Goal: Transaction & Acquisition: Purchase product/service

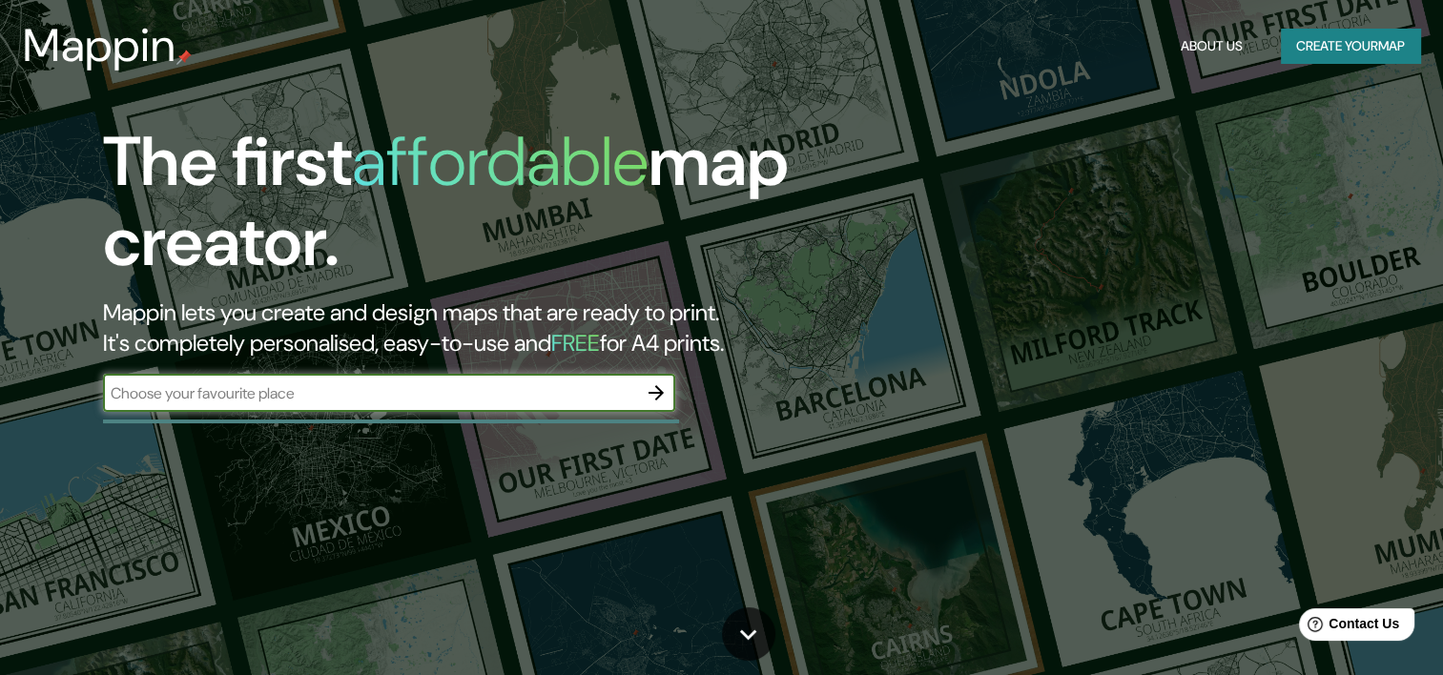
click at [272, 396] on input "text" at bounding box center [370, 393] width 534 height 22
type input "nysa"
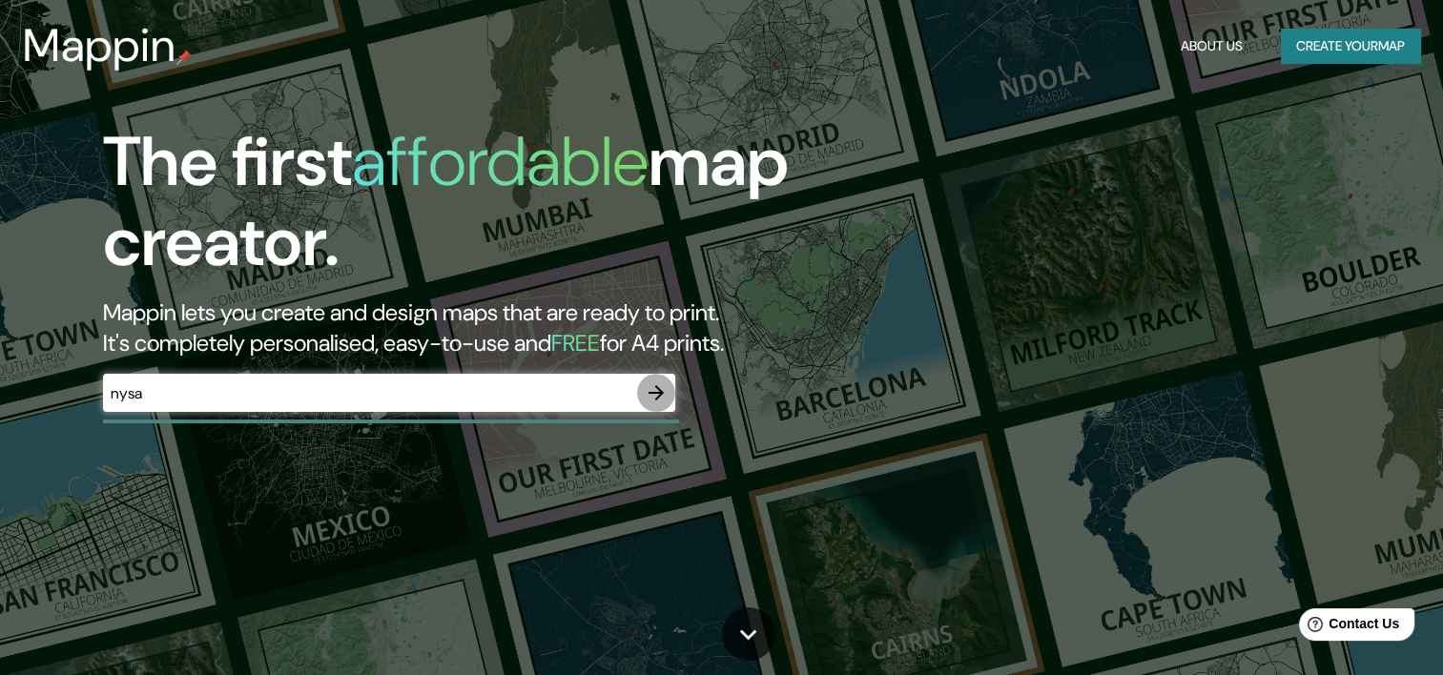
click at [652, 400] on icon "button" at bounding box center [656, 392] width 23 height 23
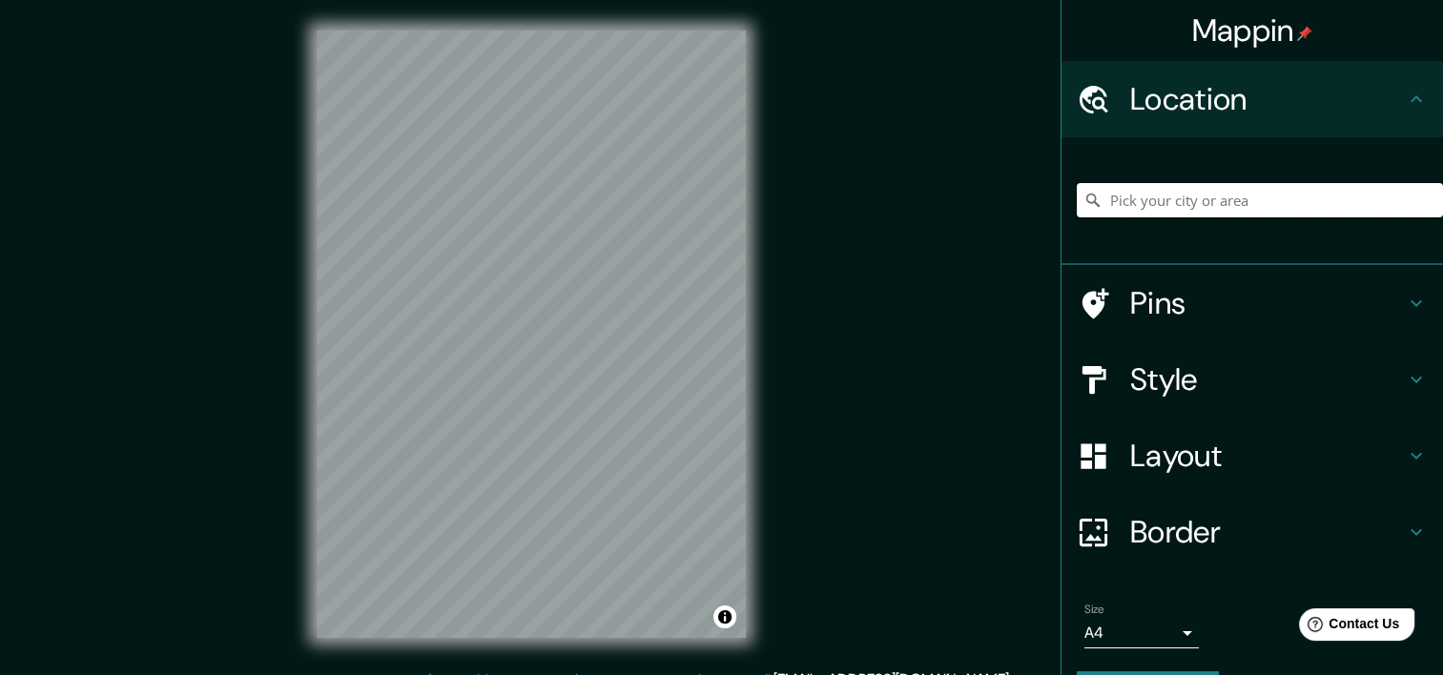
click at [1149, 203] on input "Pick your city or area" at bounding box center [1260, 200] width 366 height 34
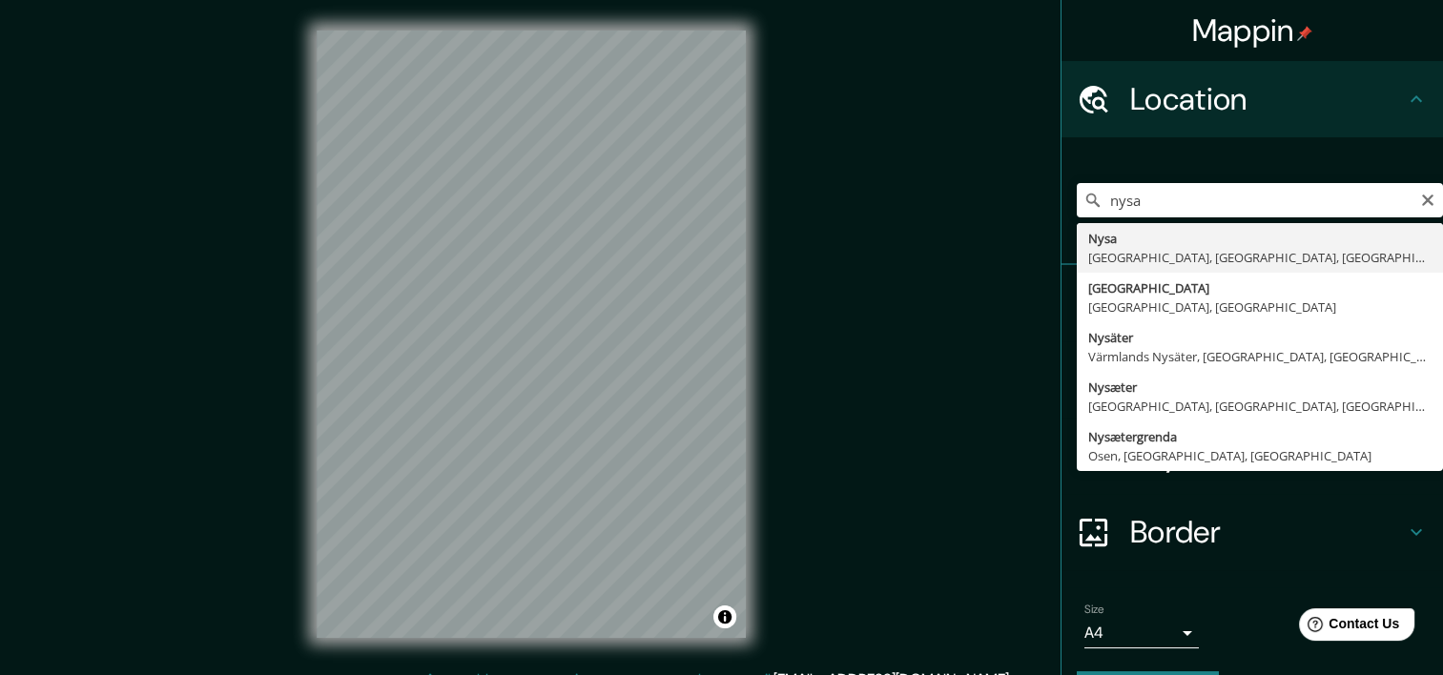
type input "Nysa, Nysa County, Opole Voivodeship, Poland"
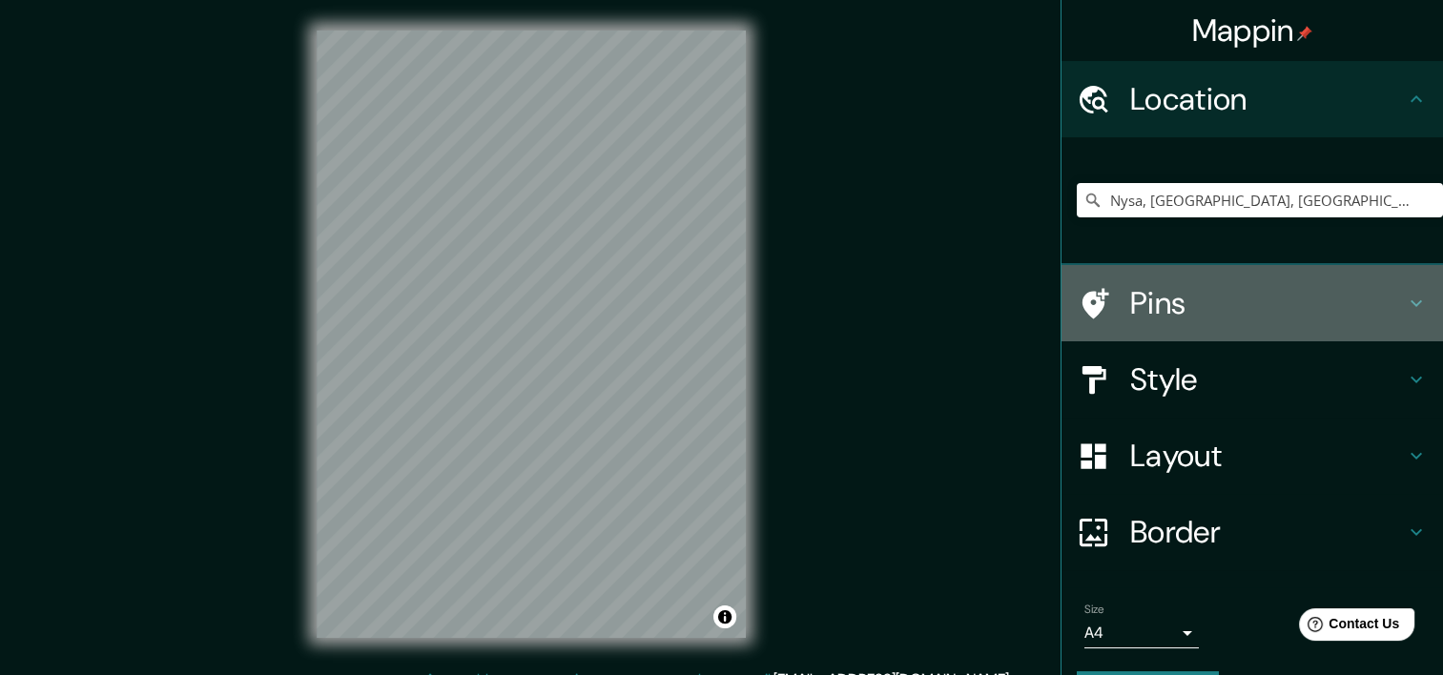
click at [1113, 301] on div at bounding box center [1103, 303] width 53 height 33
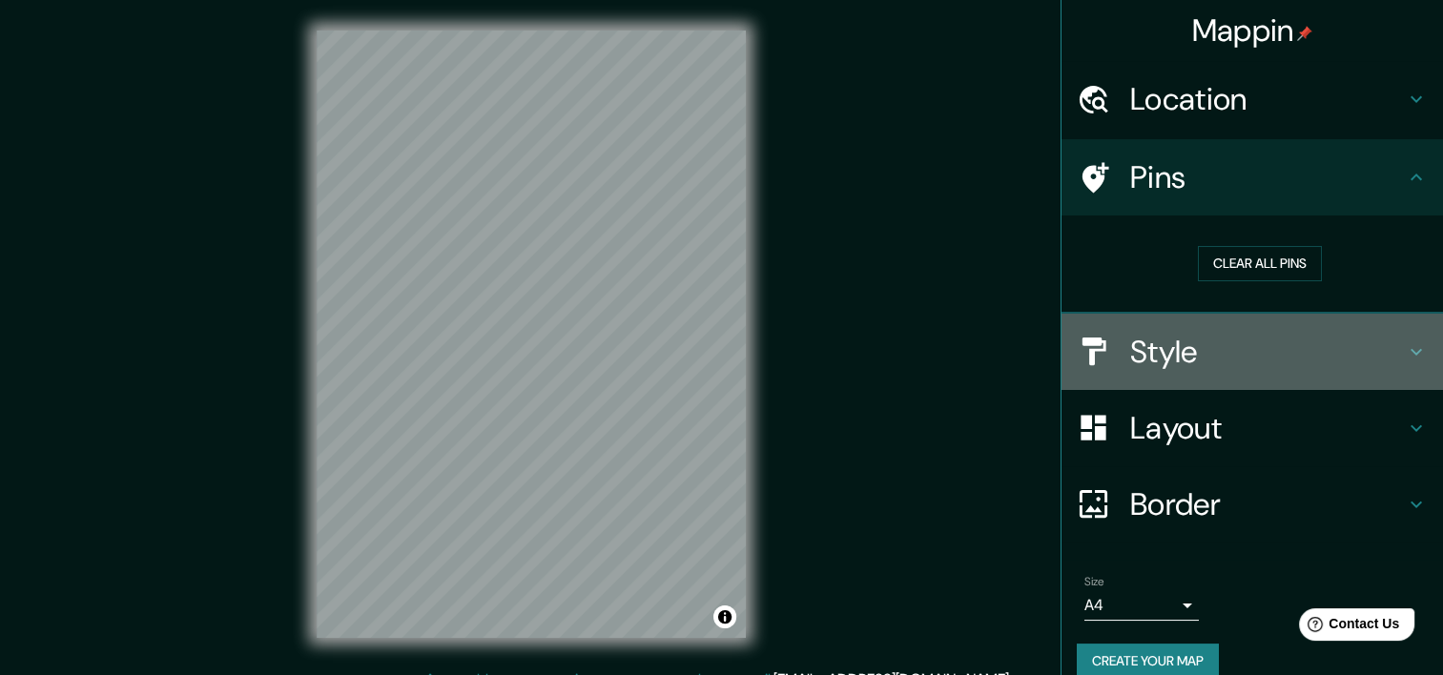
click at [1141, 345] on h4 "Style" at bounding box center [1267, 352] width 275 height 38
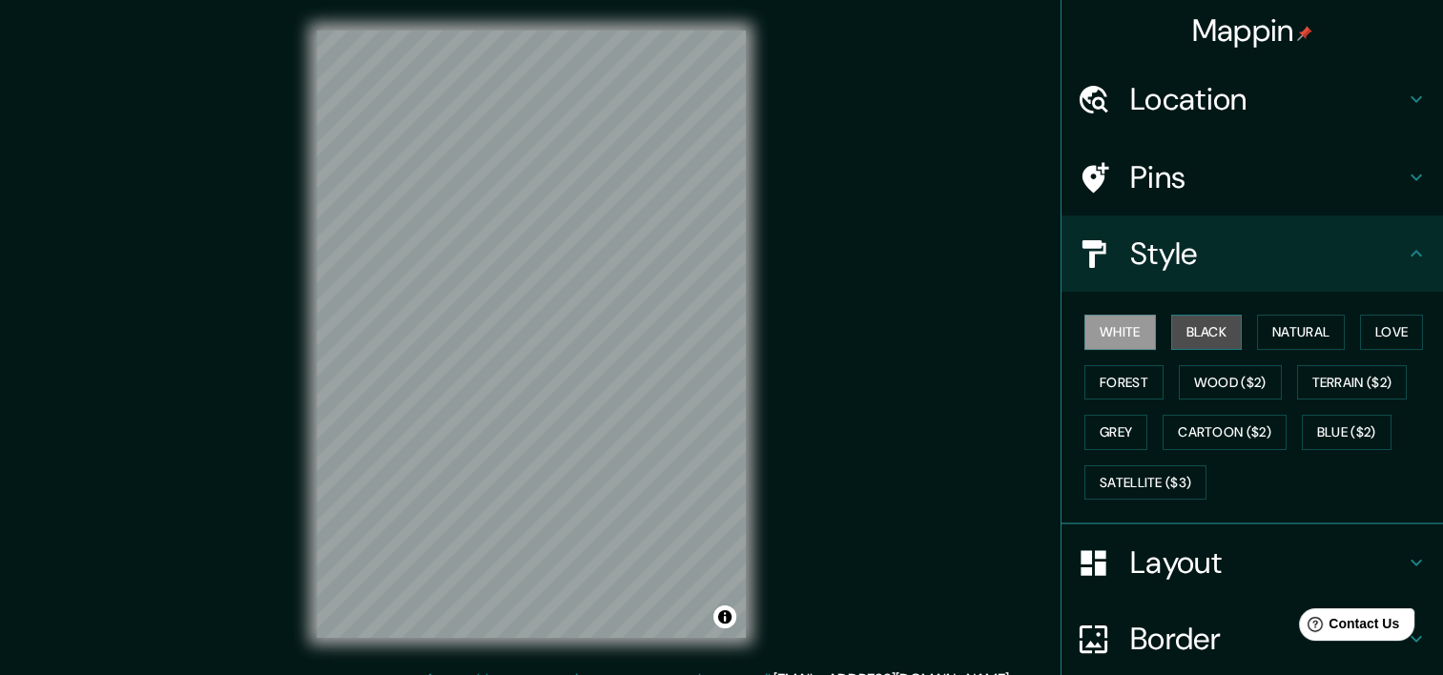
click at [1196, 328] on button "Black" at bounding box center [1207, 332] width 72 height 35
click at [1120, 373] on button "Forest" at bounding box center [1123, 382] width 79 height 35
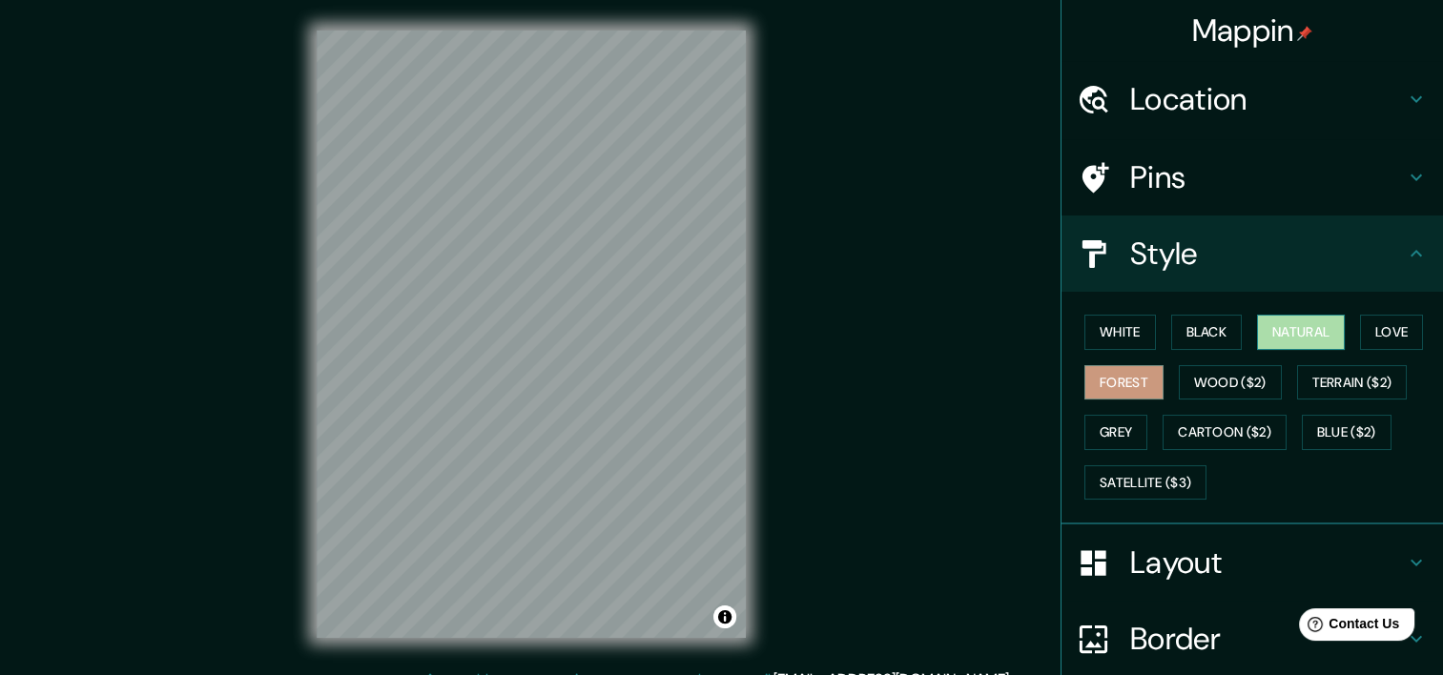
click at [1281, 331] on button "Natural" at bounding box center [1301, 332] width 88 height 35
click at [1373, 336] on button "Love" at bounding box center [1391, 332] width 63 height 35
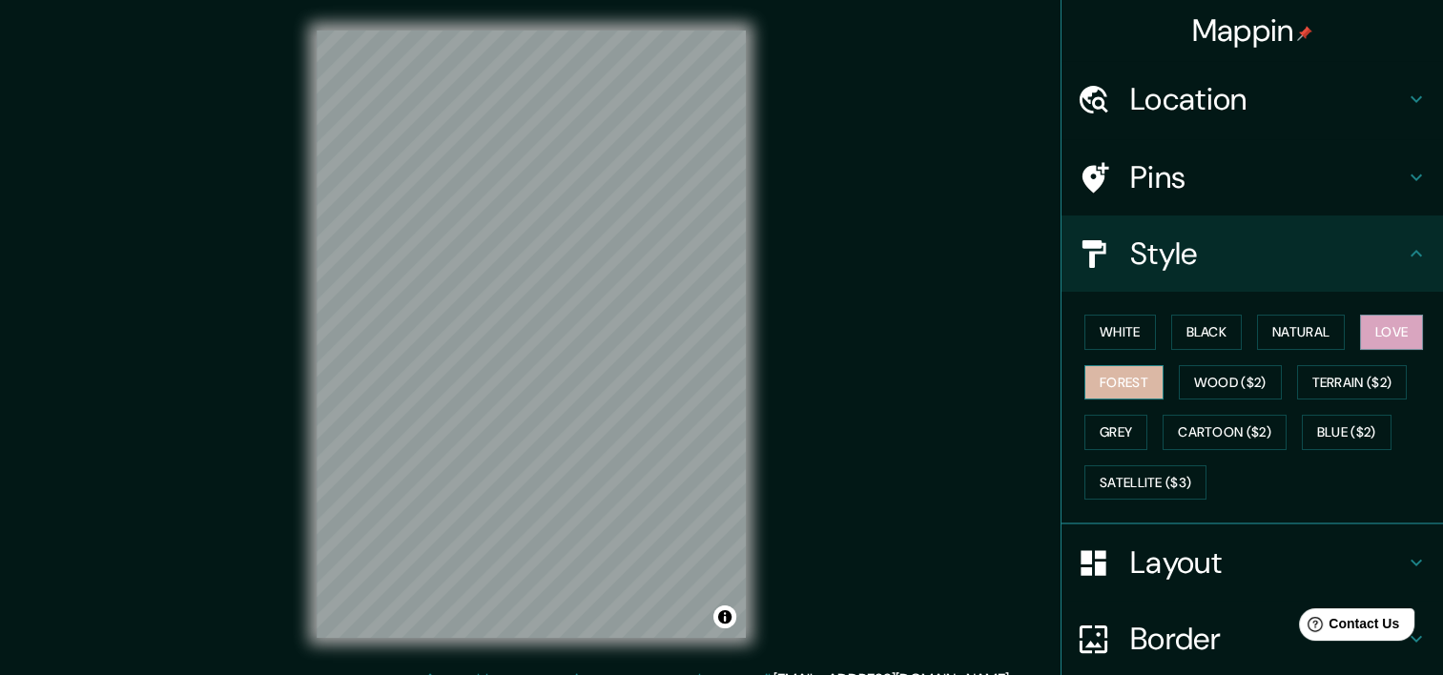
click at [1113, 381] on button "Forest" at bounding box center [1123, 382] width 79 height 35
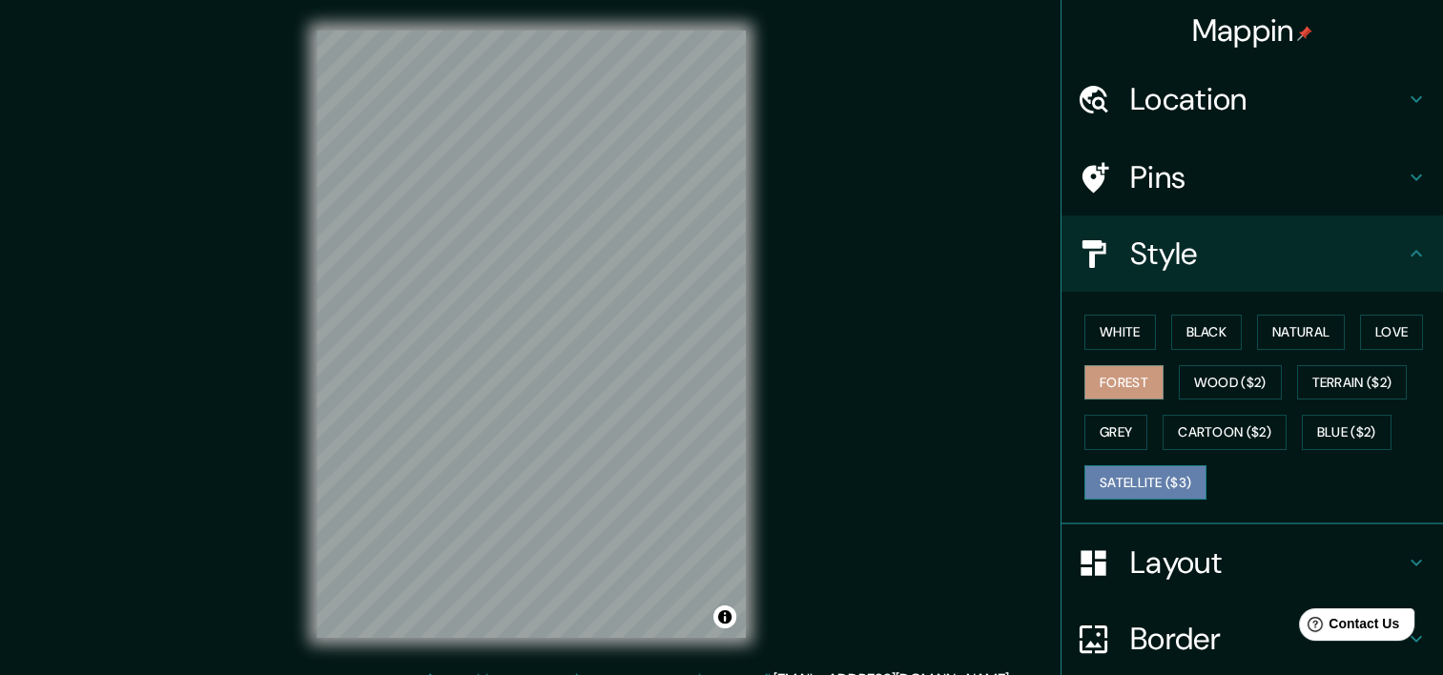
click at [1101, 481] on button "Satellite ($3)" at bounding box center [1145, 482] width 122 height 35
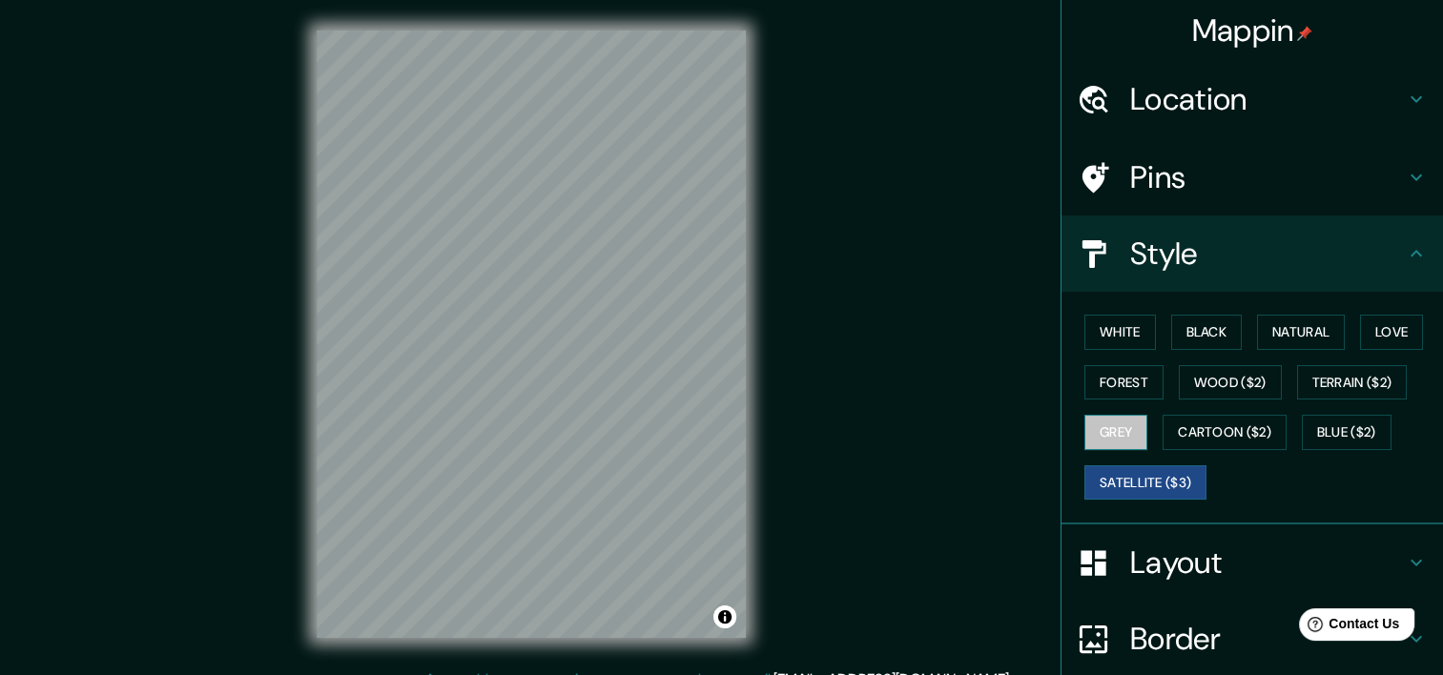
click at [1102, 417] on button "Grey" at bounding box center [1115, 432] width 63 height 35
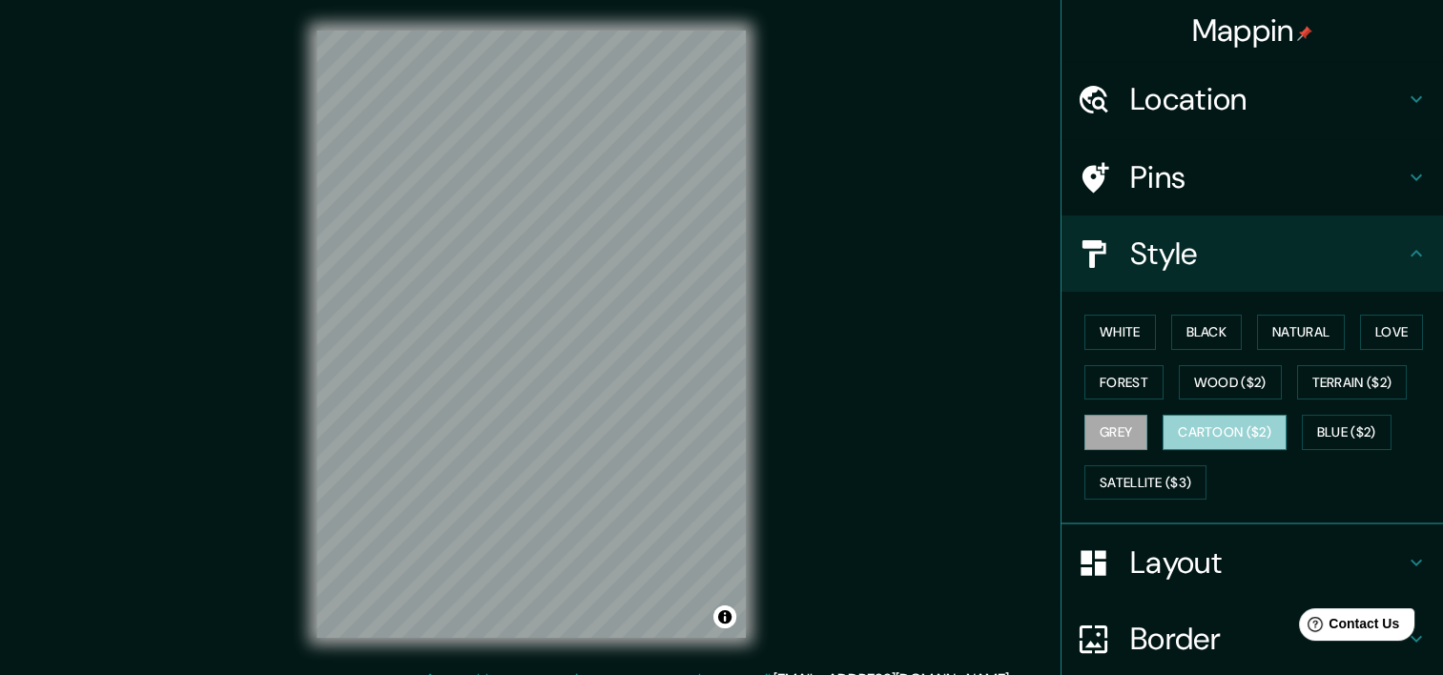
click at [1228, 423] on button "Cartoon ($2)" at bounding box center [1224, 432] width 124 height 35
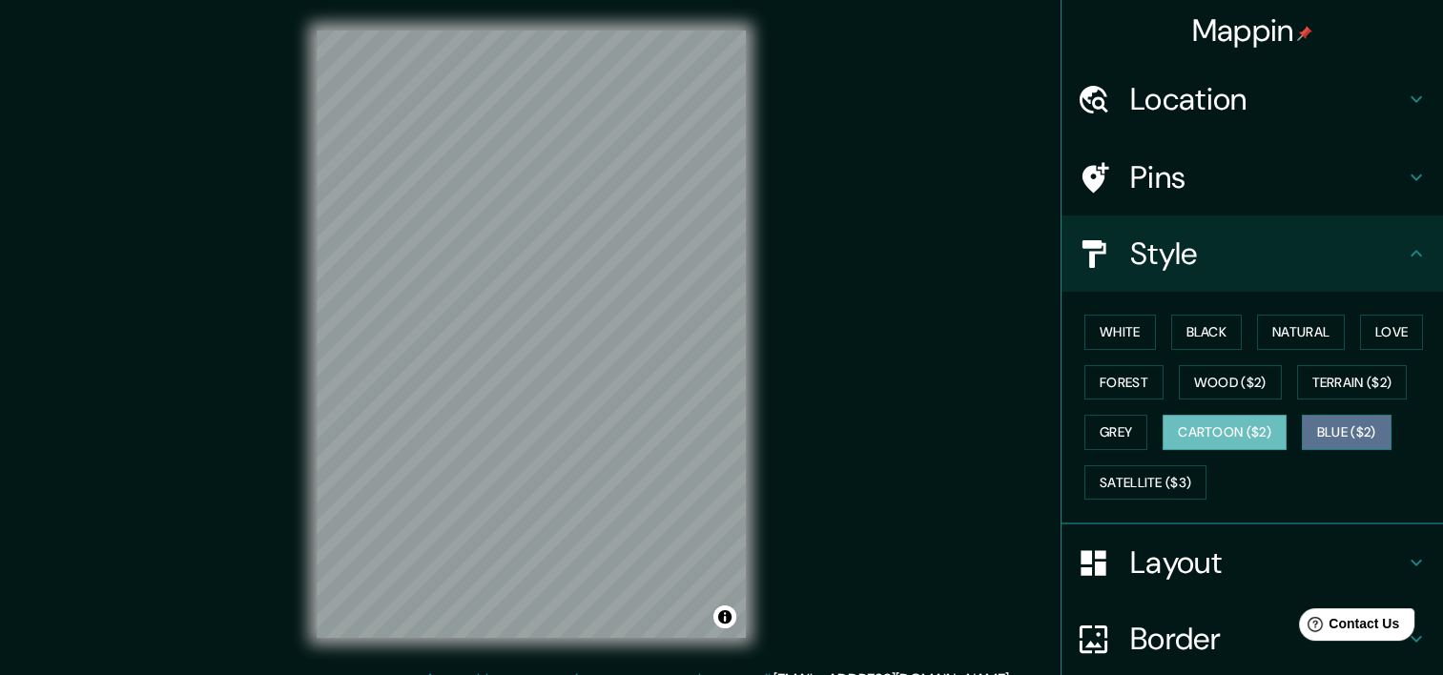
click at [1351, 423] on button "Blue ($2)" at bounding box center [1347, 432] width 90 height 35
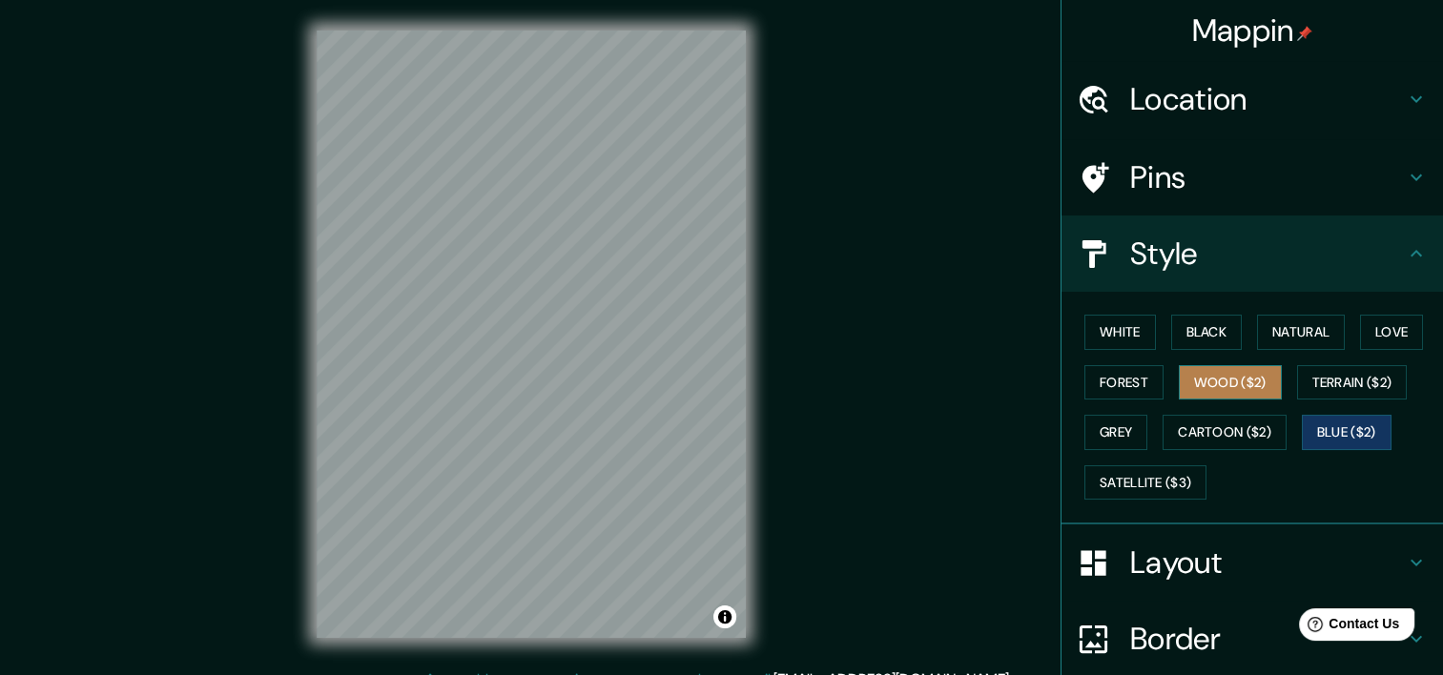
click at [1208, 371] on button "Wood ($2)" at bounding box center [1230, 382] width 103 height 35
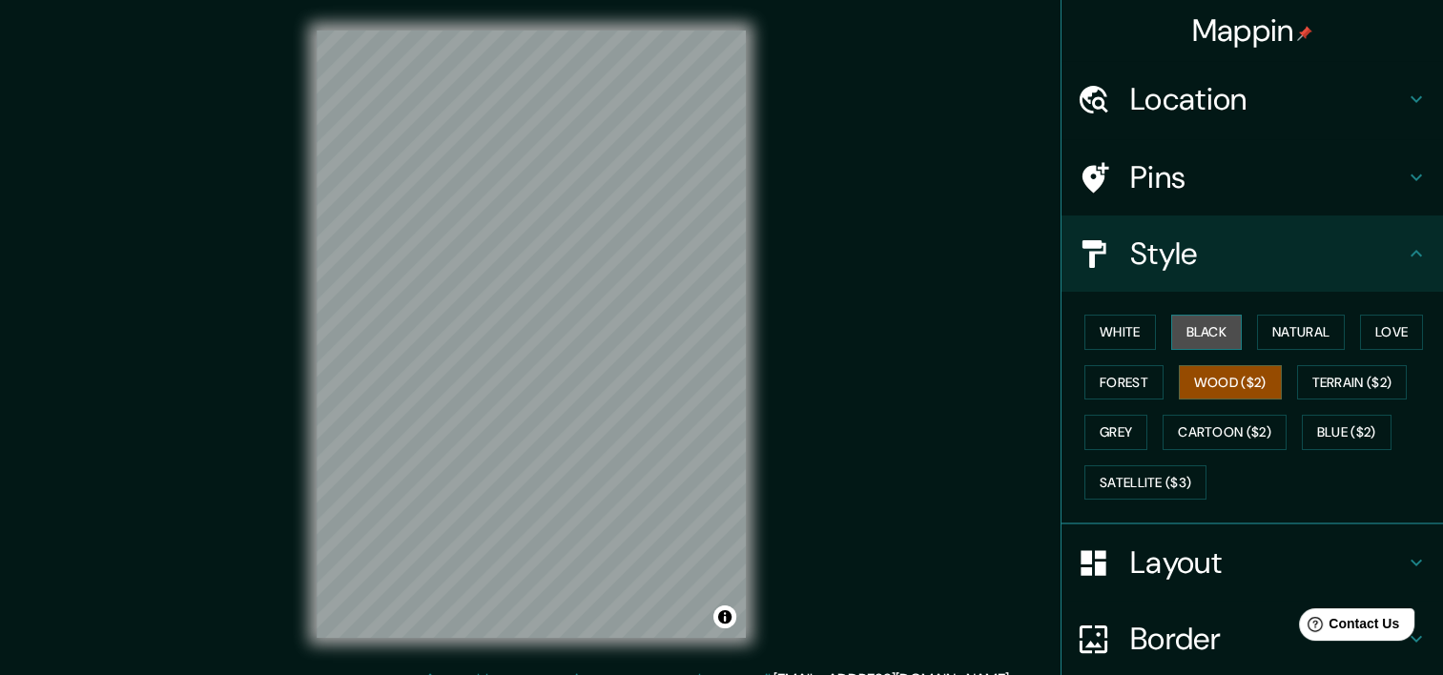
click at [1181, 327] on button "Black" at bounding box center [1207, 332] width 72 height 35
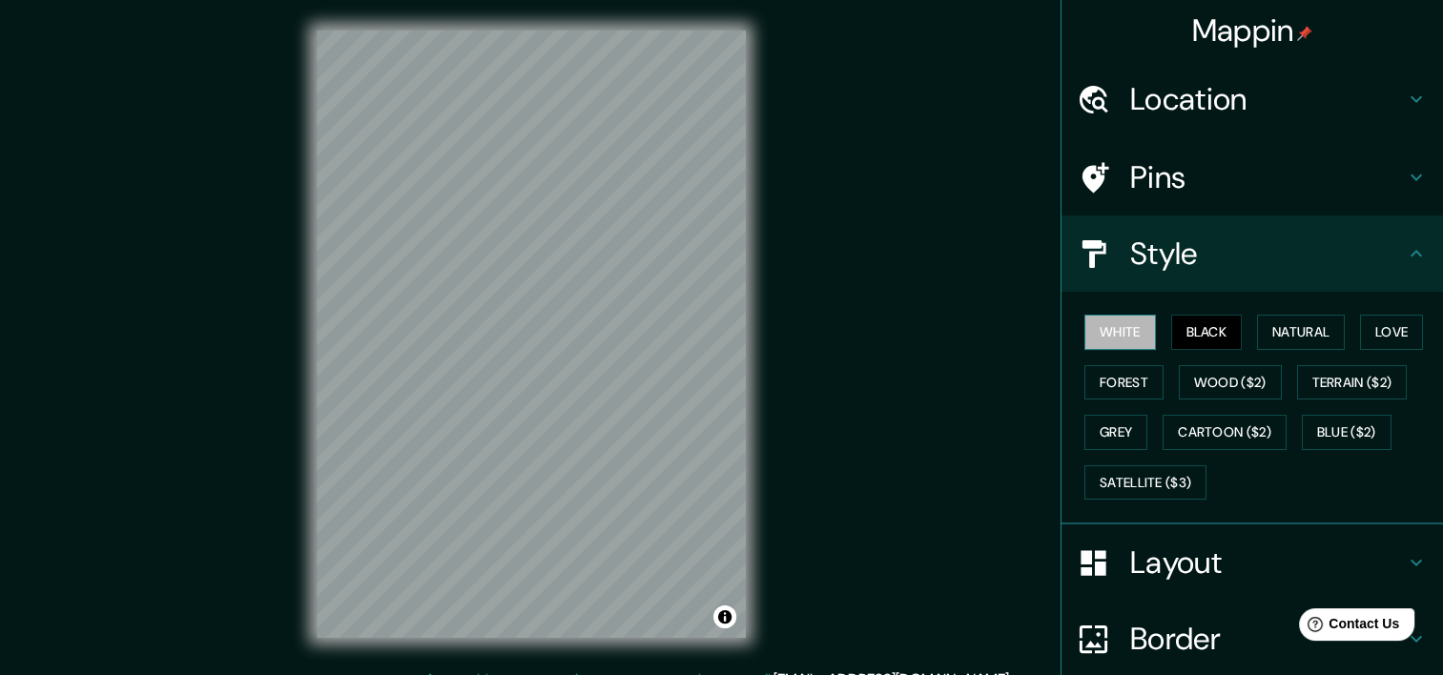
click at [1088, 325] on button "White" at bounding box center [1120, 332] width 72 height 35
click at [653, 298] on div at bounding box center [655, 303] width 15 height 15
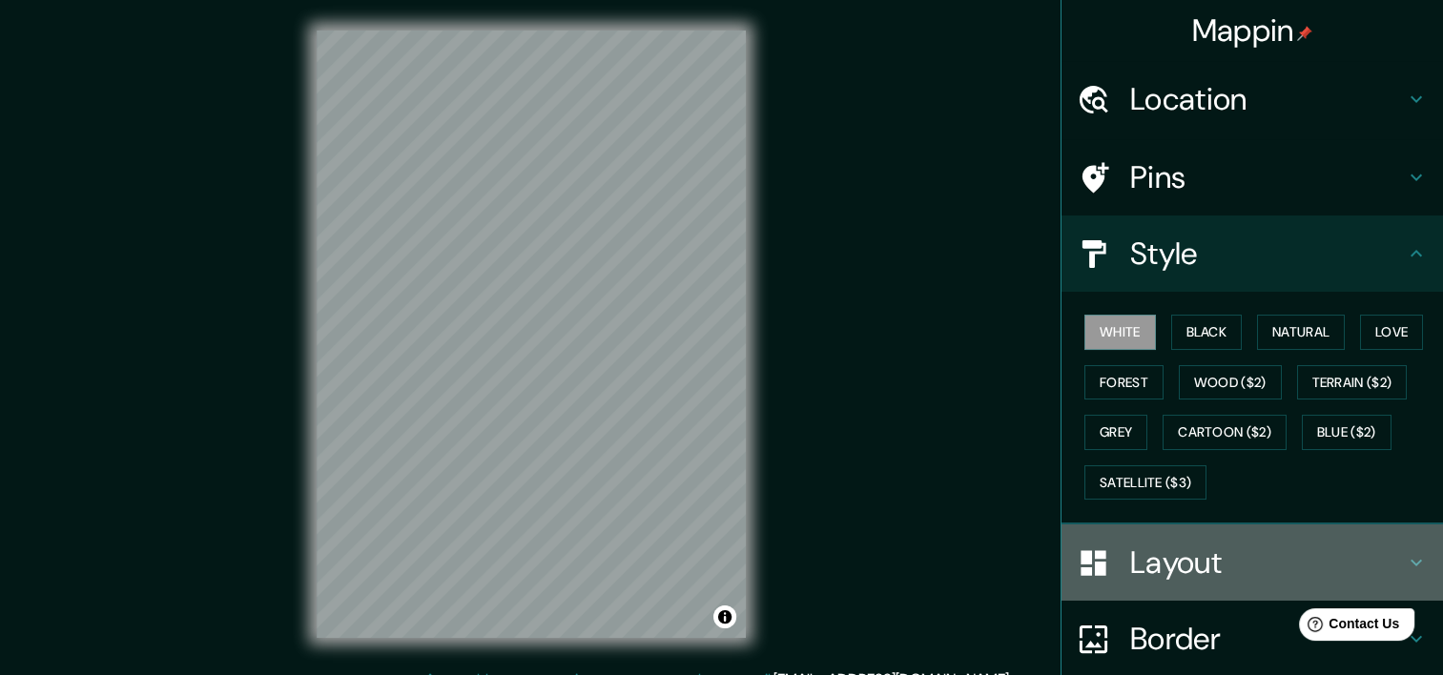
click at [1148, 548] on h4 "Layout" at bounding box center [1267, 563] width 275 height 38
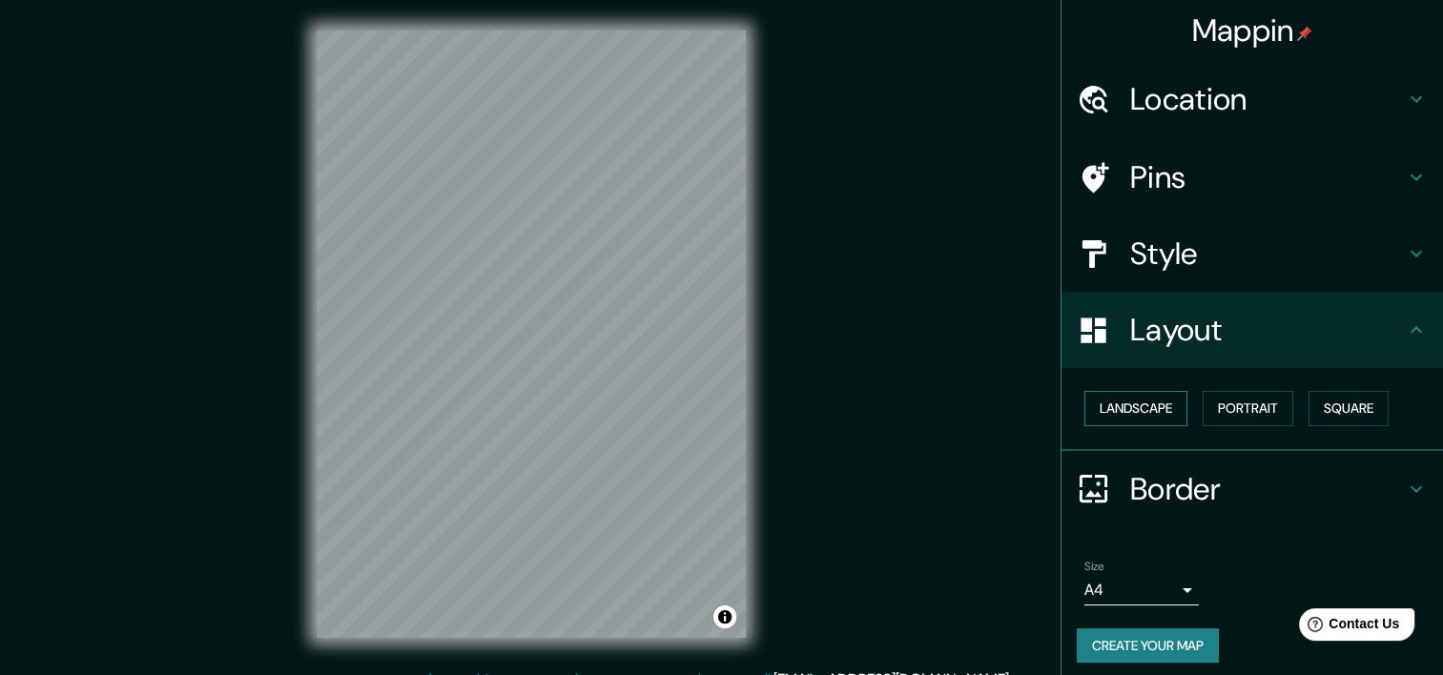
click at [1143, 403] on button "Landscape" at bounding box center [1135, 408] width 103 height 35
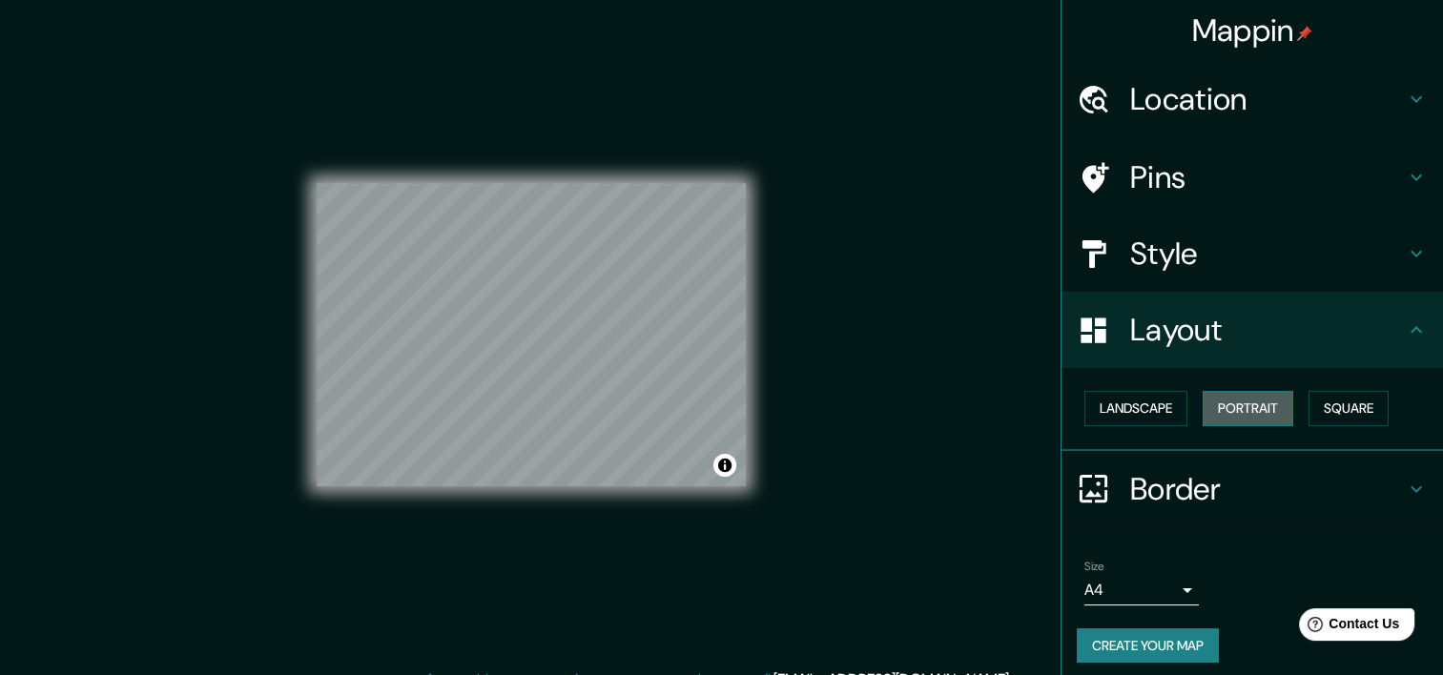
click at [1243, 404] on button "Portrait" at bounding box center [1248, 408] width 91 height 35
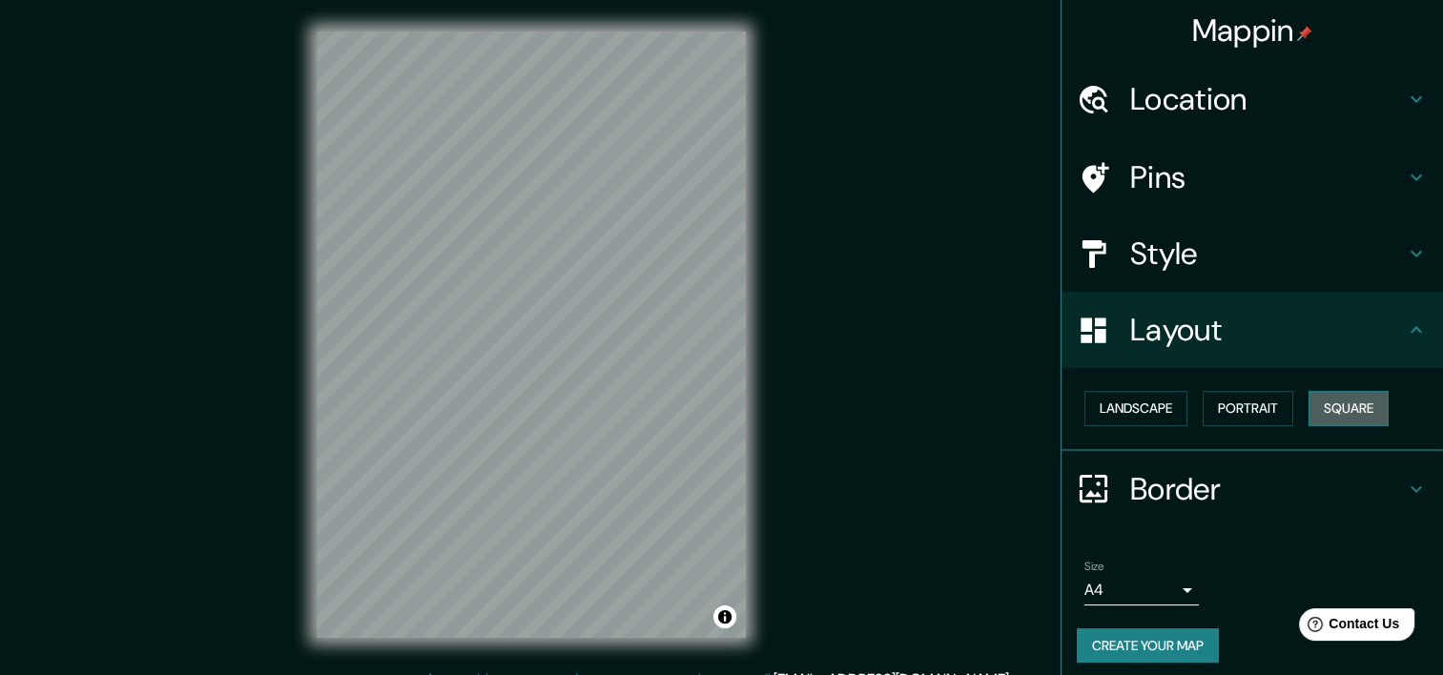
click at [1351, 401] on button "Square" at bounding box center [1348, 408] width 80 height 35
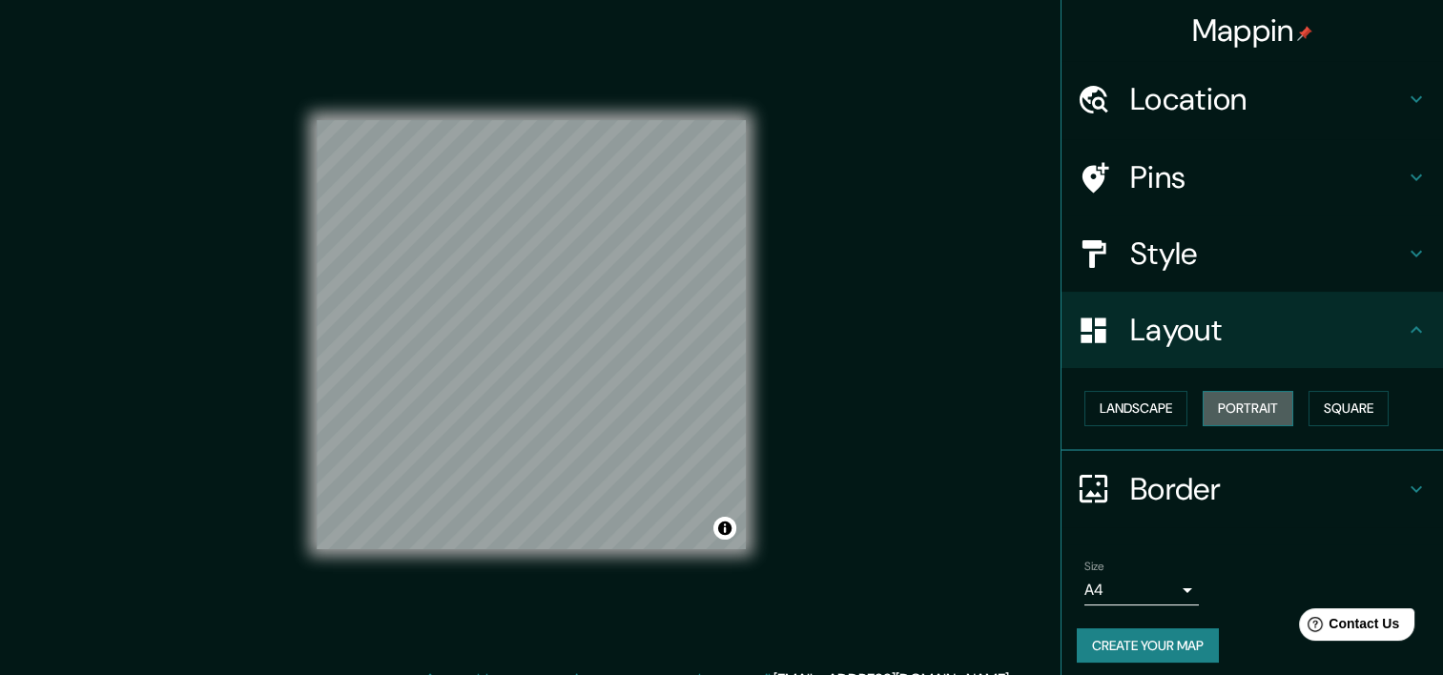
click at [1239, 404] on button "Portrait" at bounding box center [1248, 408] width 91 height 35
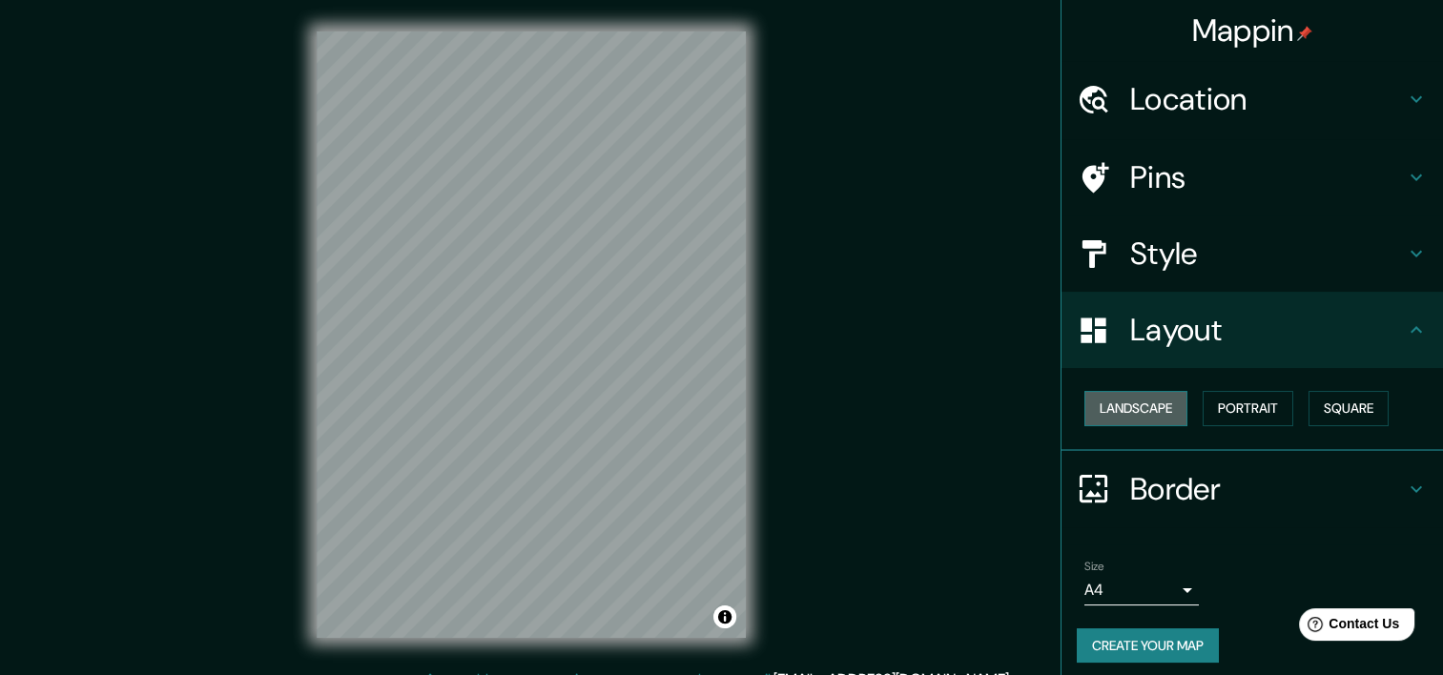
click at [1129, 399] on button "Landscape" at bounding box center [1135, 408] width 103 height 35
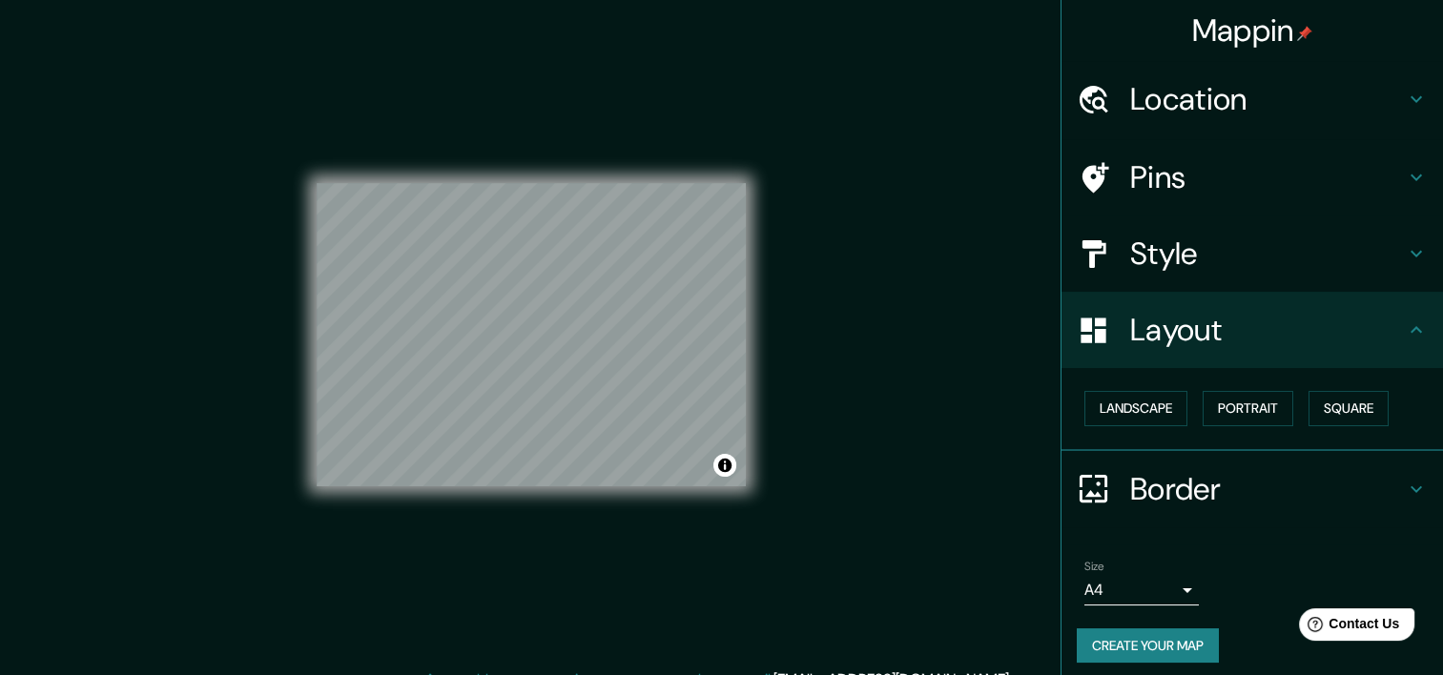
scroll to position [9, 0]
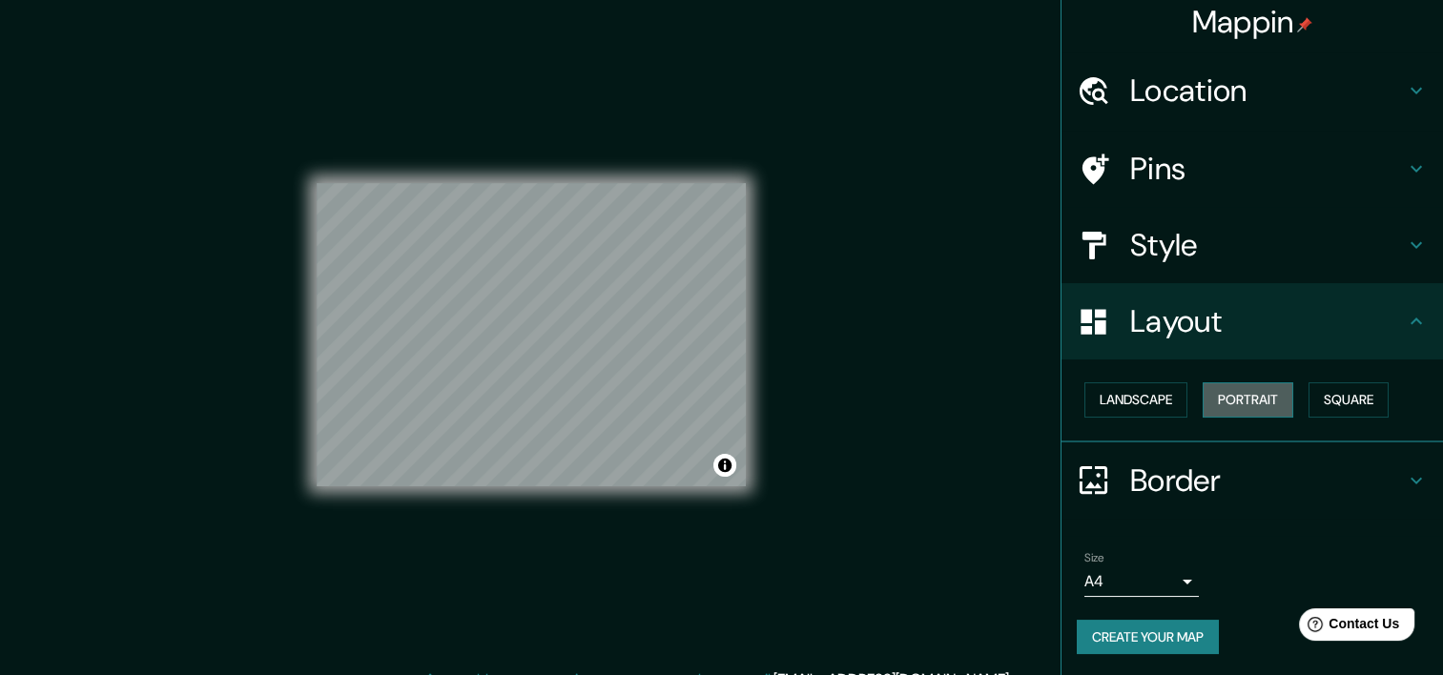
click at [1244, 401] on button "Portrait" at bounding box center [1248, 399] width 91 height 35
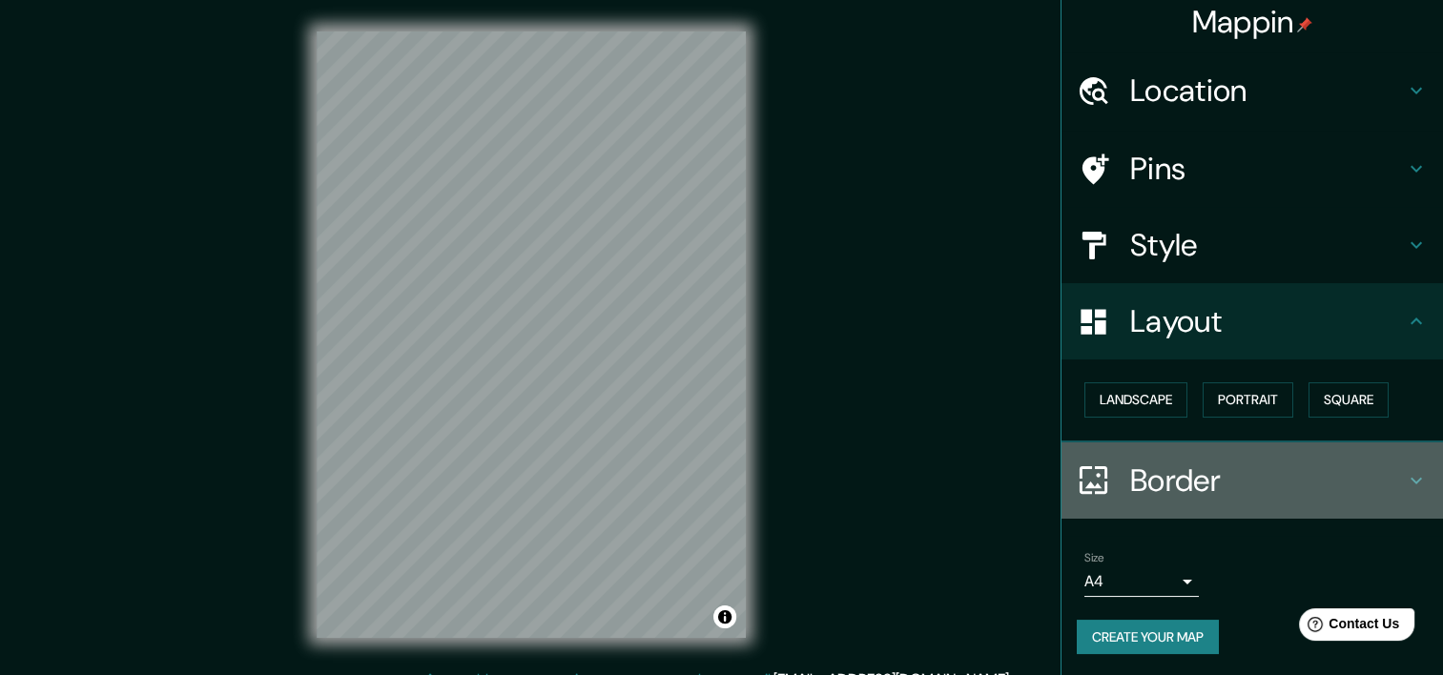
click at [1167, 483] on h4 "Border" at bounding box center [1267, 481] width 275 height 38
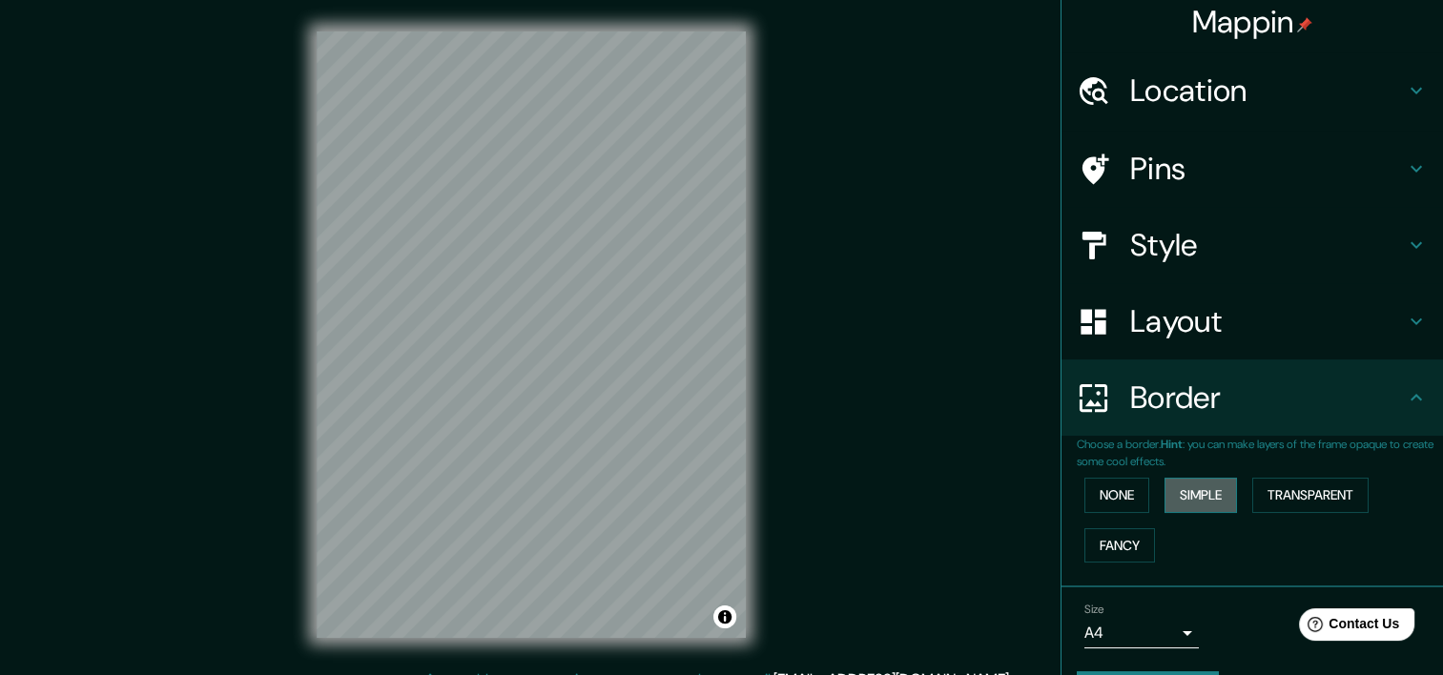
click at [1192, 492] on button "Simple" at bounding box center [1200, 495] width 72 height 35
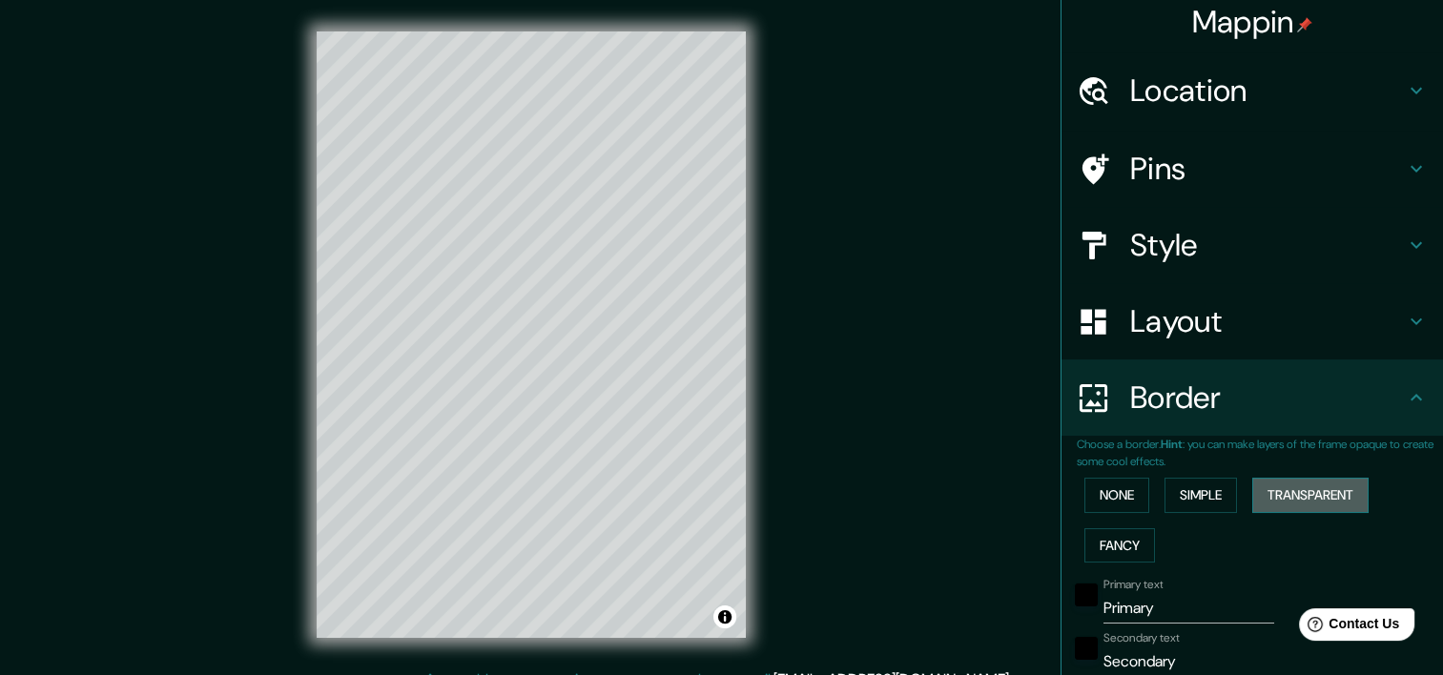
click at [1268, 498] on button "Transparent" at bounding box center [1310, 495] width 116 height 35
click at [1108, 546] on button "Fancy" at bounding box center [1119, 545] width 71 height 35
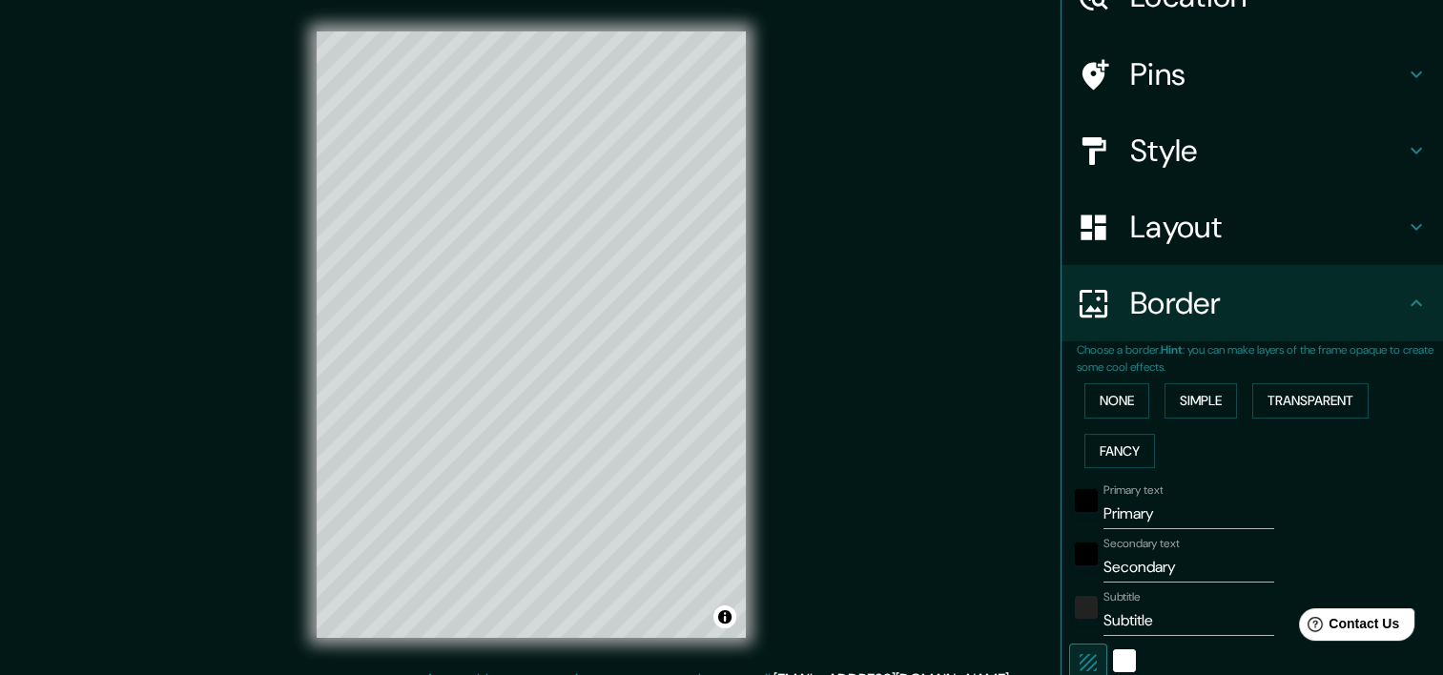
scroll to position [104, 0]
click at [1156, 507] on input "Primary" at bounding box center [1188, 513] width 171 height 31
drag, startPoint x: 1156, startPoint y: 507, endPoint x: 1045, endPoint y: 505, distance: 110.6
click at [1060, 505] on div "Mappin Location Nysa, Nysa County, Opole Voivodeship, Poland Pins Style Layout …" at bounding box center [1251, 337] width 382 height 675
type input "Nysa"
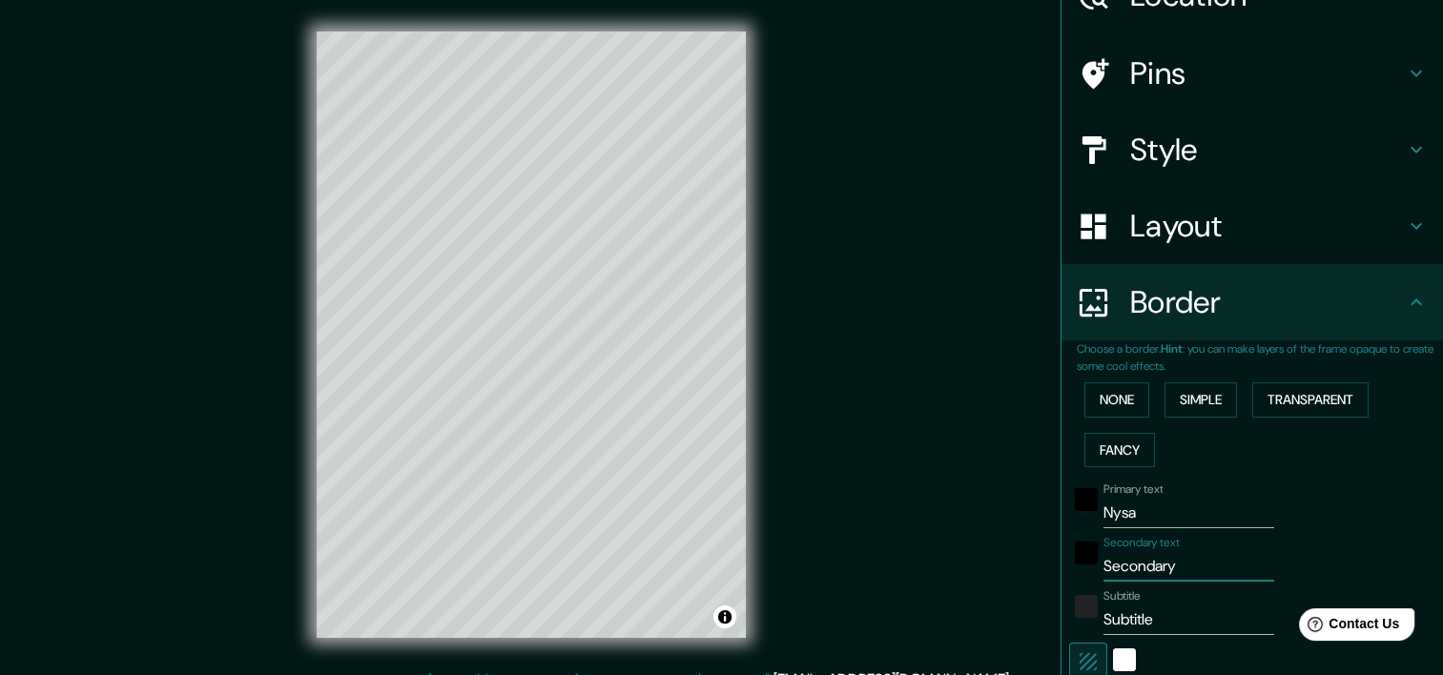
click at [1142, 566] on input "Secondary" at bounding box center [1188, 566] width 171 height 31
type input "polonia"
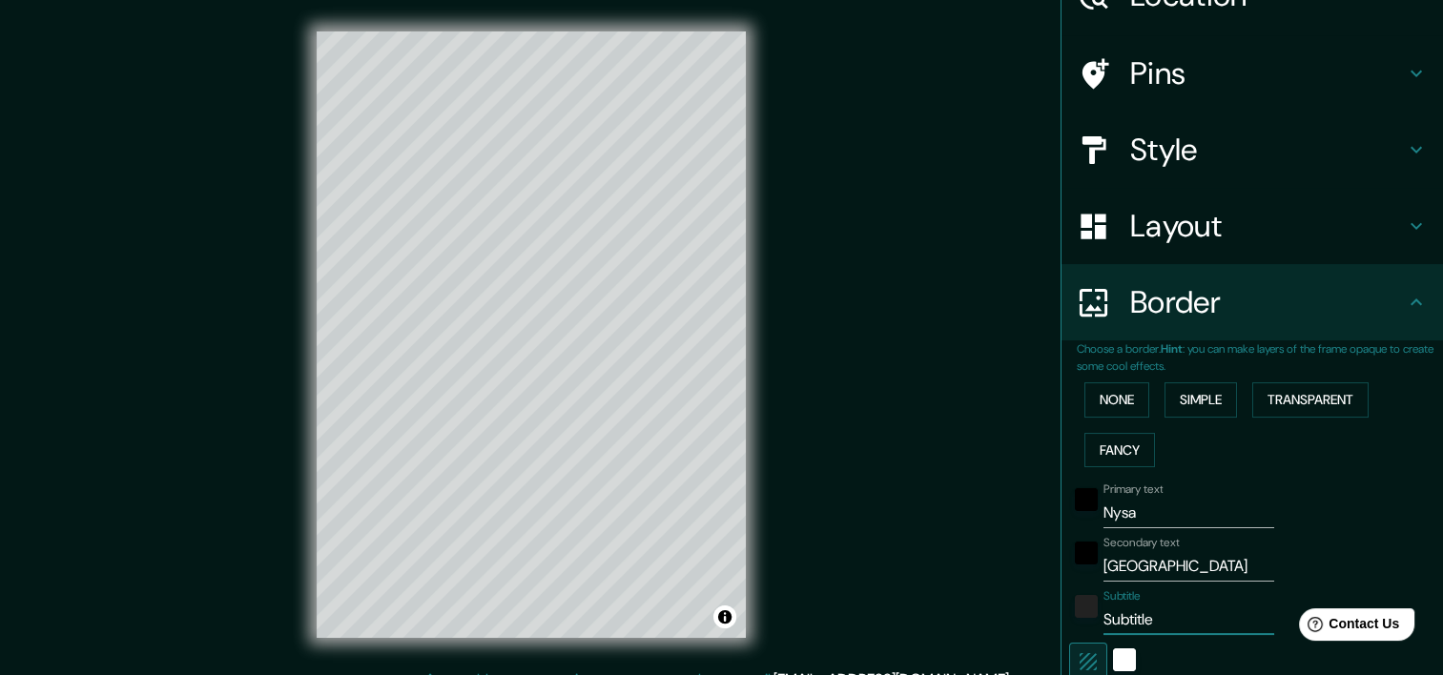
click at [1142, 622] on input "Subtitle" at bounding box center [1188, 620] width 171 height 31
click at [1141, 622] on input "Subtitle" at bounding box center [1188, 620] width 171 height 31
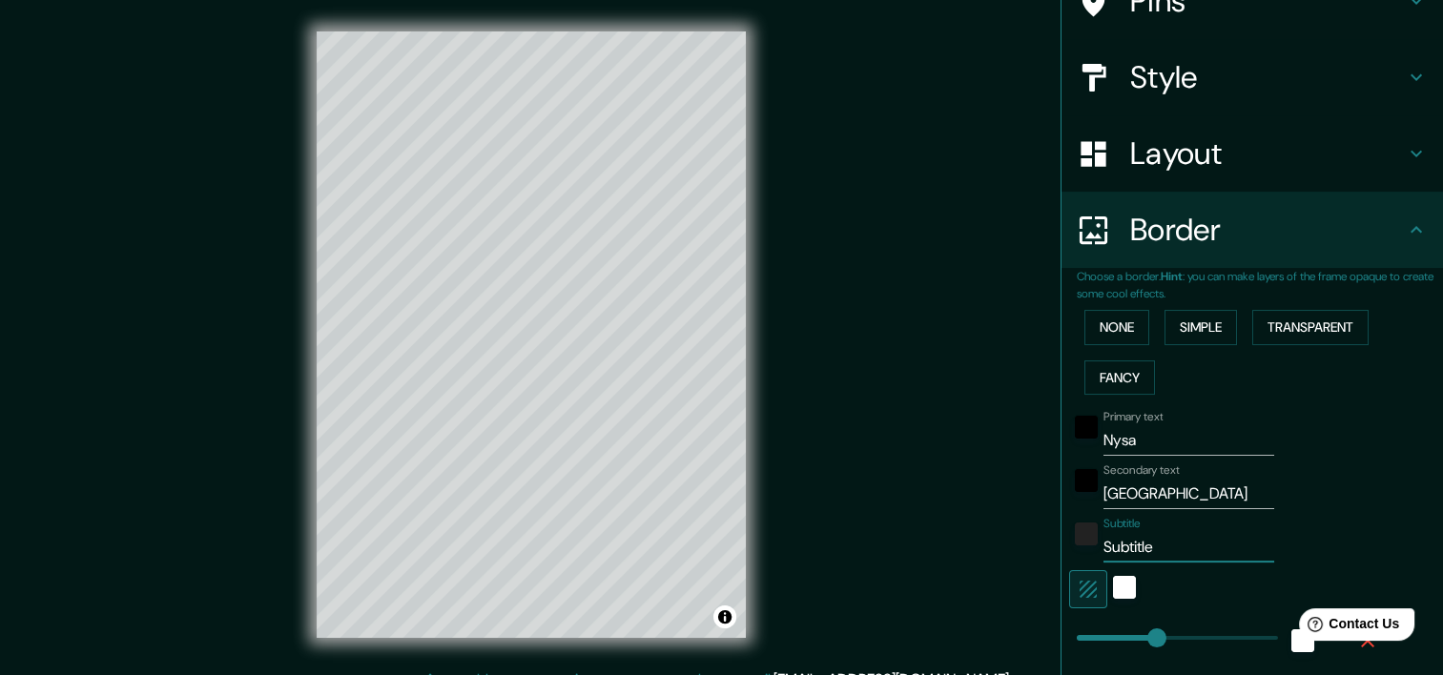
scroll to position [179, 0]
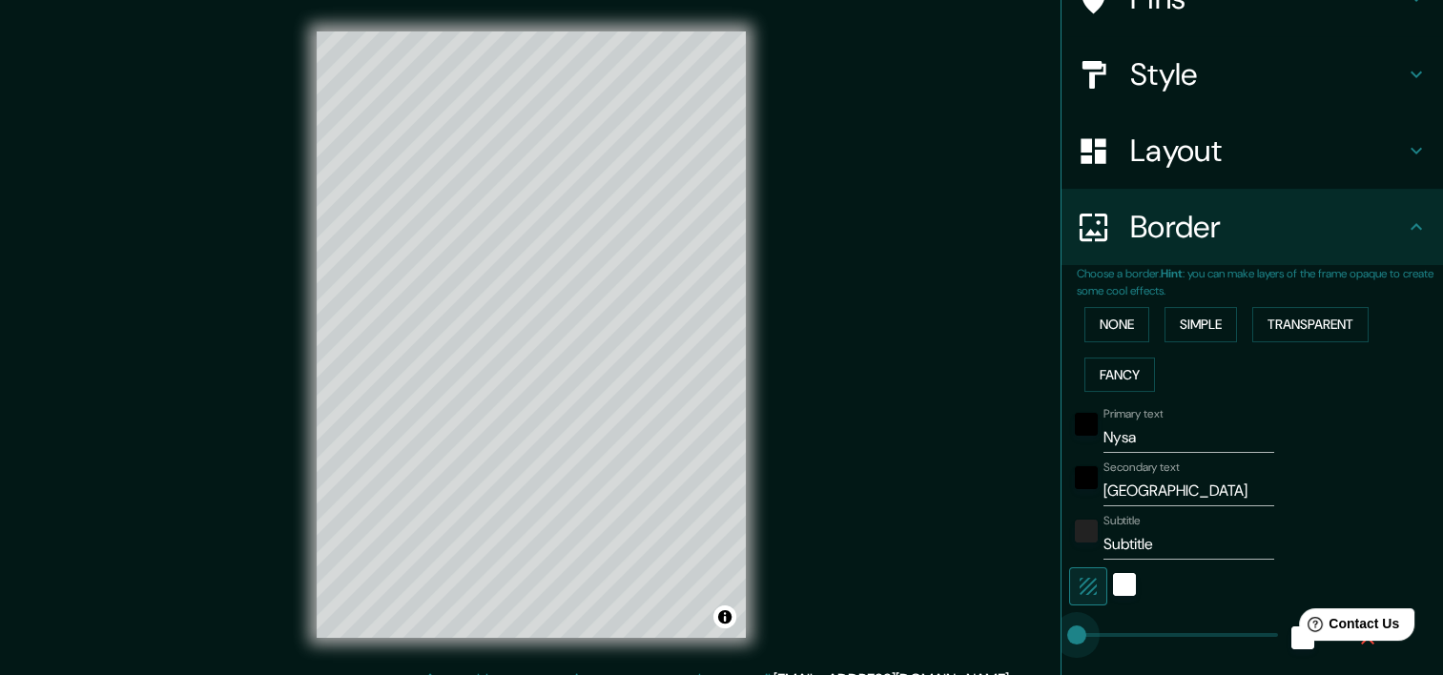
type input "0"
drag, startPoint x: 1148, startPoint y: 633, endPoint x: 1055, endPoint y: 622, distance: 94.2
type input "133"
drag, startPoint x: 1061, startPoint y: 627, endPoint x: 1122, endPoint y: 627, distance: 61.0
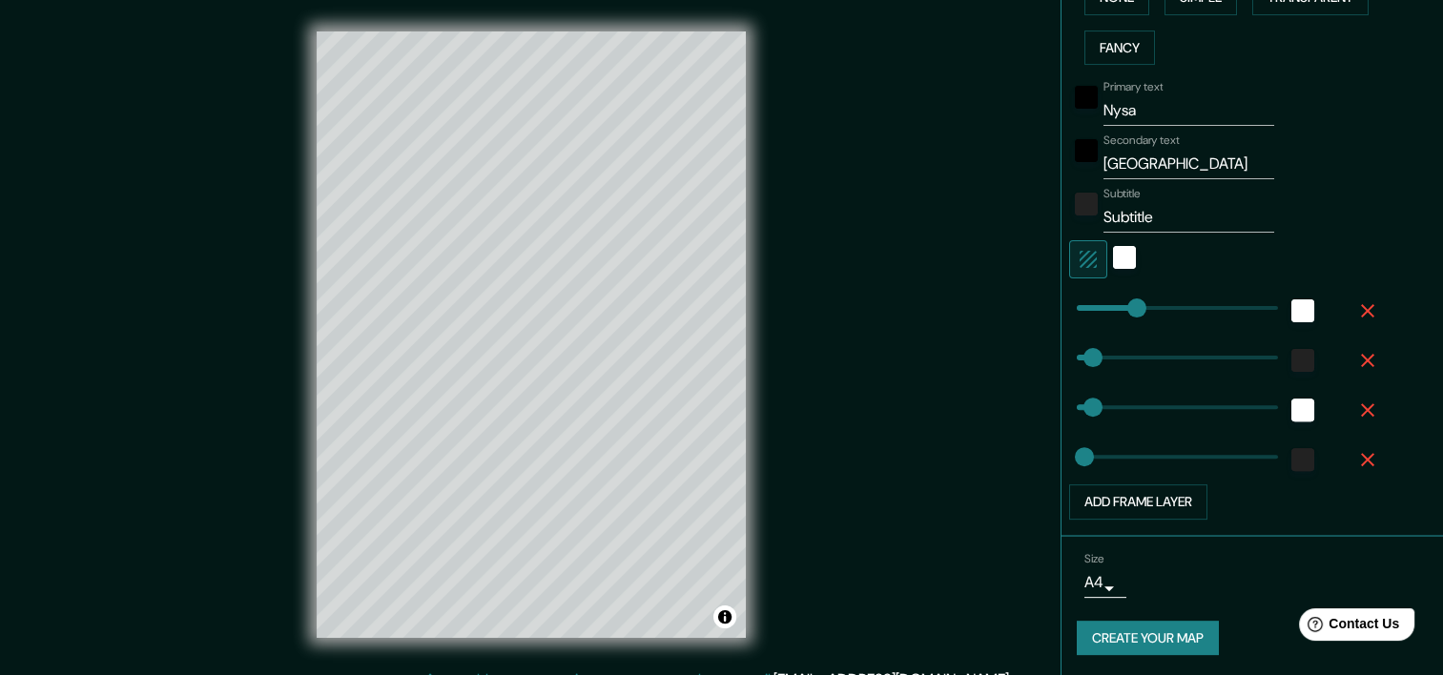
scroll to position [24, 0]
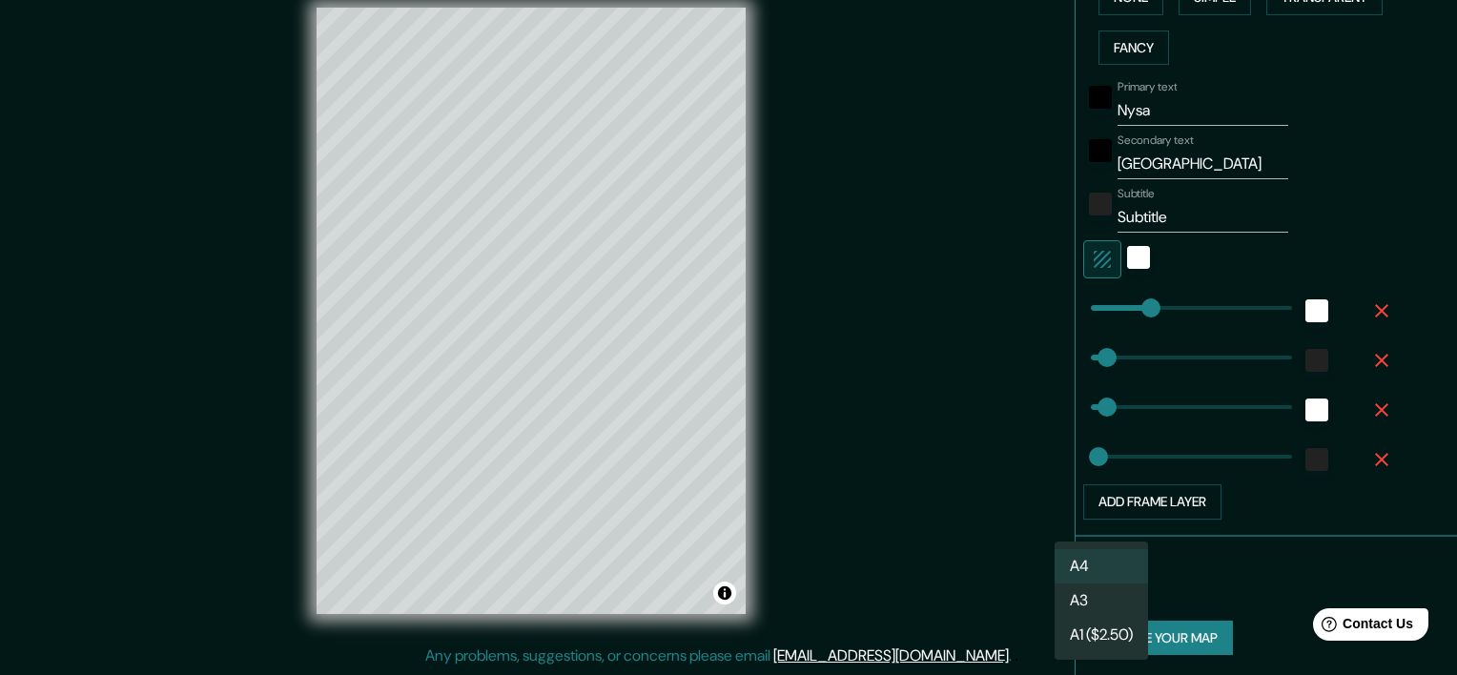
click at [1092, 579] on body "Mappin Location Nysa, Nysa County, Opole Voivodeship, Poland Pins Style Layout …" at bounding box center [728, 313] width 1457 height 675
click at [1083, 603] on li "A3" at bounding box center [1101, 601] width 93 height 34
type input "a4"
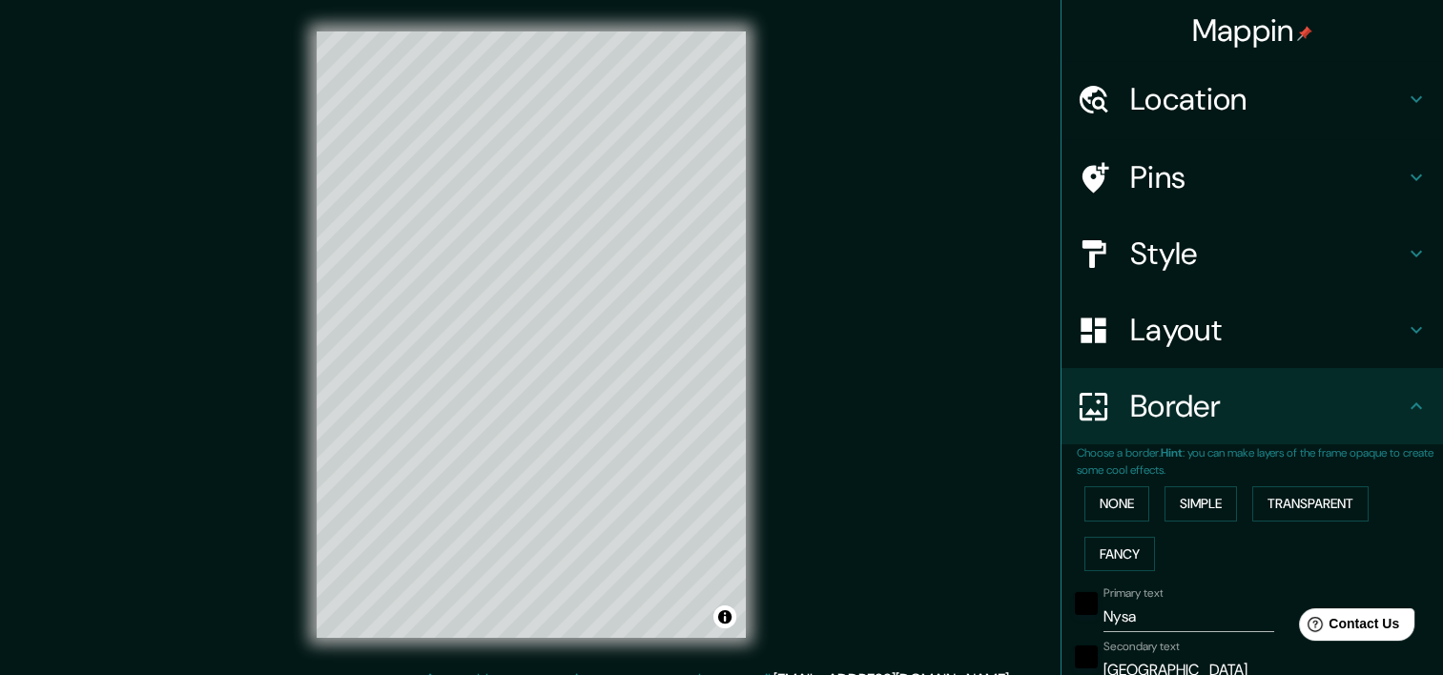
scroll to position [71, 0]
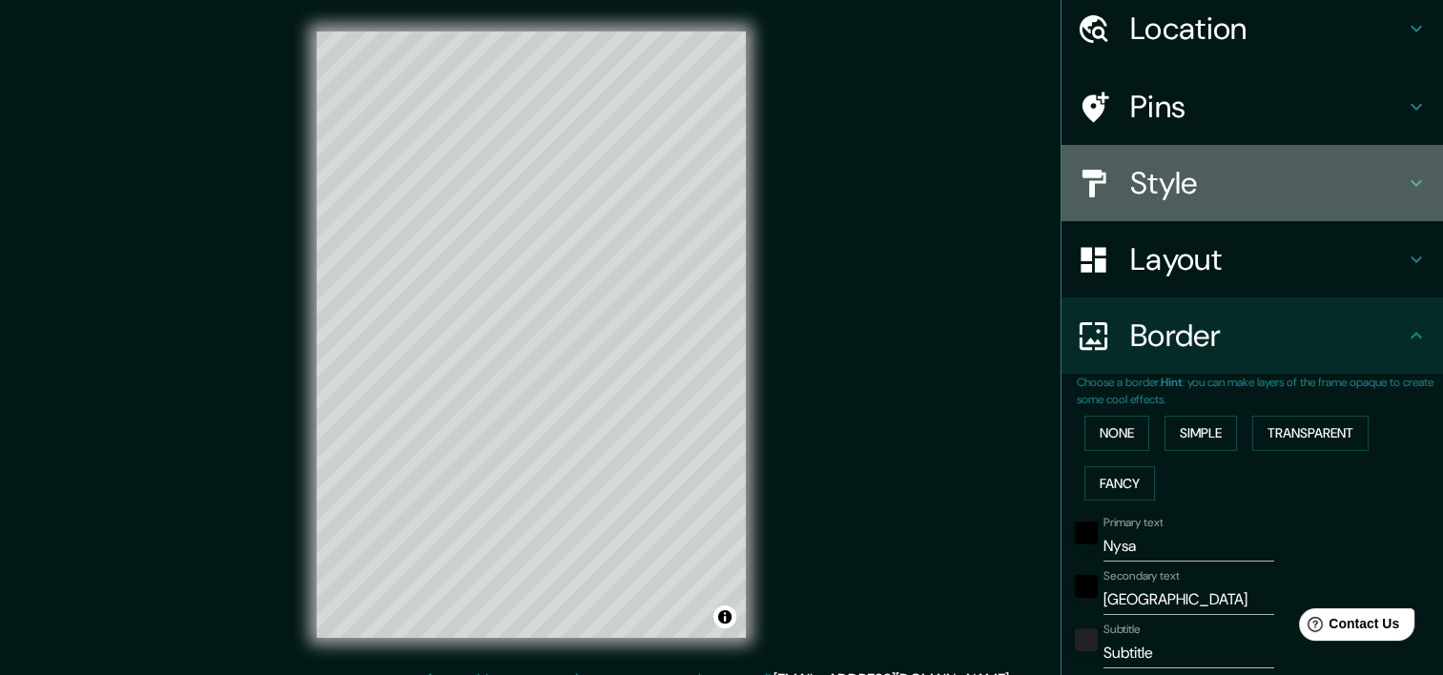
click at [1357, 178] on h4 "Style" at bounding box center [1267, 183] width 275 height 38
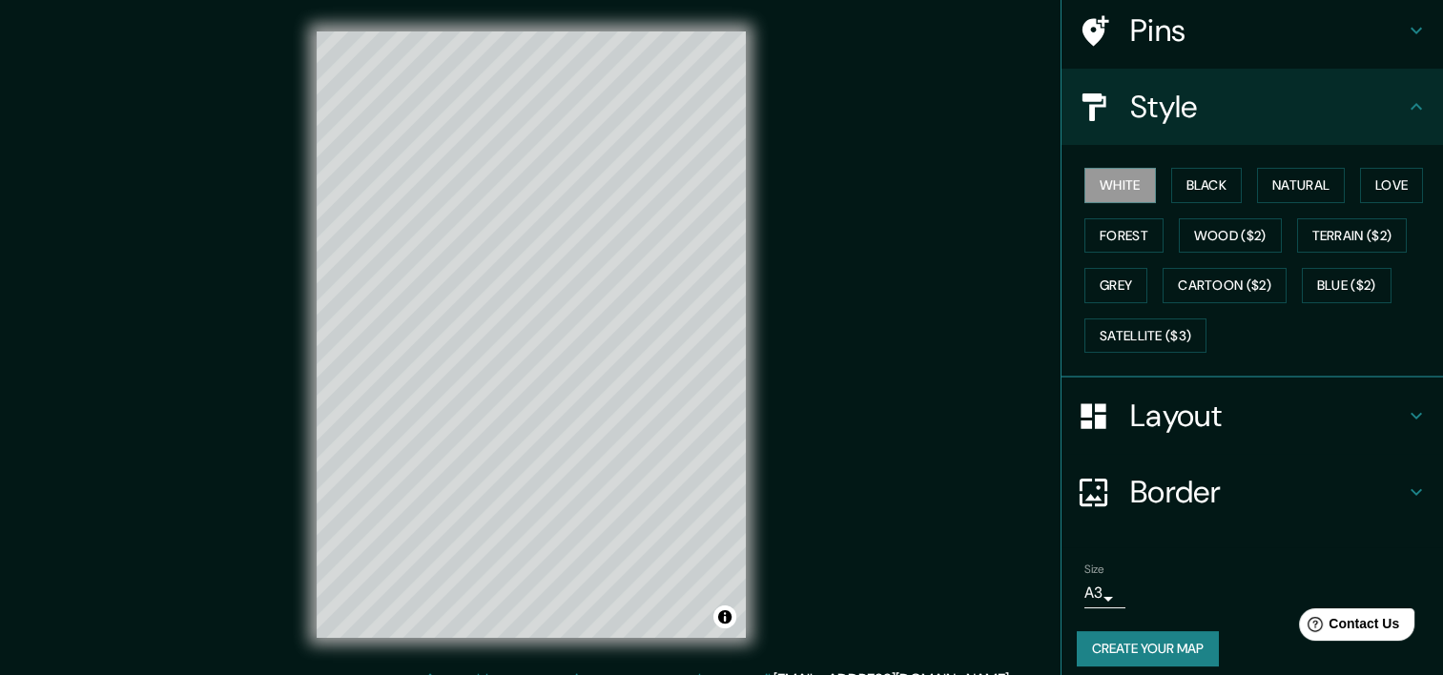
scroll to position [157, 0]
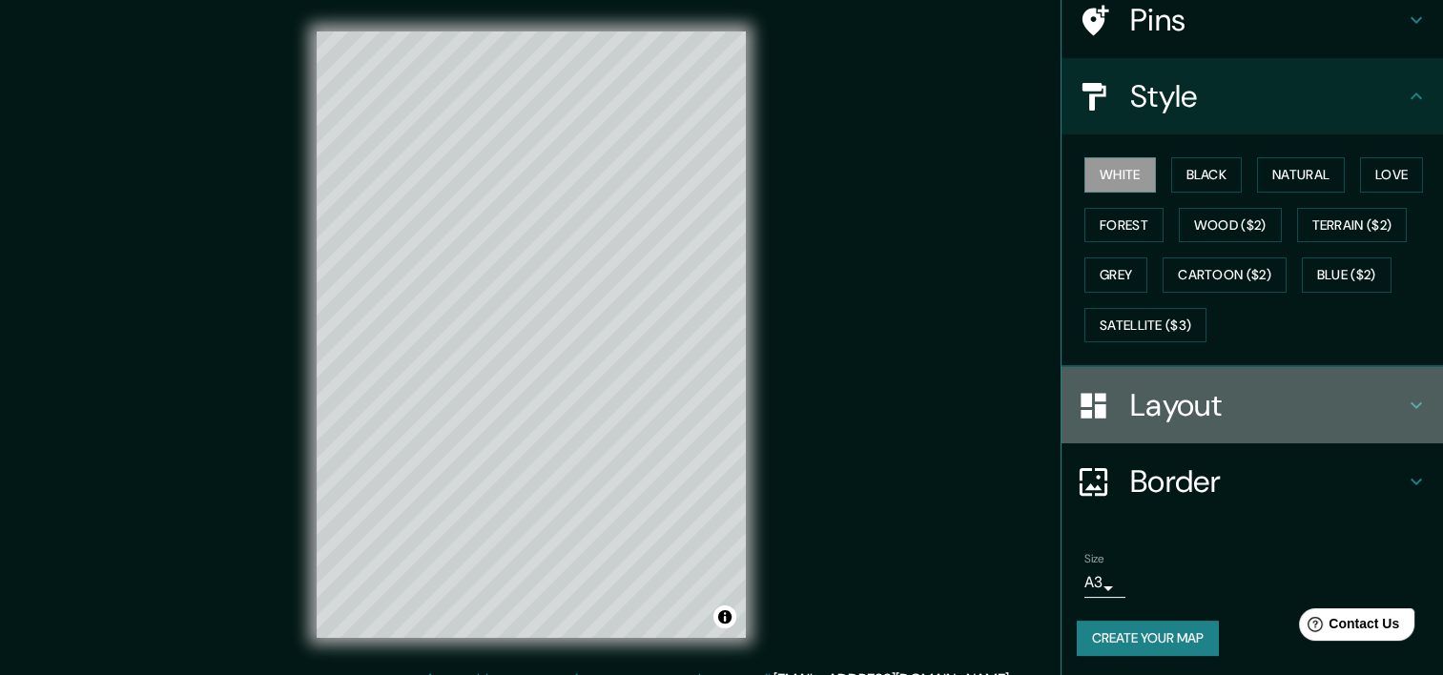
click at [1171, 391] on h4 "Layout" at bounding box center [1267, 405] width 275 height 38
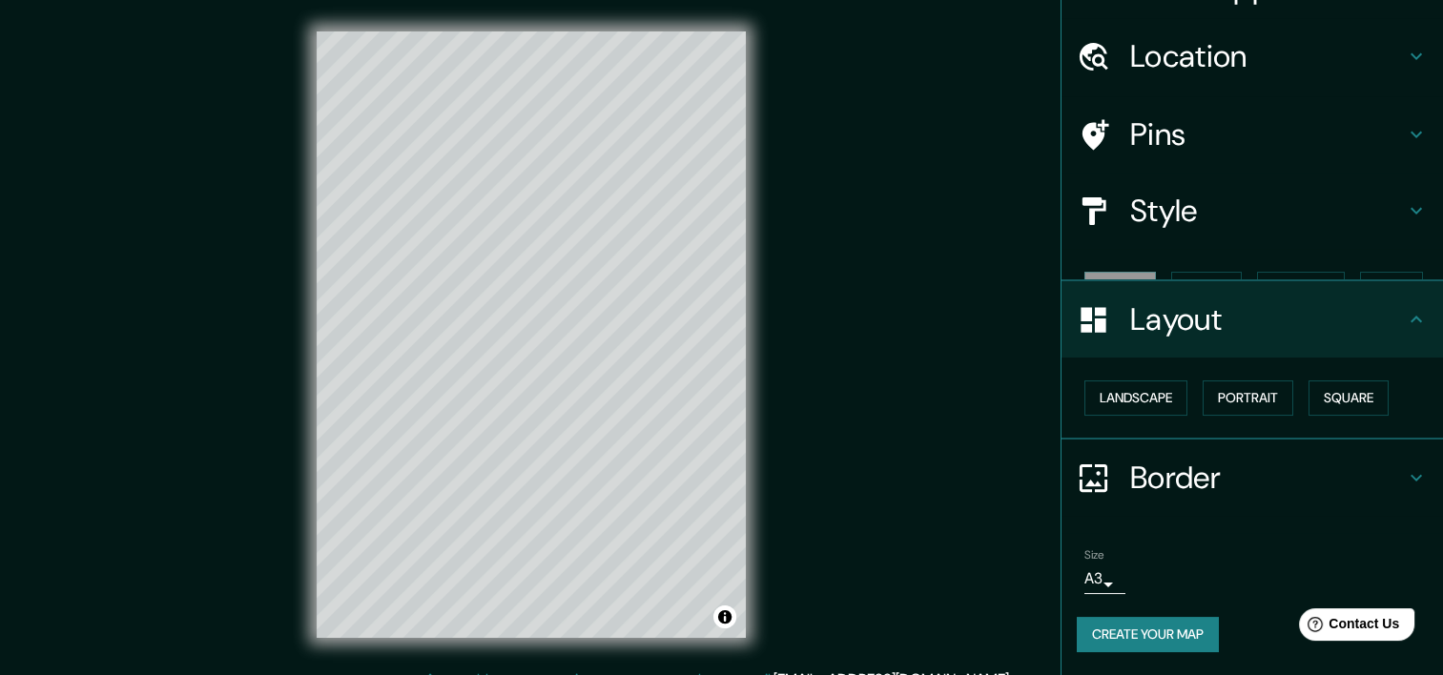
scroll to position [9, 0]
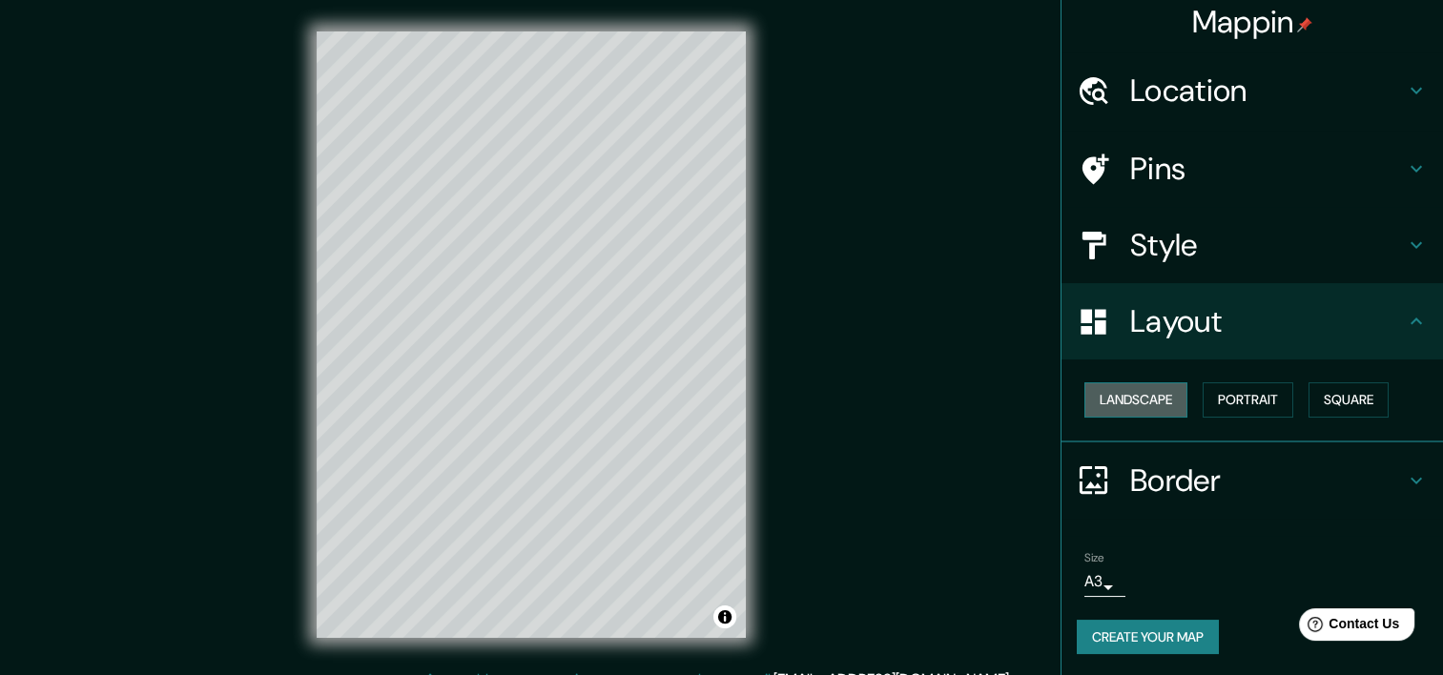
click at [1151, 401] on button "Landscape" at bounding box center [1135, 399] width 103 height 35
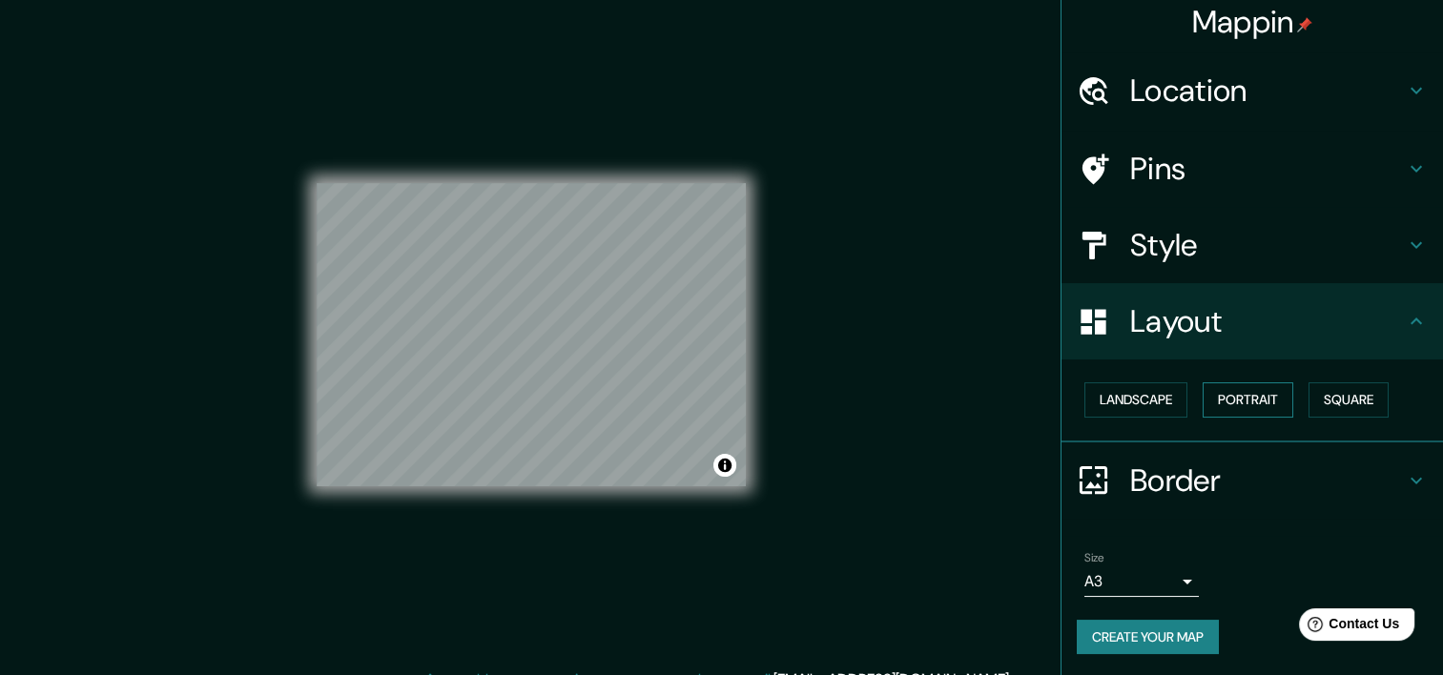
click at [1232, 403] on button "Portrait" at bounding box center [1248, 399] width 91 height 35
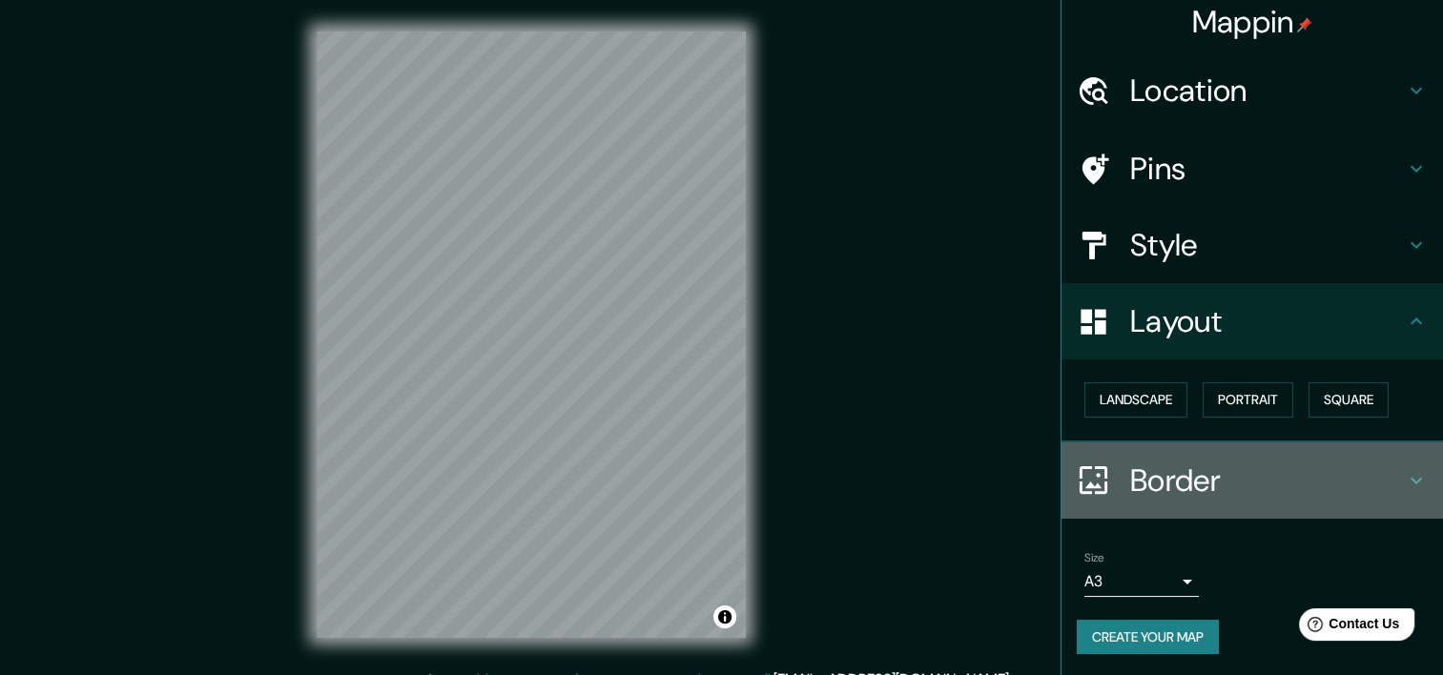
click at [1172, 471] on h4 "Border" at bounding box center [1267, 481] width 275 height 38
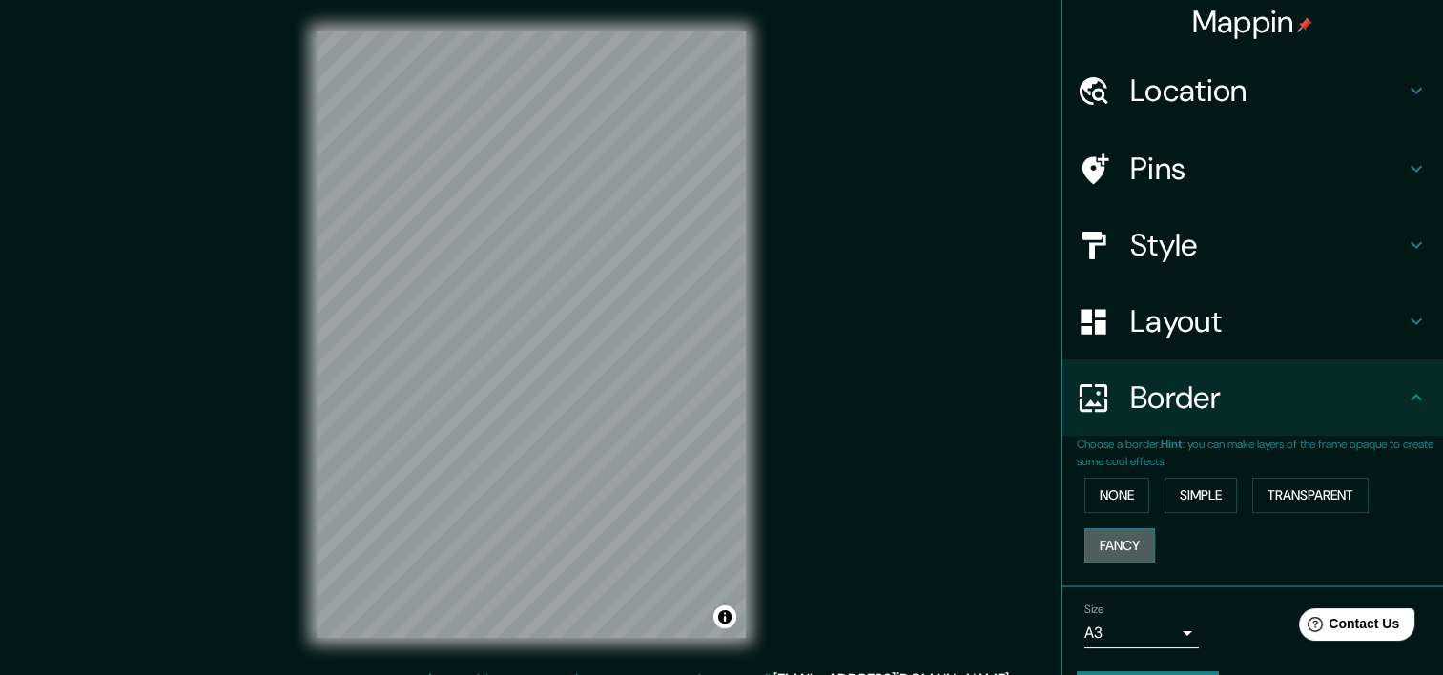
click at [1100, 536] on button "Fancy" at bounding box center [1119, 545] width 71 height 35
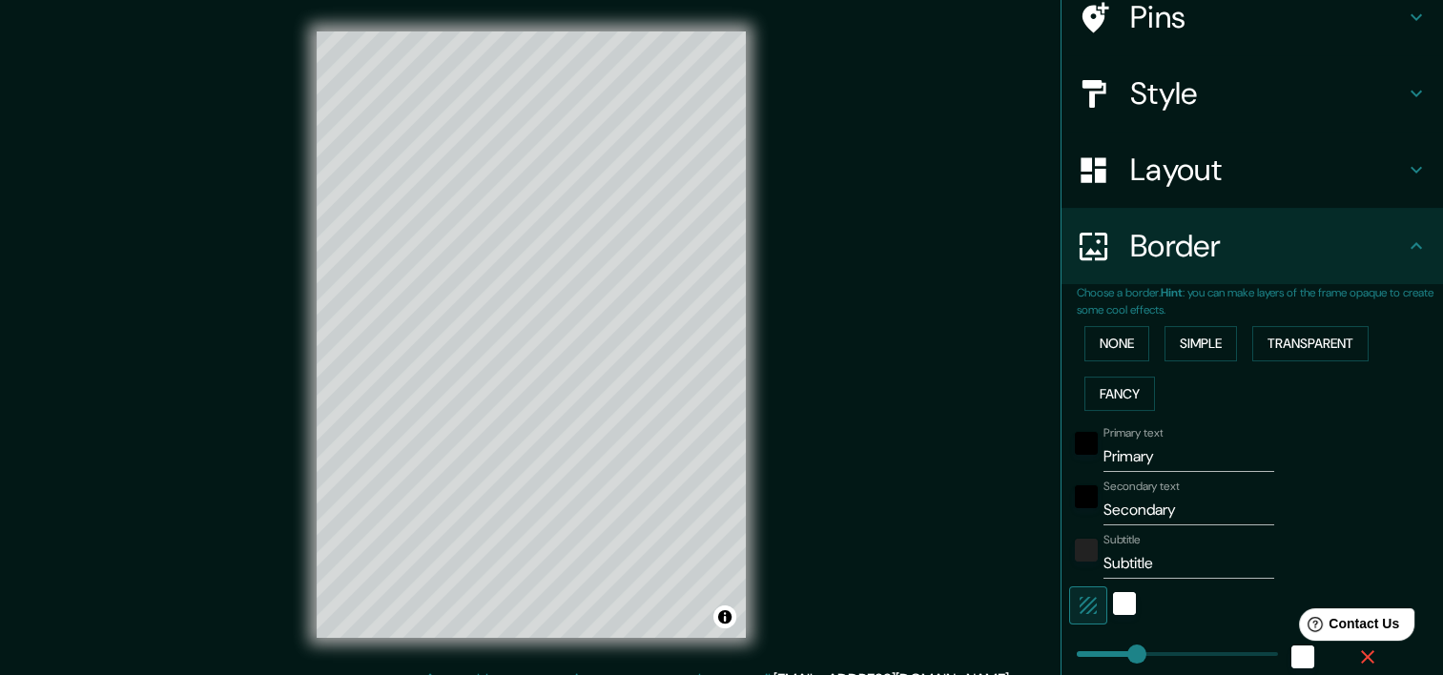
scroll to position [183, 0]
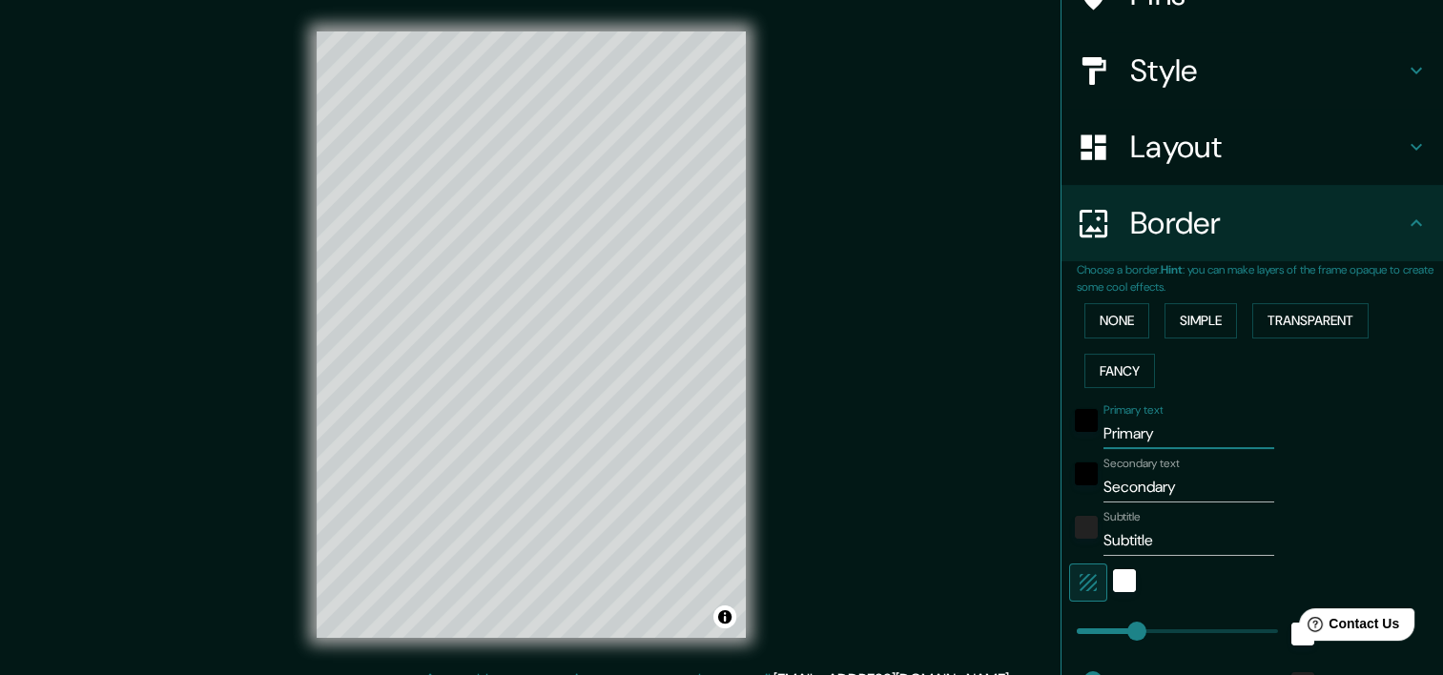
click at [1149, 437] on input "Primary" at bounding box center [1188, 434] width 171 height 31
type input "P"
type input "brighton"
click at [1171, 483] on input "Secondary" at bounding box center [1188, 487] width 171 height 31
type input "S"
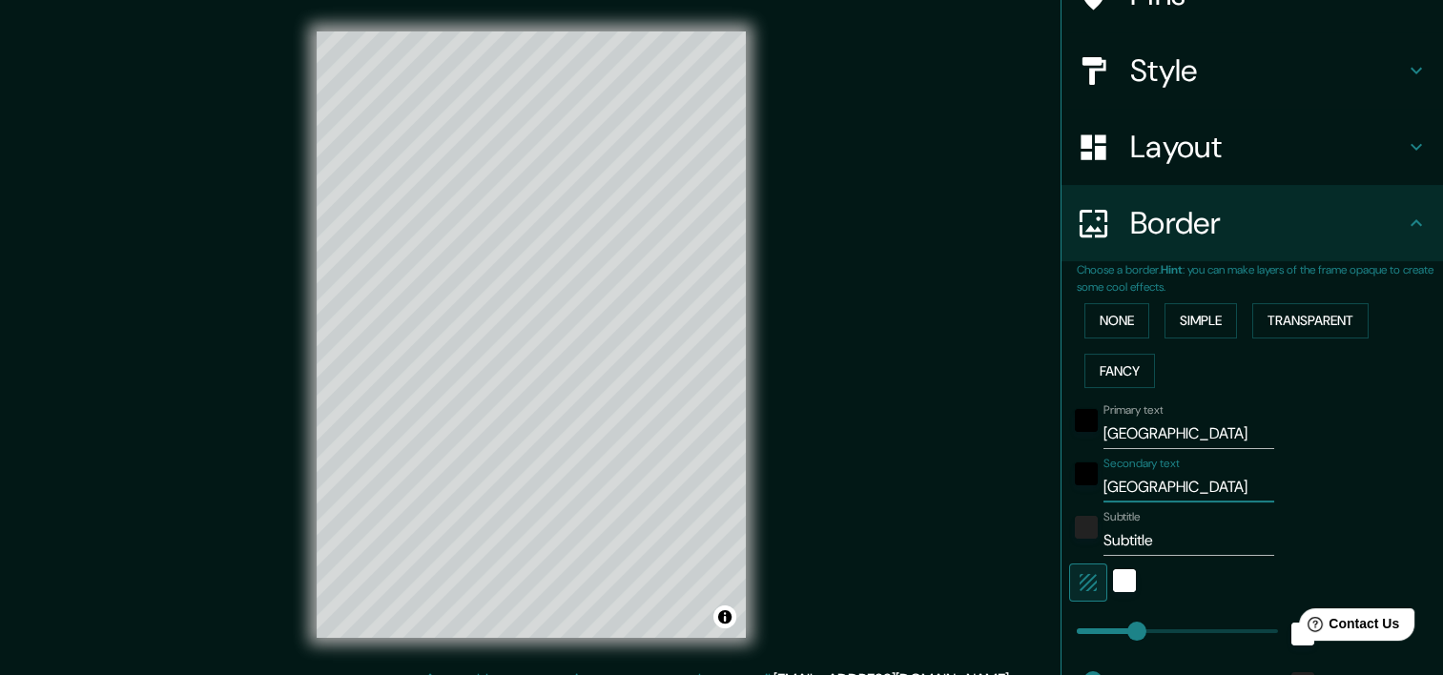
type input "united kingdom"
drag, startPoint x: 1199, startPoint y: 434, endPoint x: 876, endPoint y: 378, distance: 327.2
click at [876, 378] on div "Mappin Location Nysa, Nysa County, Opole Voivodeship, Poland Pins Style Layout …" at bounding box center [721, 349] width 1443 height 699
type input "nysa"
drag, startPoint x: 1217, startPoint y: 488, endPoint x: 977, endPoint y: 443, distance: 244.5
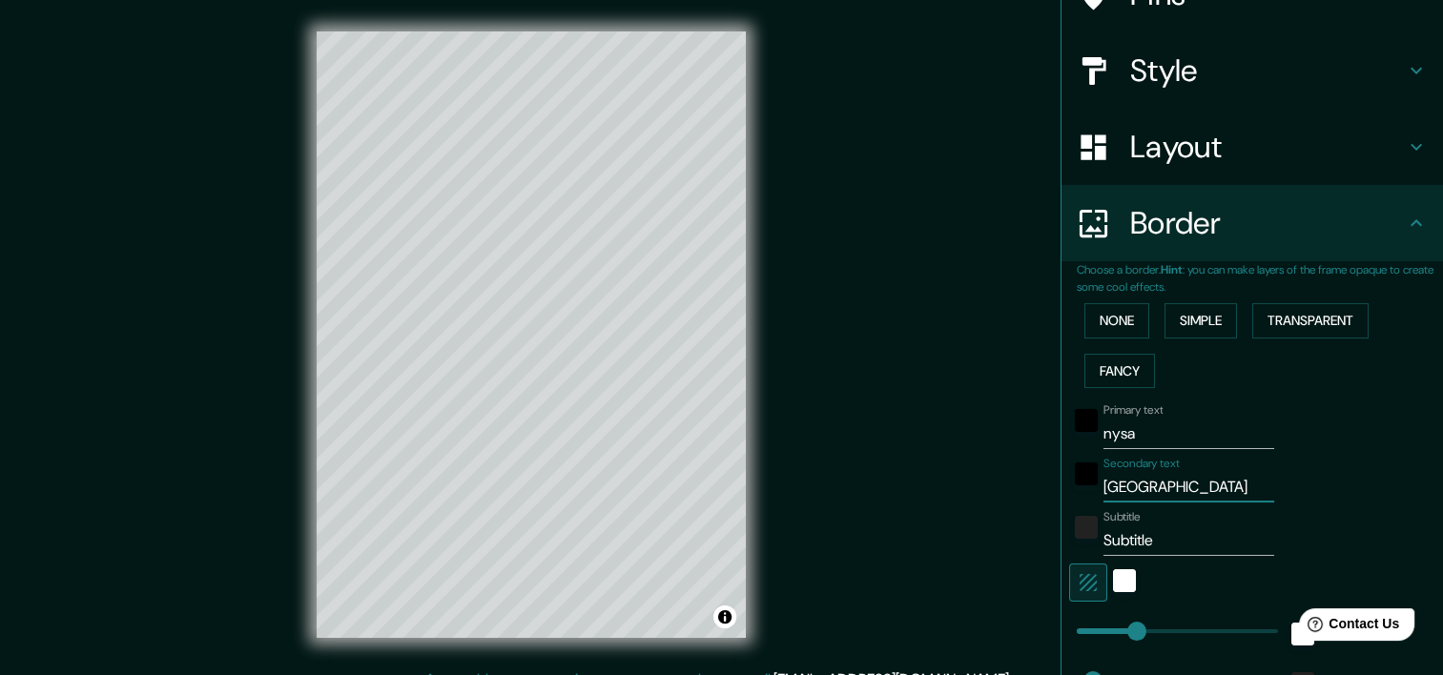
click at [977, 443] on div "Mappin Location Nysa, Nysa County, Opole Voivodeship, Poland Pins Style Layout …" at bounding box center [721, 349] width 1443 height 699
type input "polska"
click at [935, 367] on div "Mappin Location Nysa, Nysa County, Opole Voivodeship, Poland Pins Style Layout …" at bounding box center [721, 349] width 1443 height 699
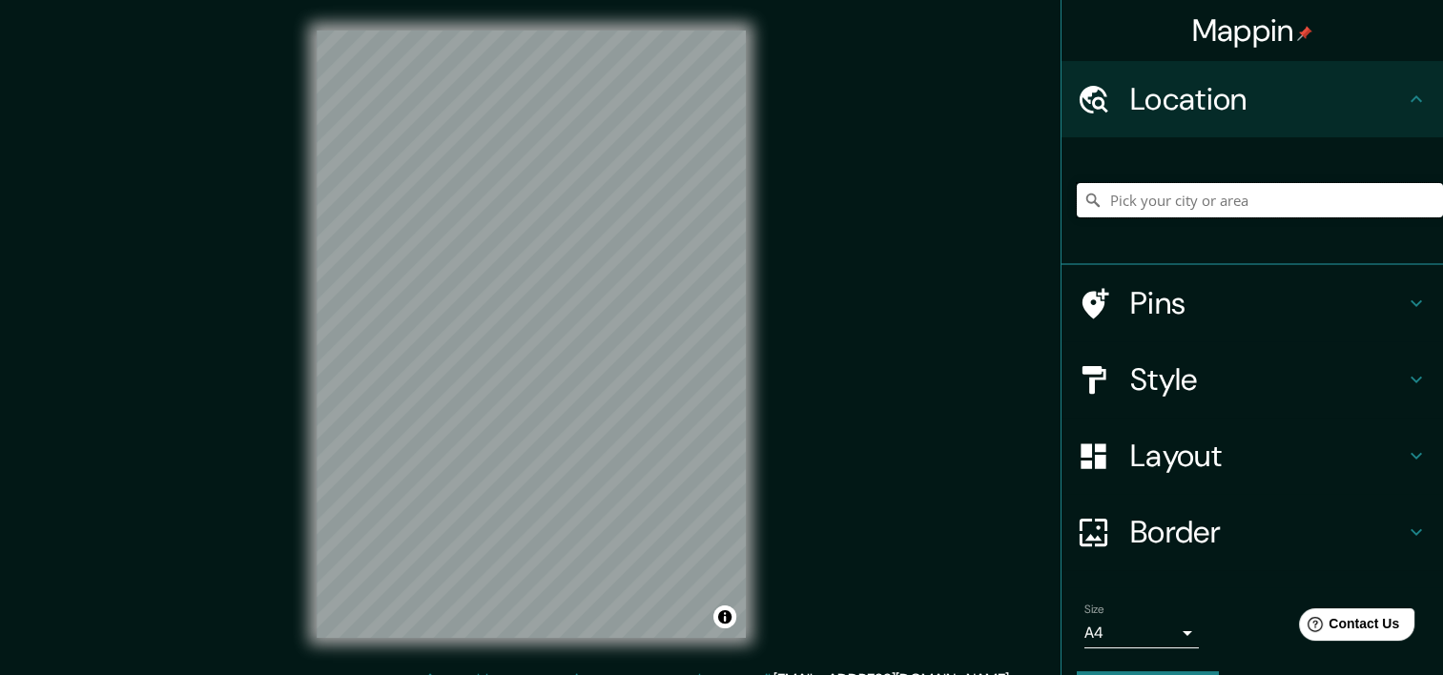
click at [1176, 203] on input "Pick your city or area" at bounding box center [1260, 200] width 366 height 34
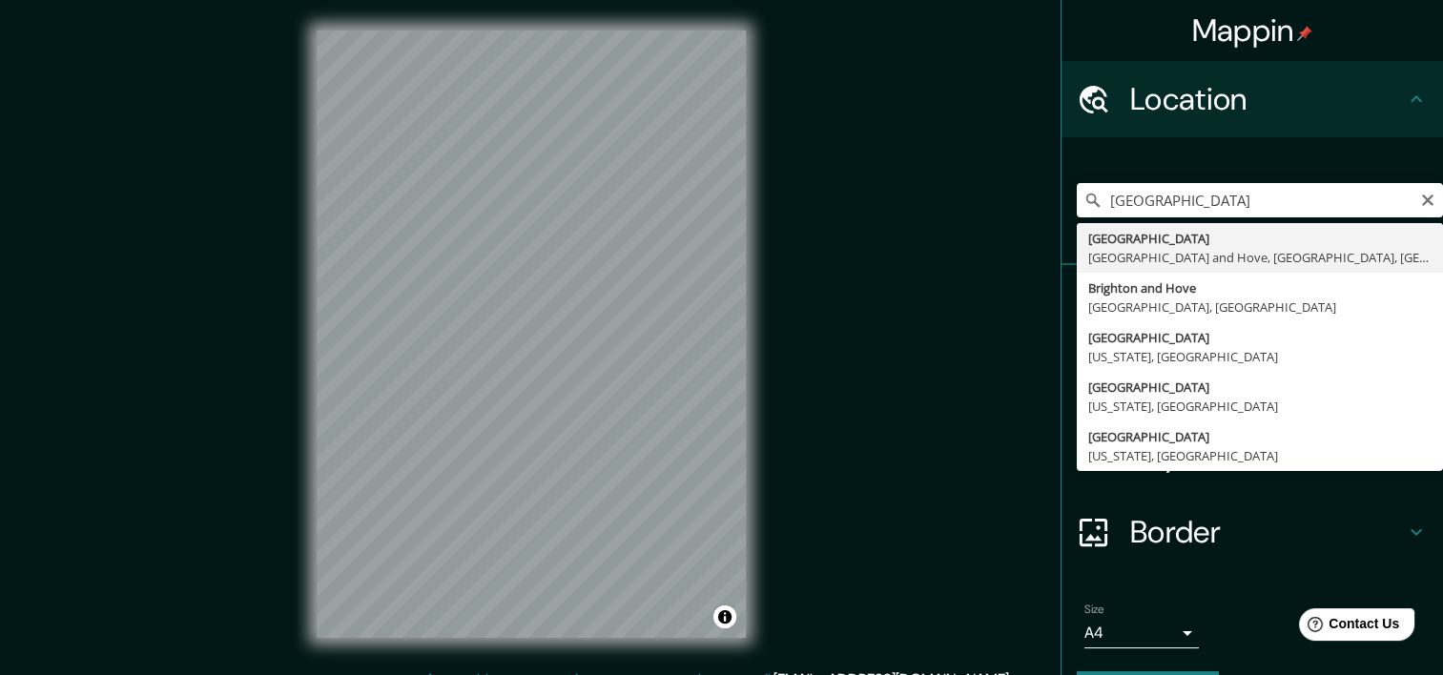
type input "Brighton, Brighton and Hove, England, United Kingdom"
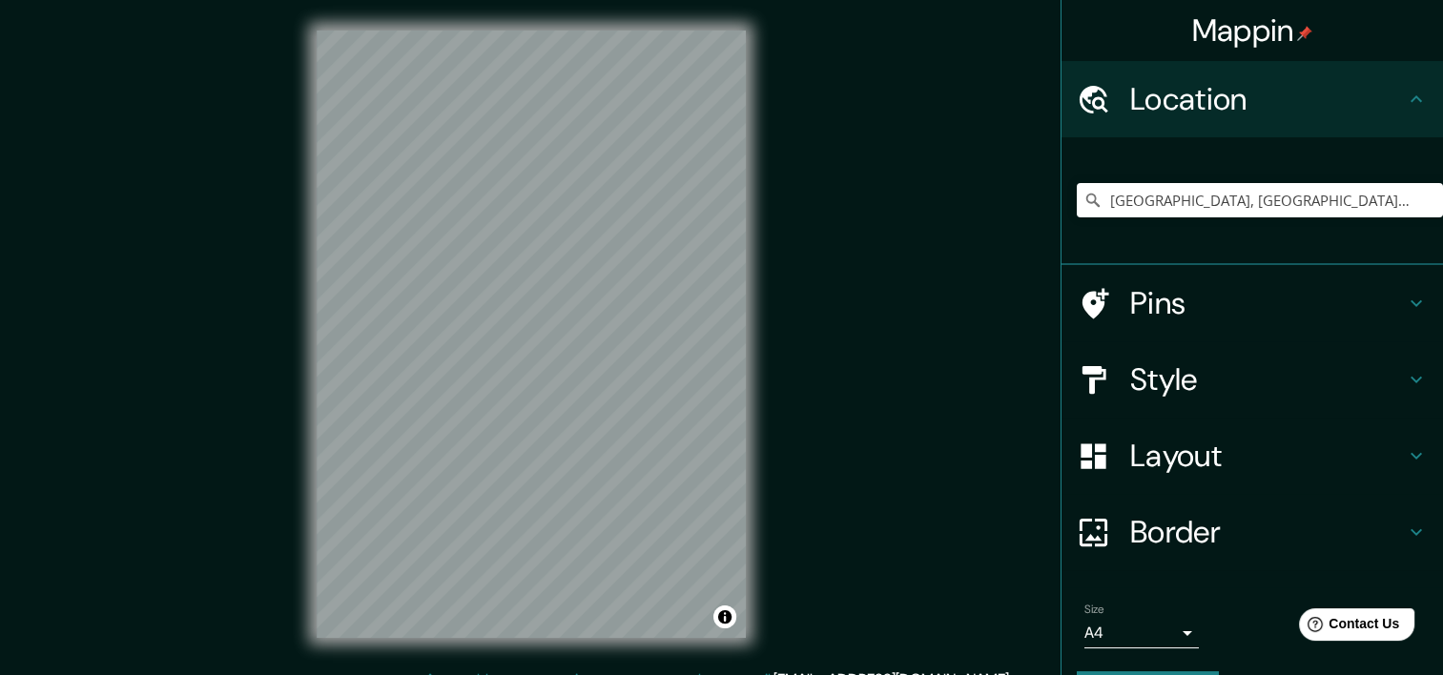
scroll to position [53, 0]
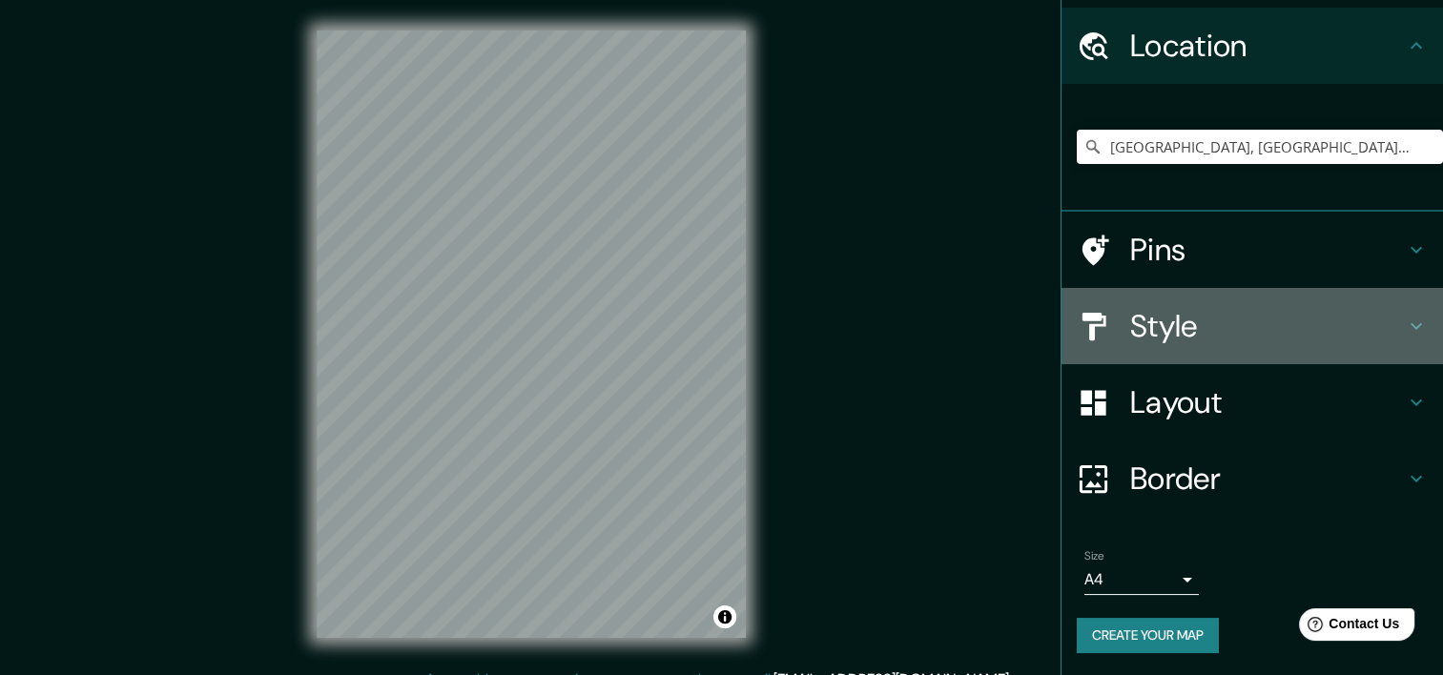
click at [1159, 322] on h4 "Style" at bounding box center [1267, 326] width 275 height 38
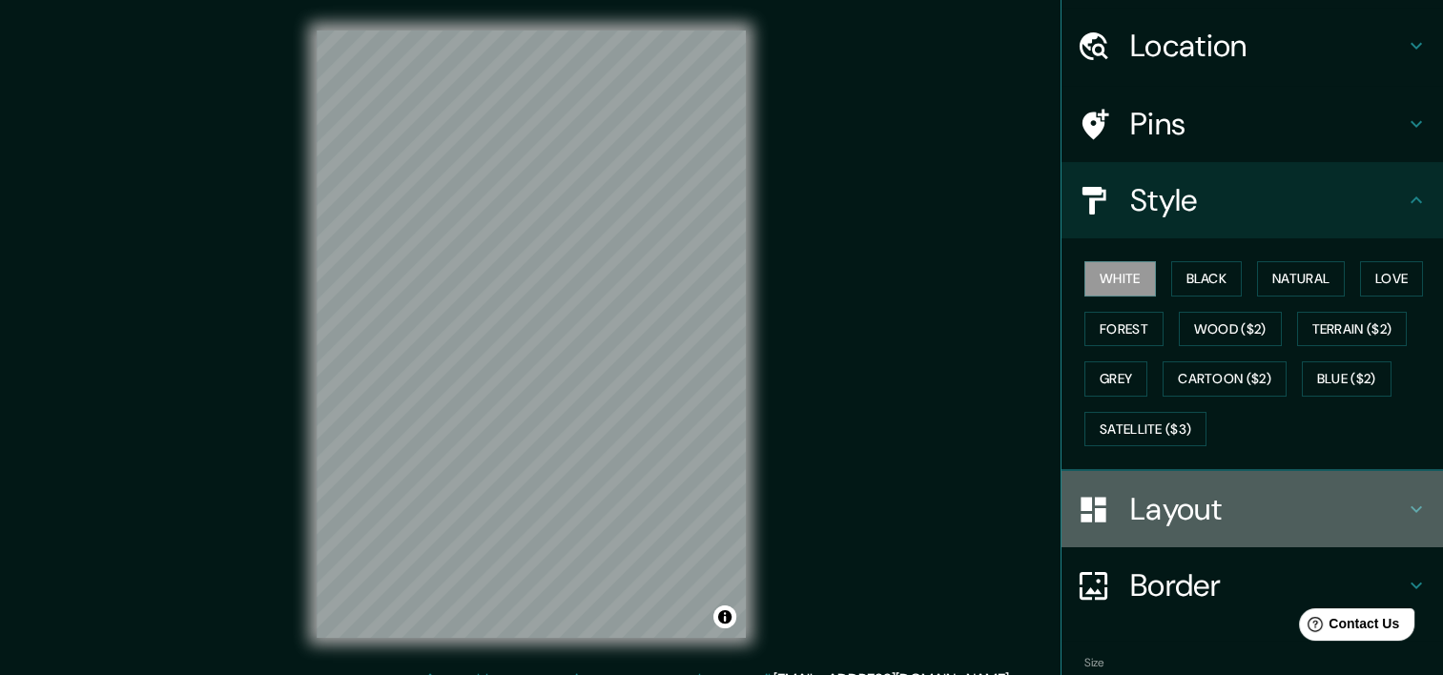
click at [1130, 512] on h4 "Layout" at bounding box center [1267, 509] width 275 height 38
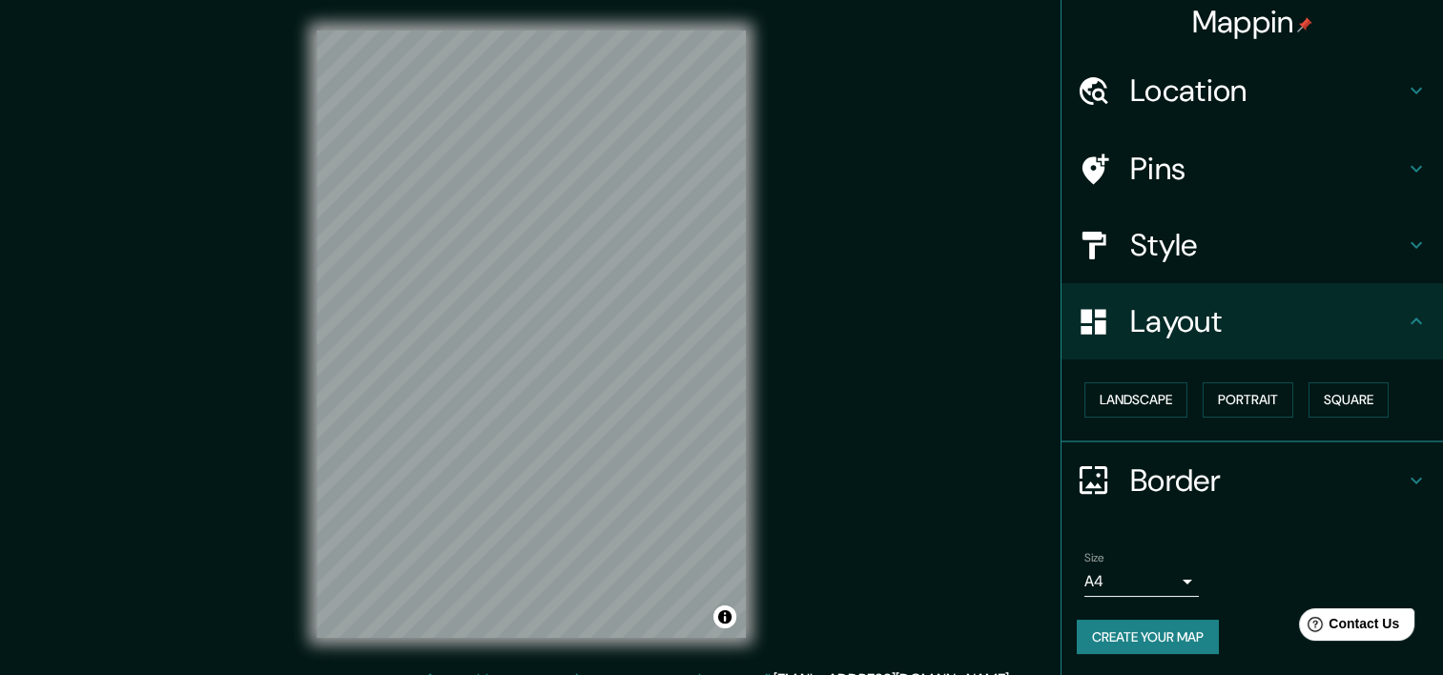
scroll to position [9, 0]
click at [1242, 401] on button "Portrait" at bounding box center [1248, 399] width 91 height 35
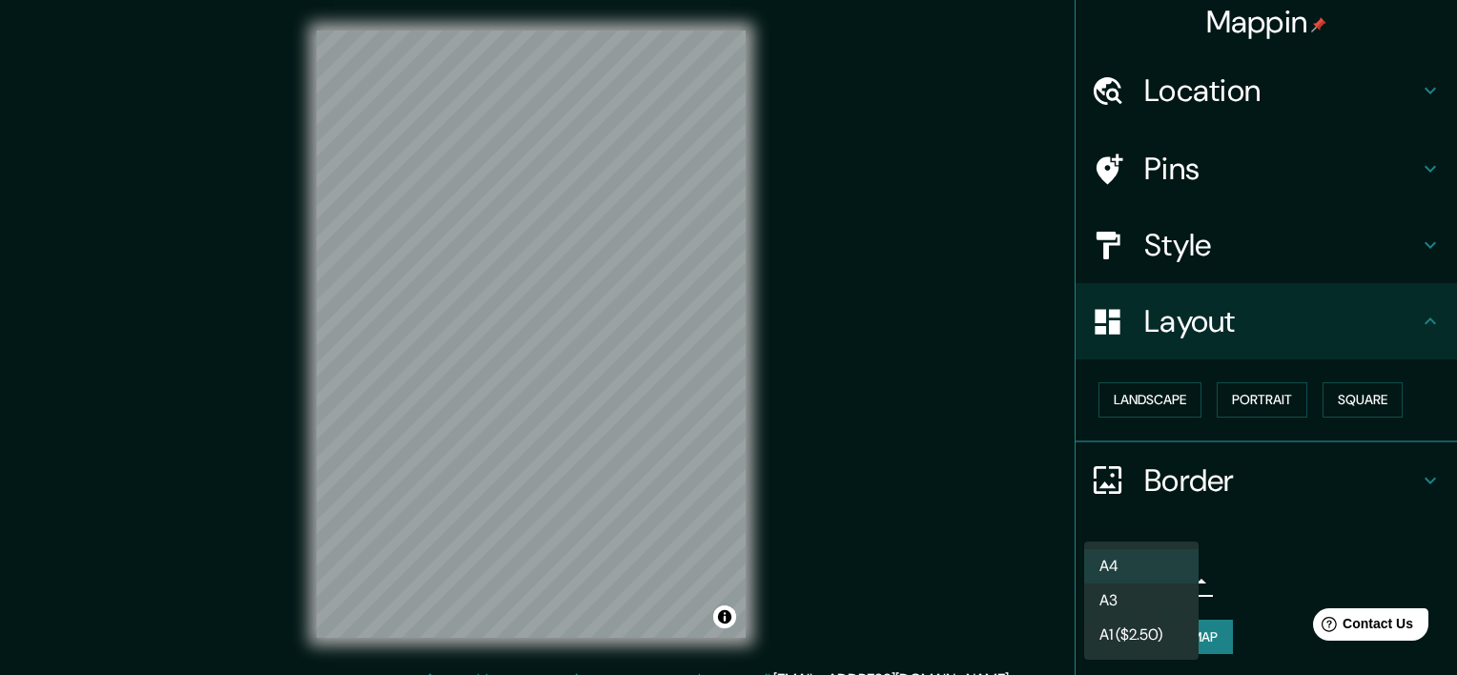
click at [1133, 582] on body "Mappin Location Brighton, Brighton and Hove, England, United Kingdom Pins Style…" at bounding box center [728, 337] width 1457 height 675
click at [1109, 603] on li "A3" at bounding box center [1141, 601] width 114 height 34
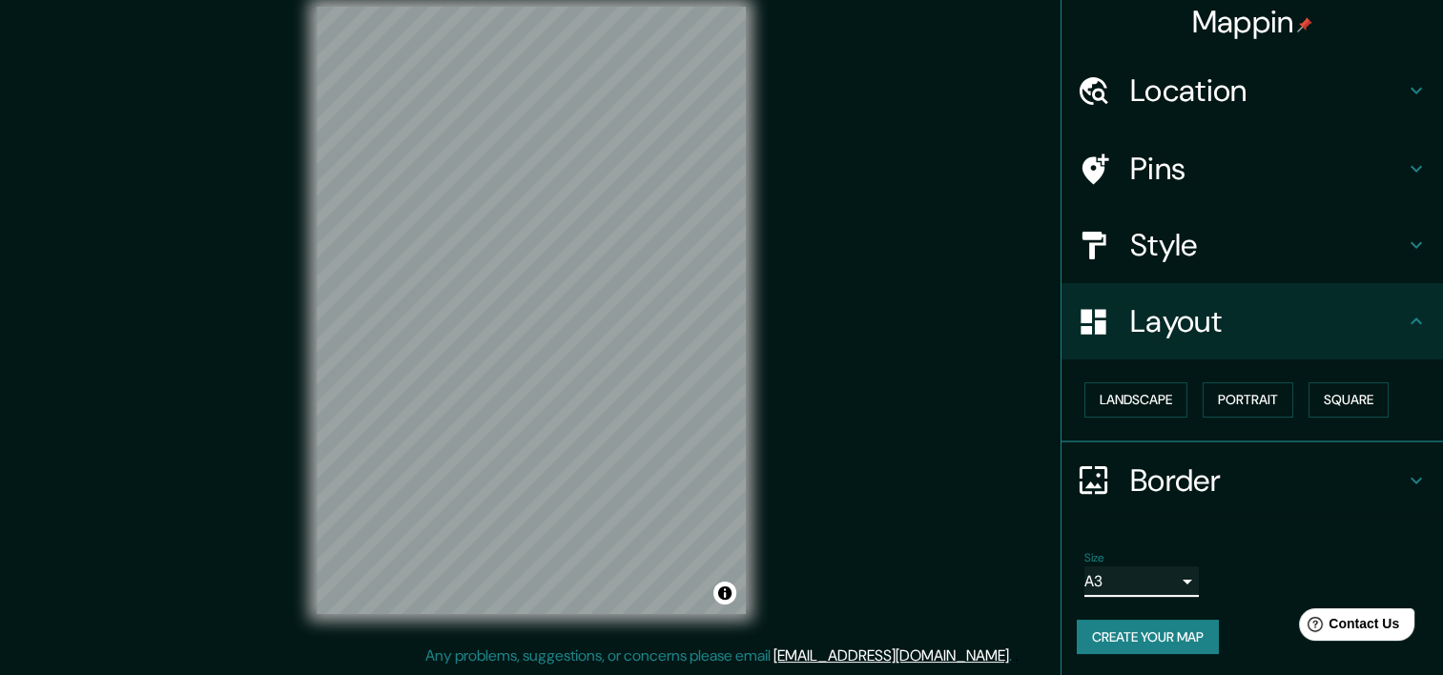
scroll to position [0, 0]
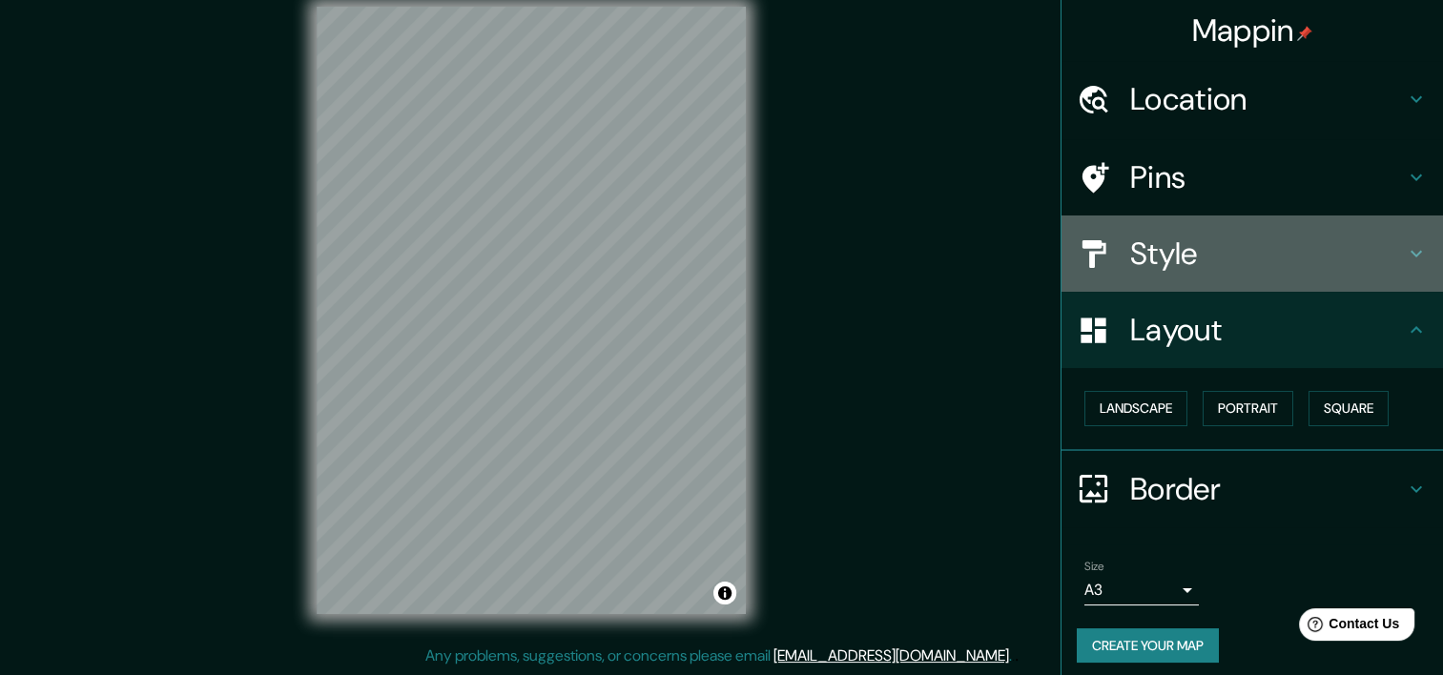
click at [1151, 254] on h4 "Style" at bounding box center [1267, 254] width 275 height 38
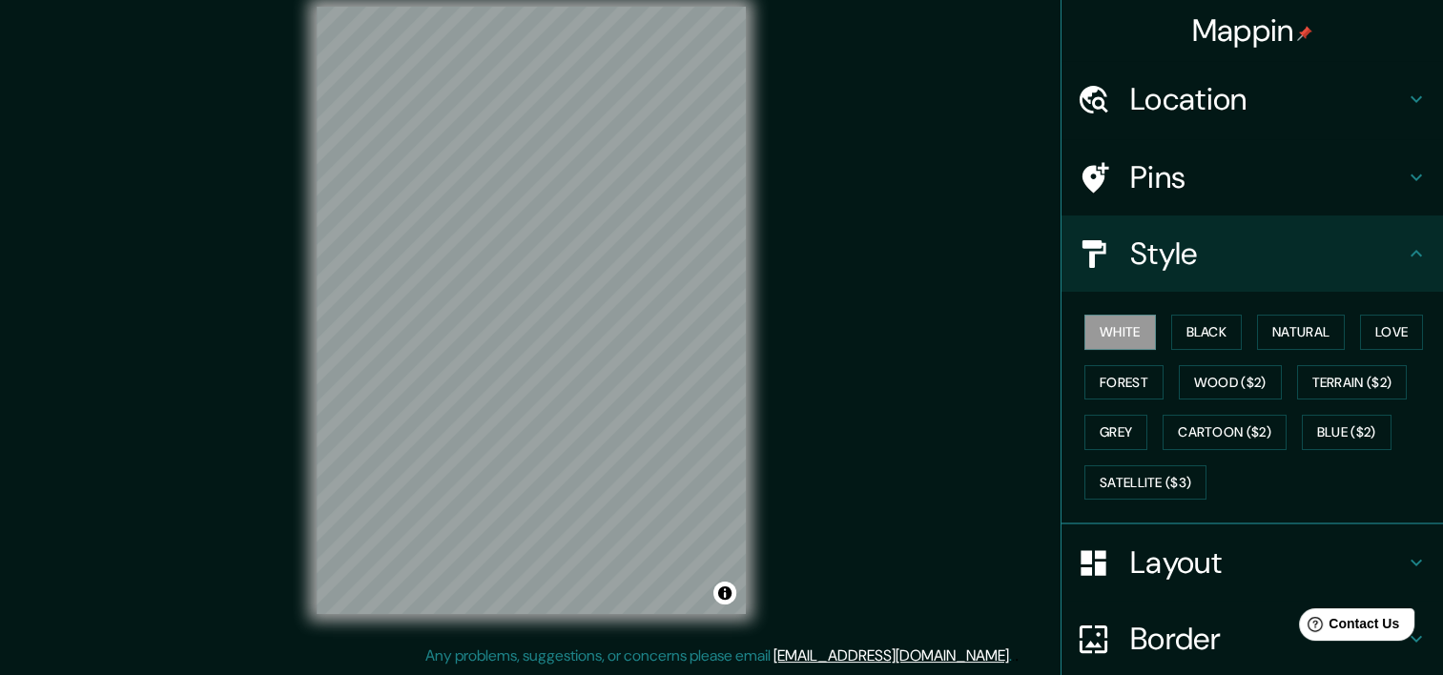
scroll to position [157, 0]
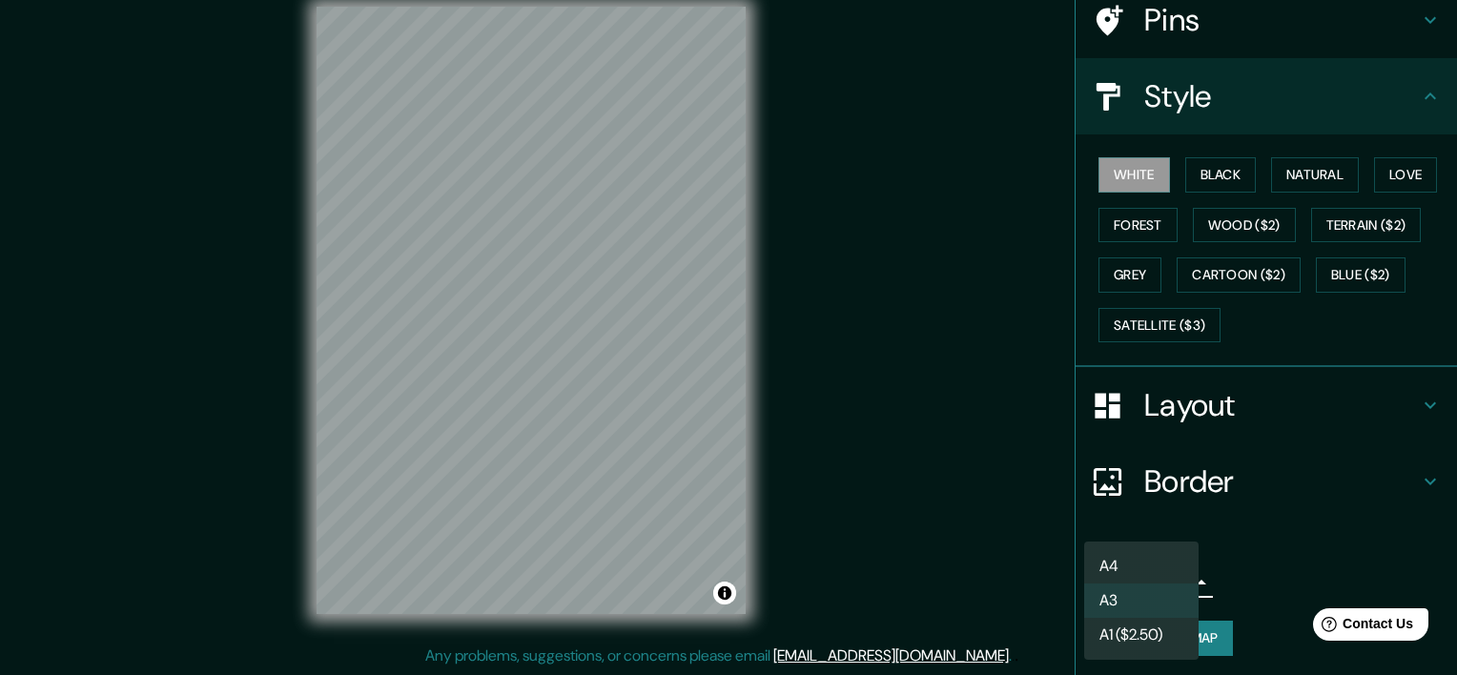
click at [1118, 584] on body "Mappin Location Brighton, Brighton and Hove, England, United Kingdom Pins Style…" at bounding box center [728, 313] width 1457 height 675
click at [1283, 560] on div at bounding box center [728, 337] width 1457 height 675
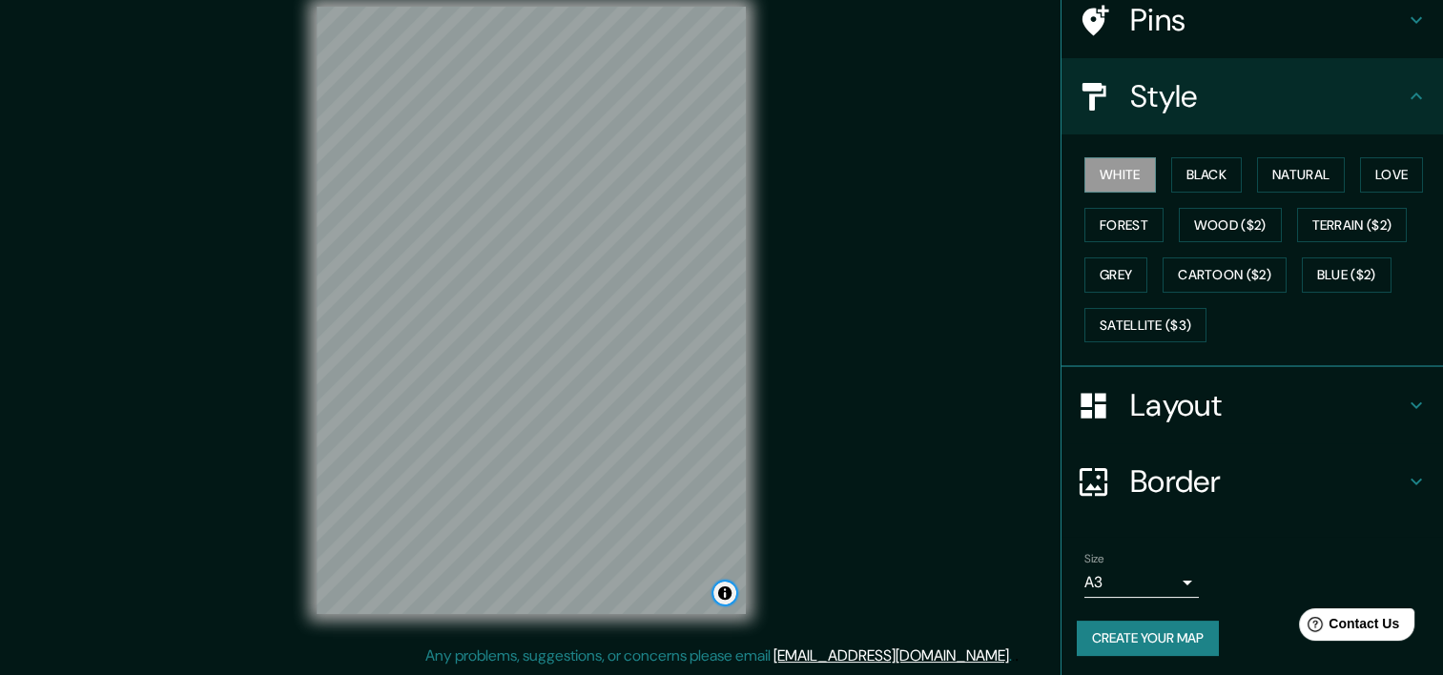
click at [725, 599] on button "Toggle attribution" at bounding box center [724, 593] width 23 height 23
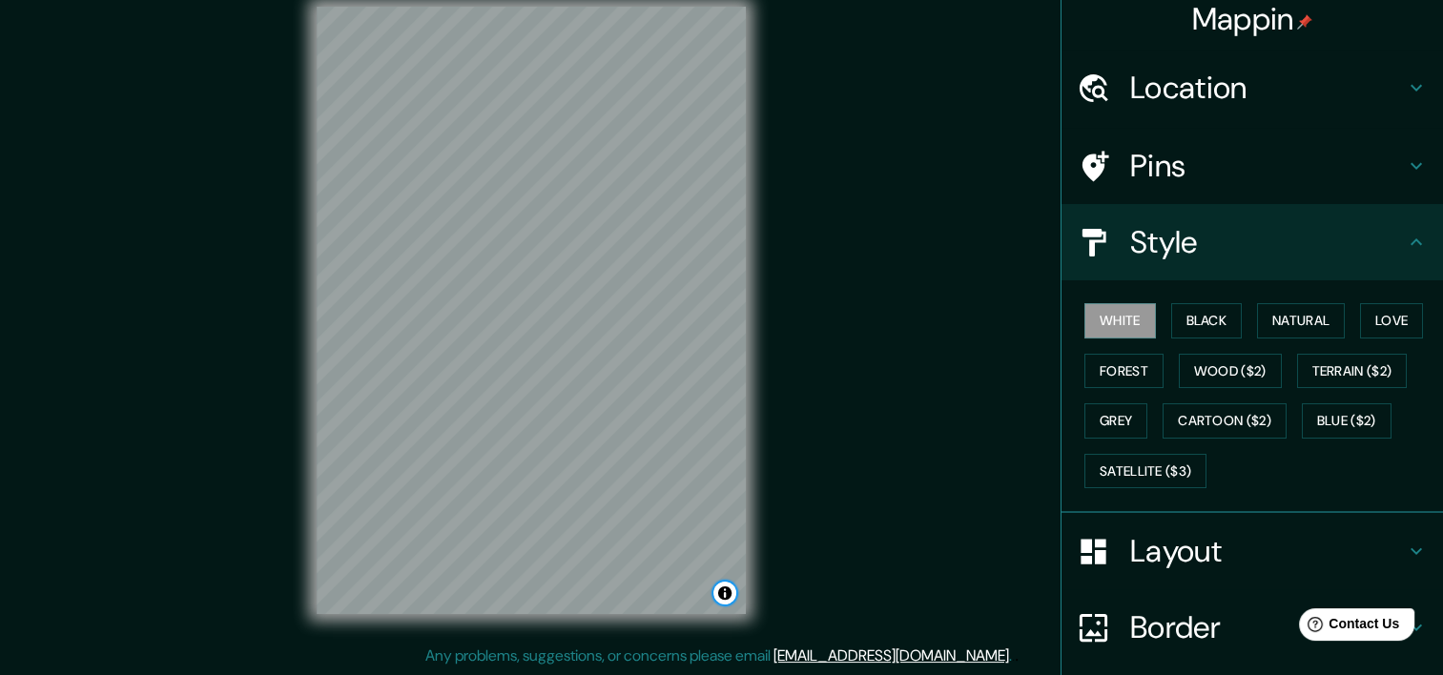
scroll to position [0, 0]
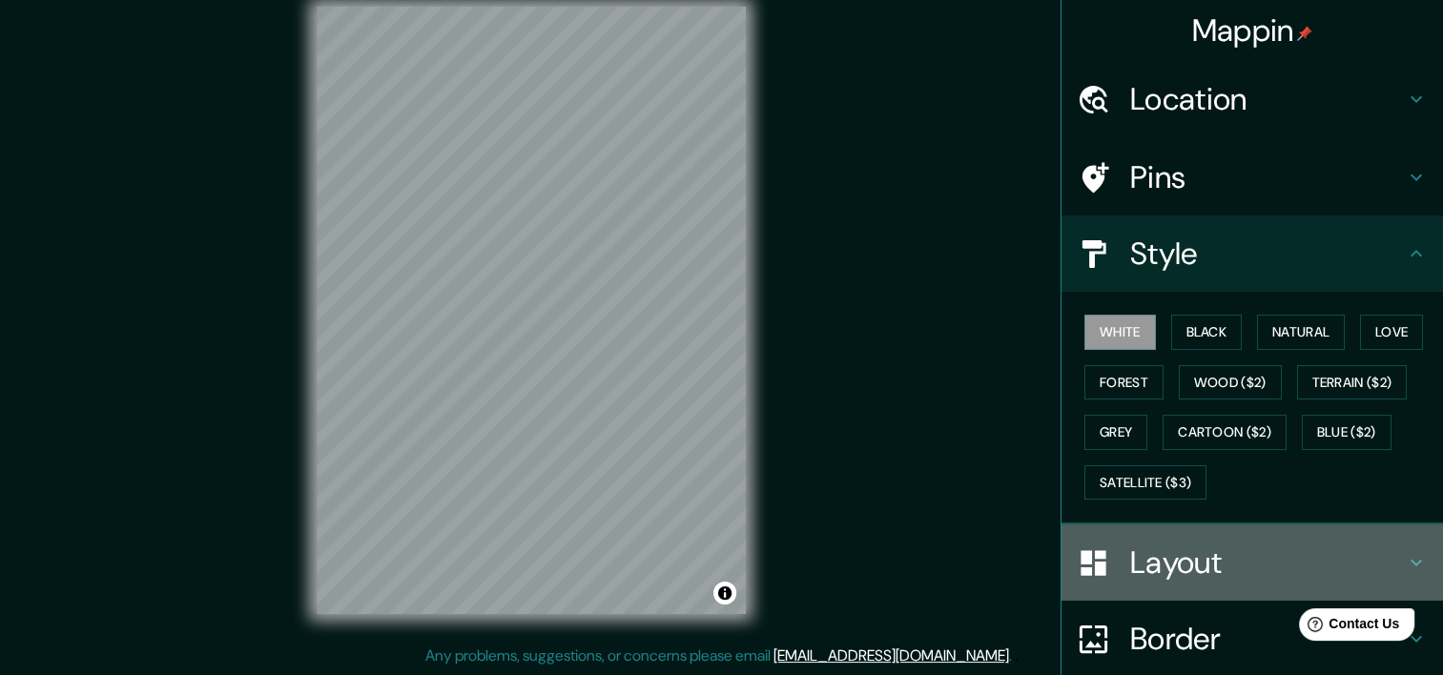
click at [1130, 554] on h4 "Layout" at bounding box center [1267, 563] width 275 height 38
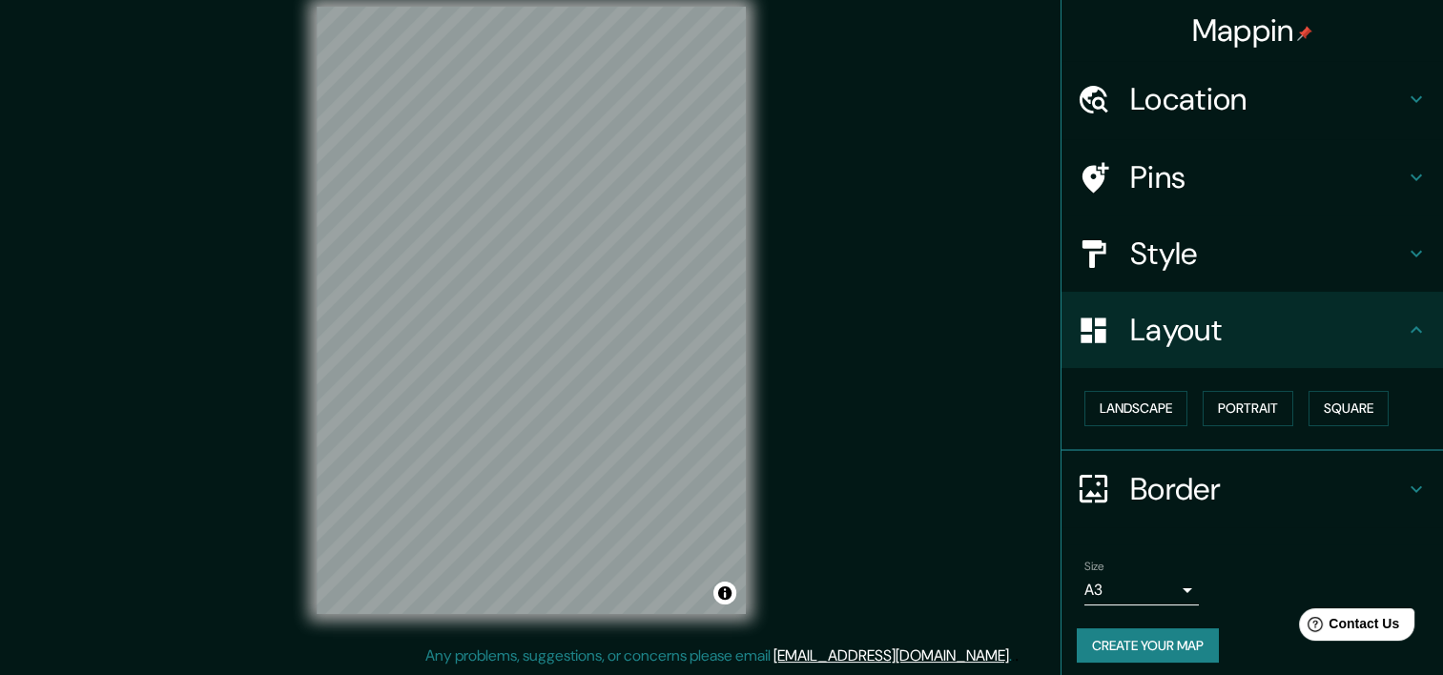
scroll to position [9, 0]
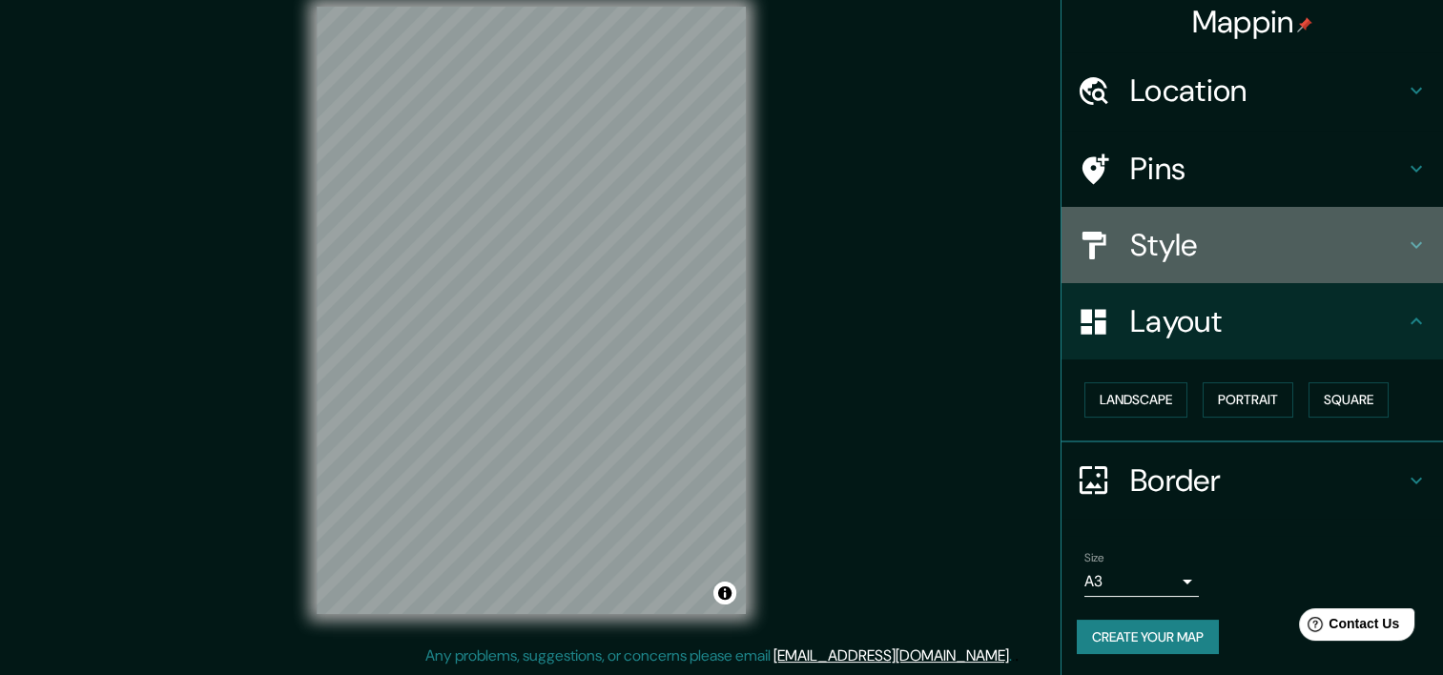
click at [1200, 261] on h4 "Style" at bounding box center [1267, 245] width 275 height 38
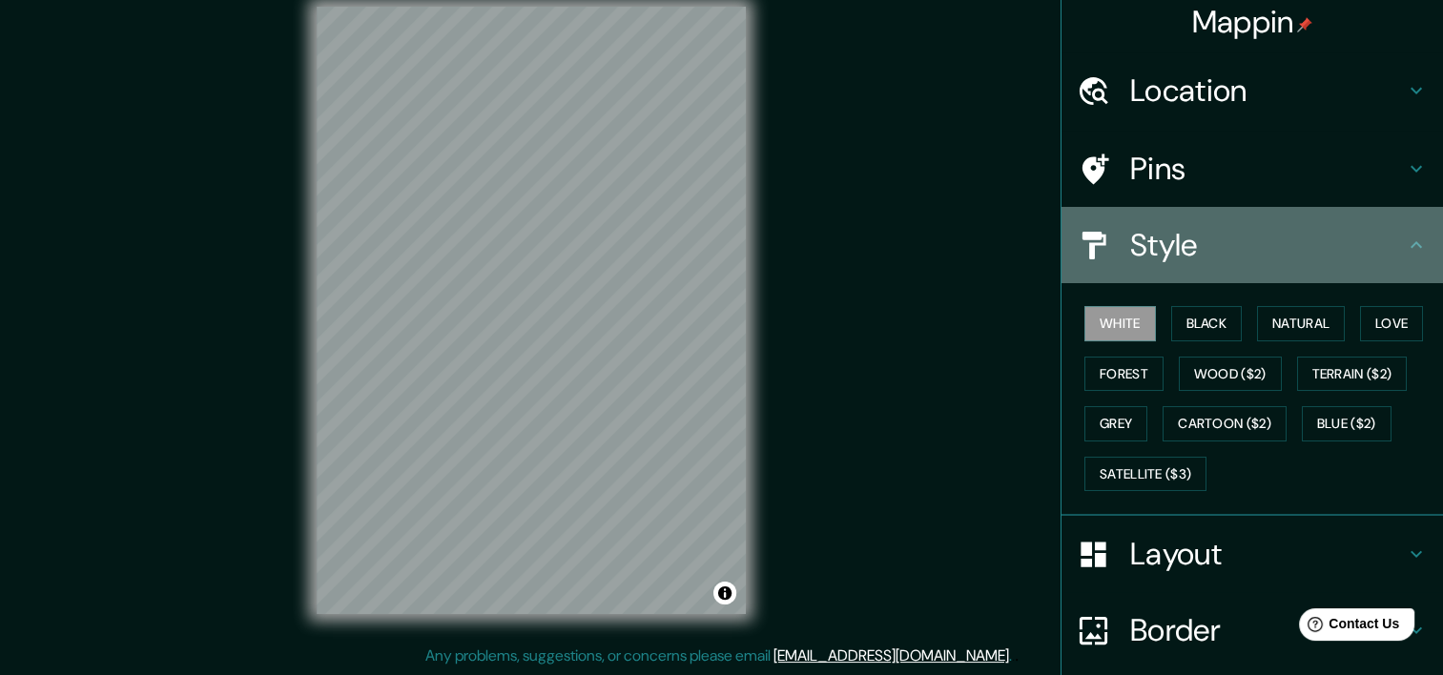
click at [1200, 261] on h4 "Style" at bounding box center [1267, 245] width 275 height 38
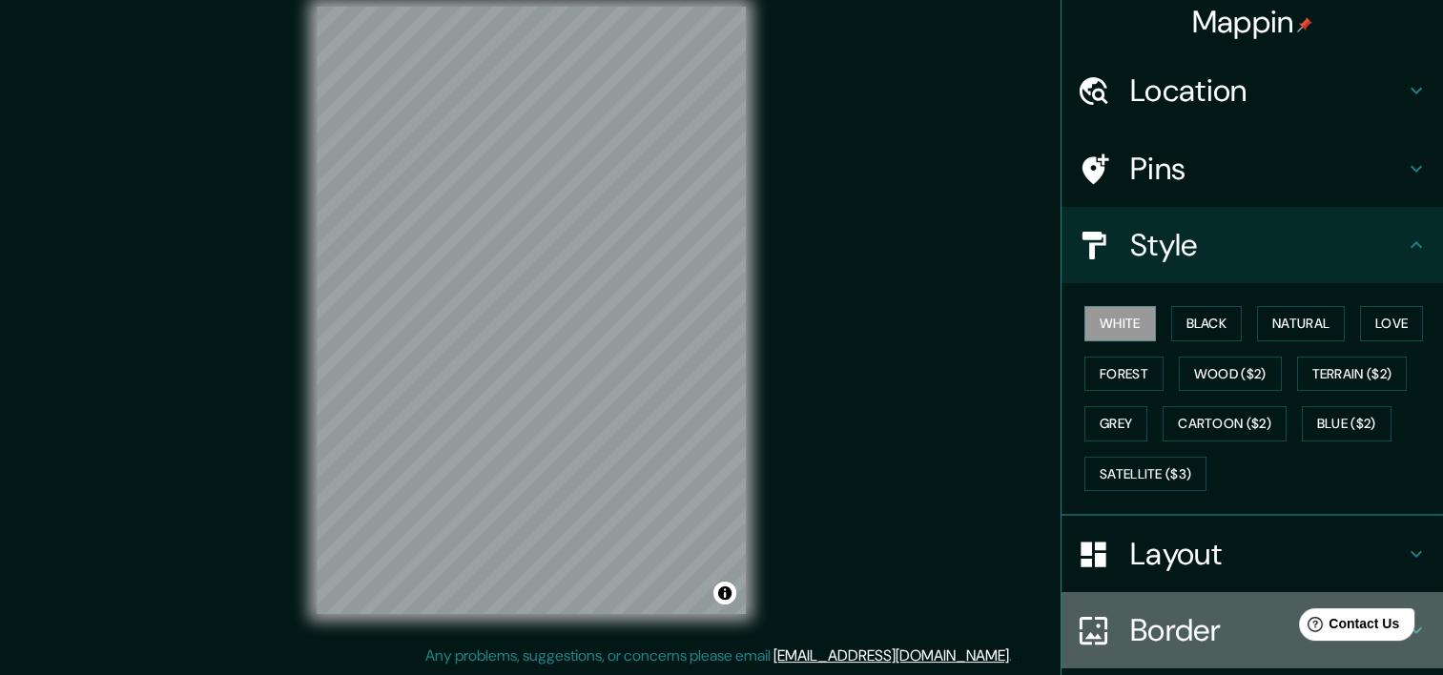
click at [1135, 623] on h4 "Border" at bounding box center [1267, 630] width 275 height 38
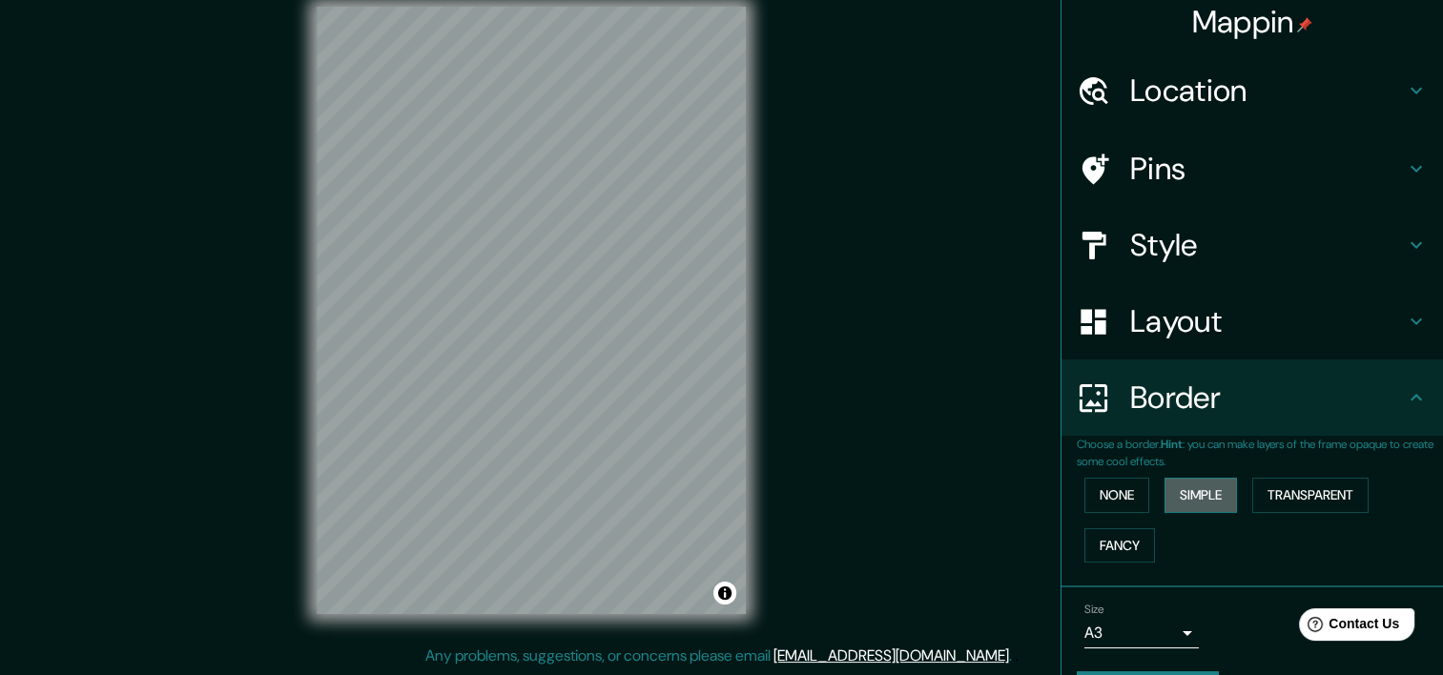
click at [1208, 496] on button "Simple" at bounding box center [1200, 495] width 72 height 35
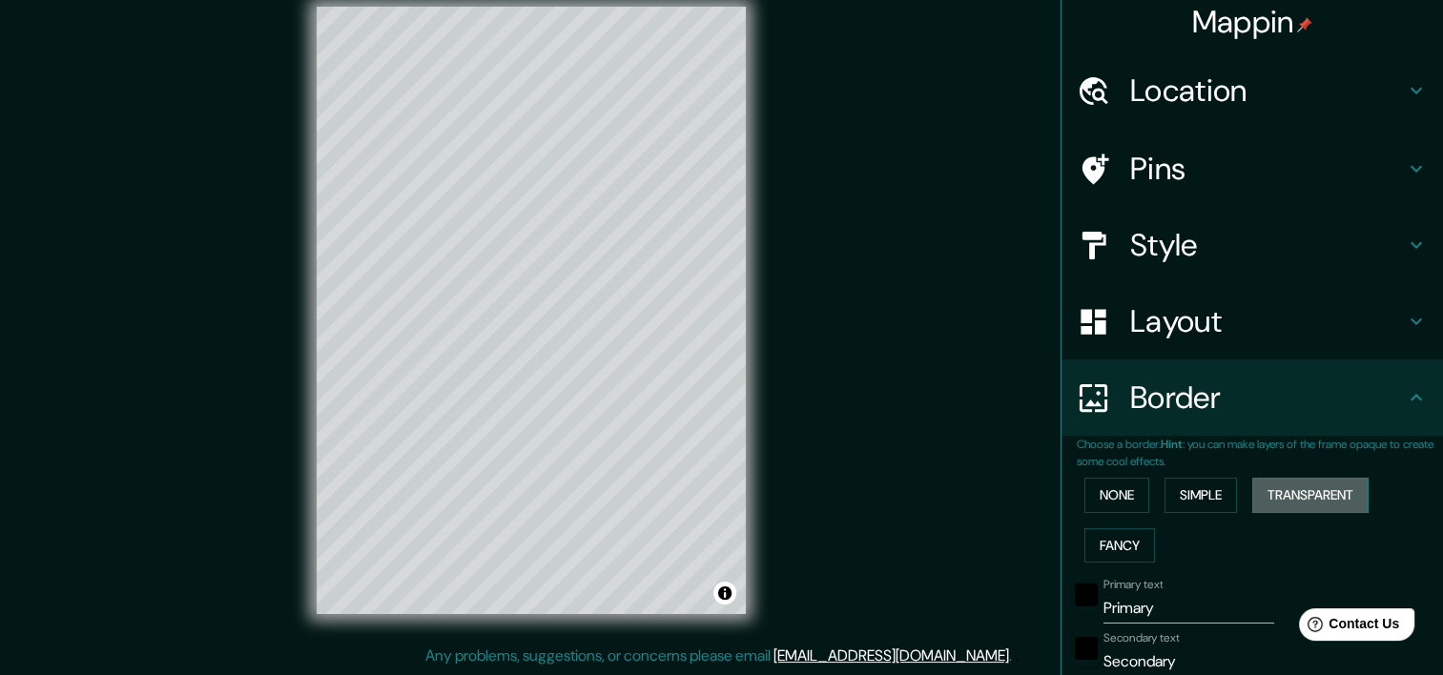
click at [1286, 496] on button "Transparent" at bounding box center [1310, 495] width 116 height 35
click at [1108, 536] on button "Fancy" at bounding box center [1119, 545] width 71 height 35
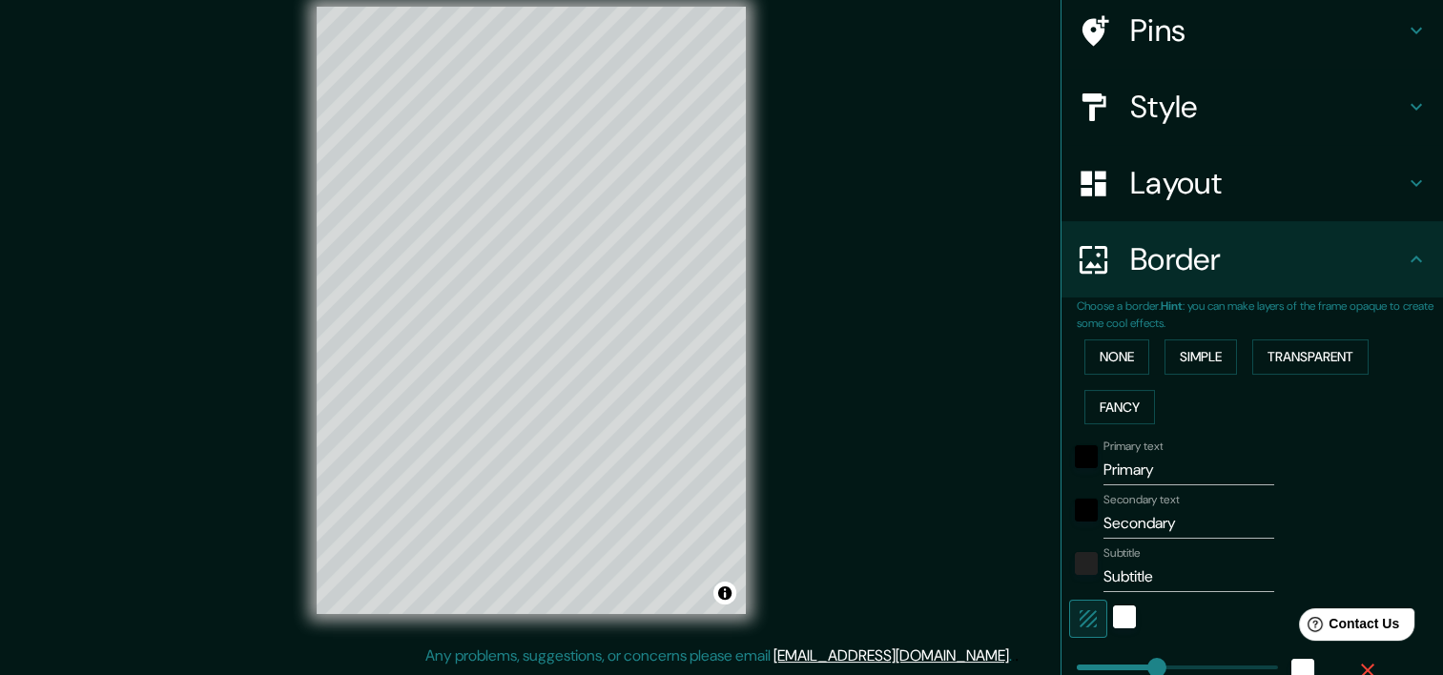
scroll to position [154, 0]
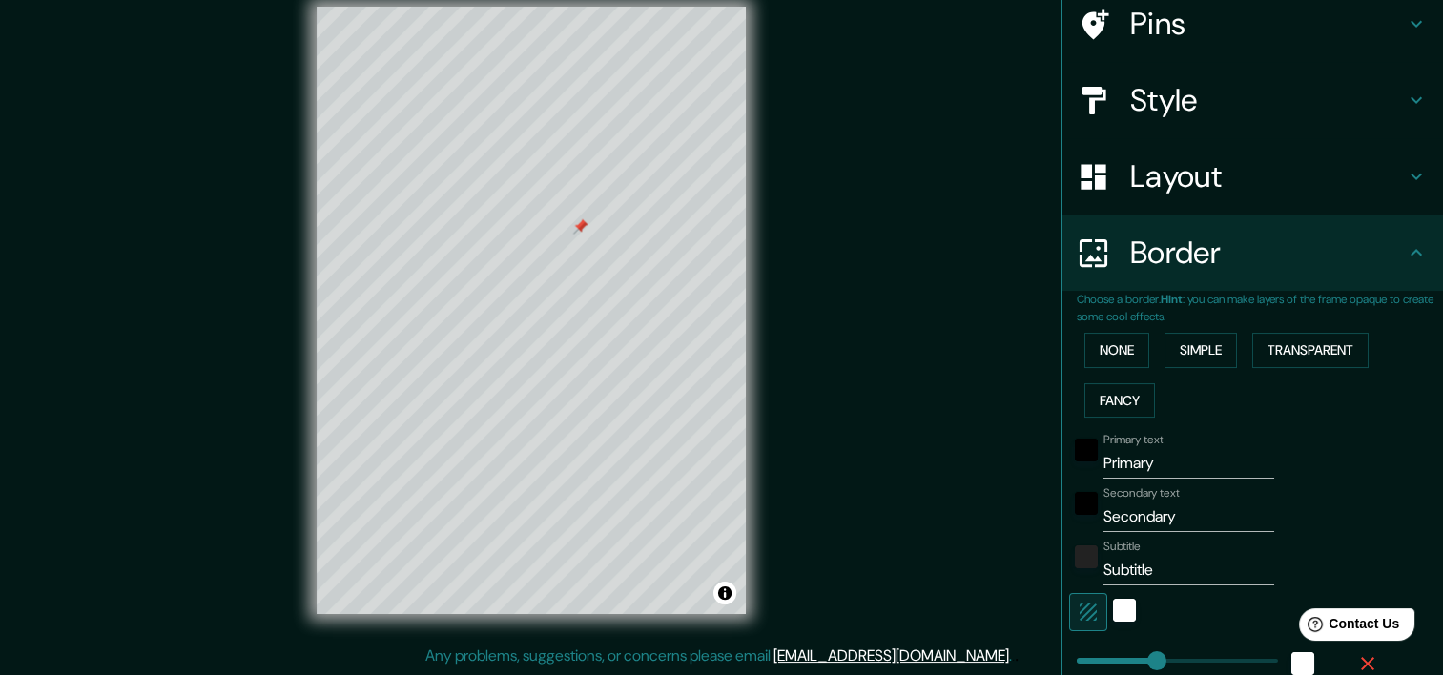
click at [572, 7] on div at bounding box center [531, 7] width 429 height 0
click at [634, 88] on div at bounding box center [632, 86] width 15 height 15
click at [1277, 355] on button "Transparent" at bounding box center [1310, 350] width 116 height 35
click at [1211, 352] on button "Simple" at bounding box center [1200, 350] width 72 height 35
click at [1114, 390] on button "Fancy" at bounding box center [1119, 400] width 71 height 35
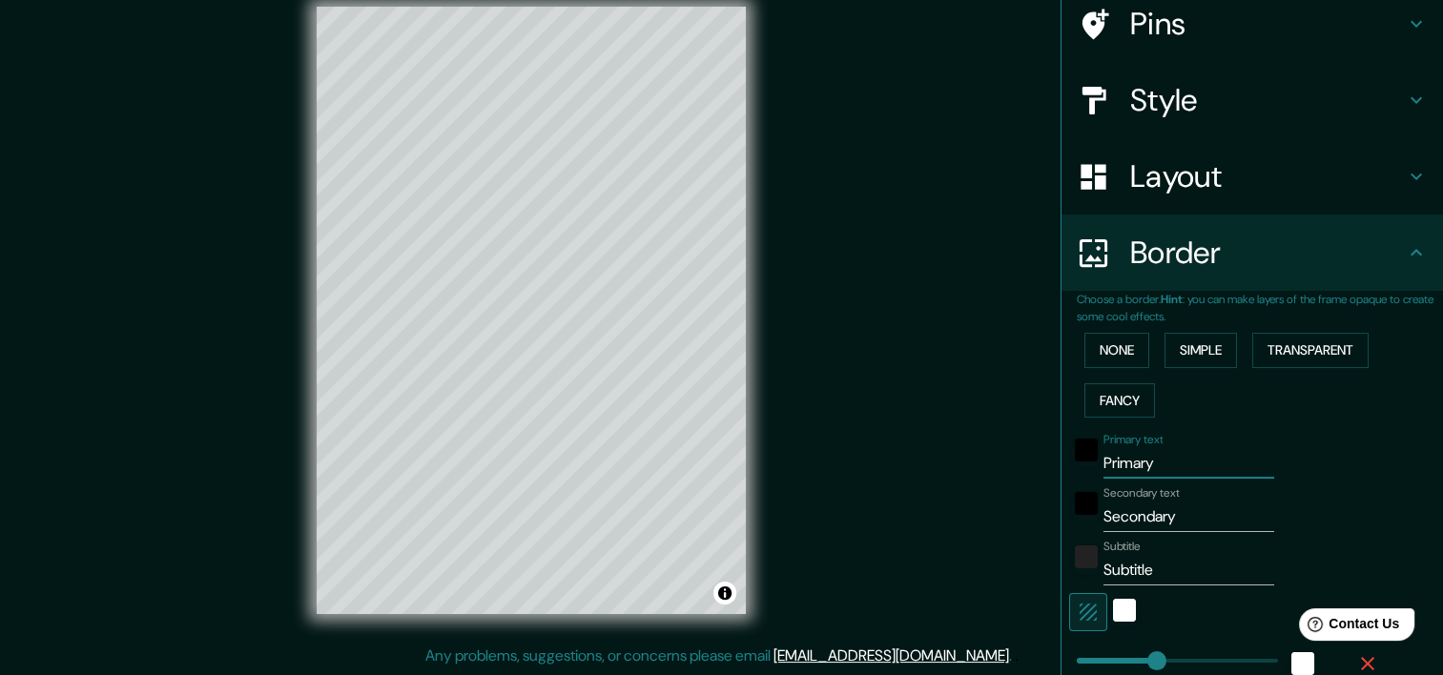
click at [1134, 463] on input "Primary" at bounding box center [1188, 463] width 171 height 31
type input "y"
type input "brighton"
drag, startPoint x: 1179, startPoint y: 518, endPoint x: 1078, endPoint y: 510, distance: 101.4
click at [1078, 510] on div "Secondary text Secondary" at bounding box center [1225, 509] width 313 height 46
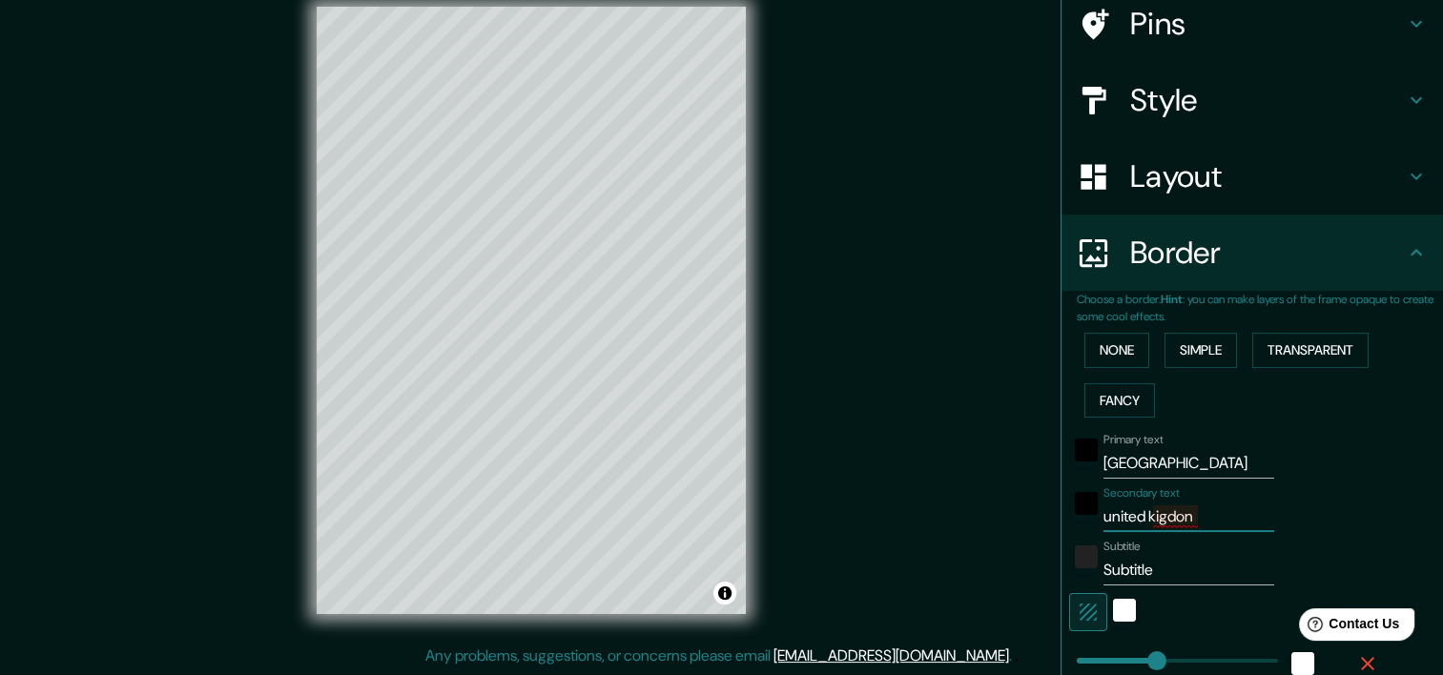
click at [1150, 514] on input "united kigdon" at bounding box center [1188, 517] width 171 height 31
click at [1202, 518] on input "united kingdon" at bounding box center [1188, 517] width 171 height 31
type input "united kingdom"
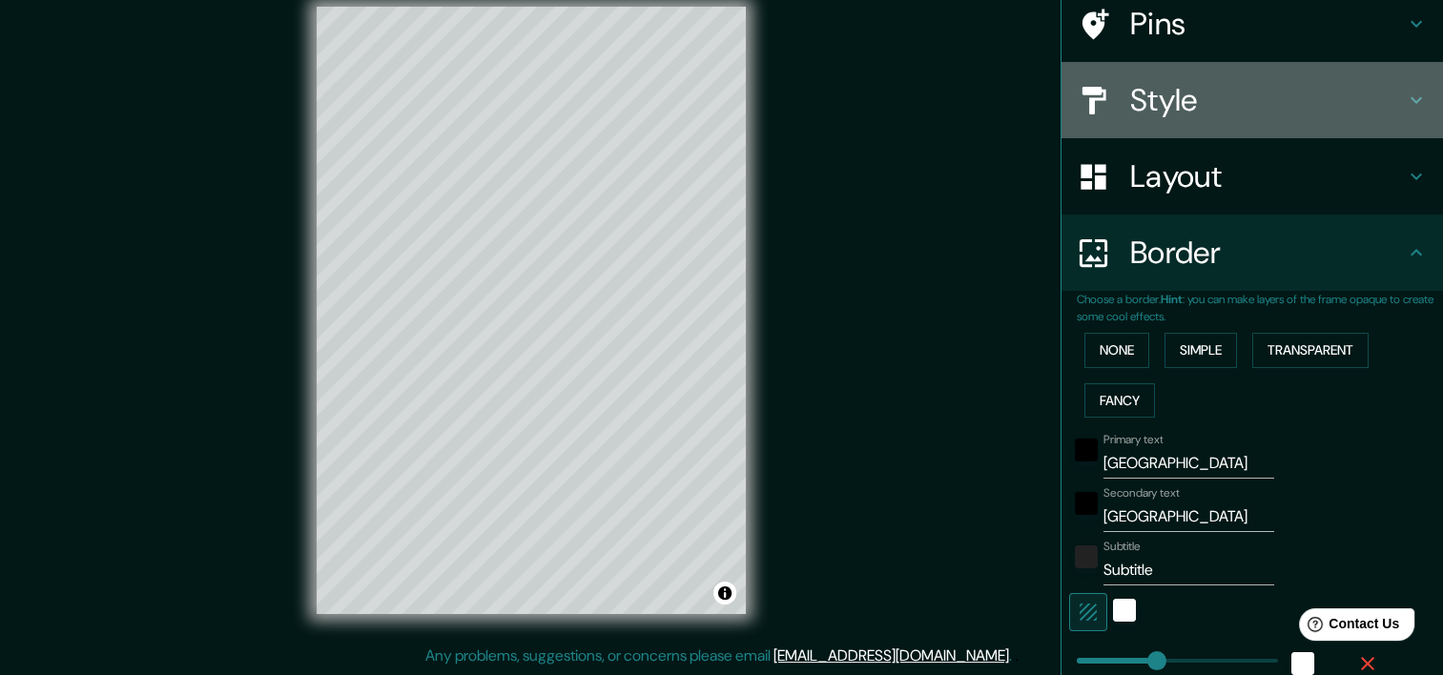
click at [1175, 81] on h4 "Style" at bounding box center [1267, 100] width 275 height 38
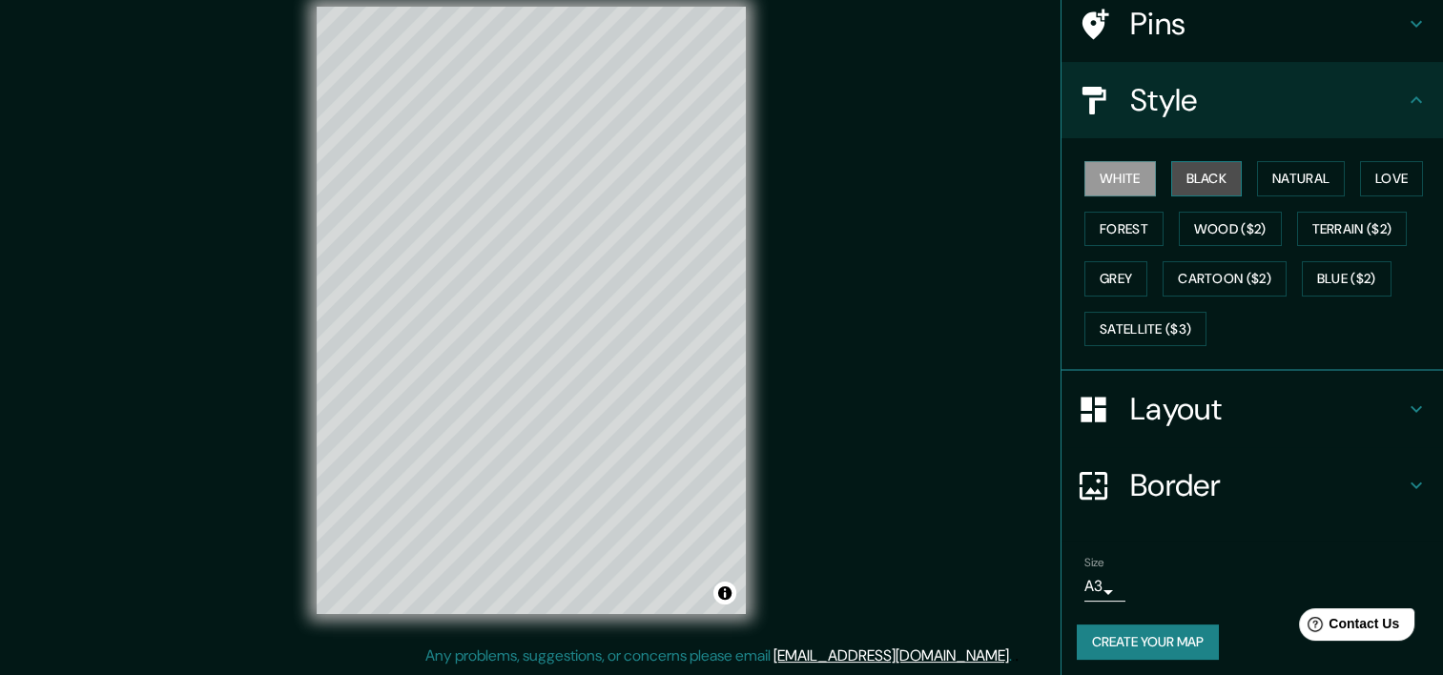
click at [1187, 189] on button "Black" at bounding box center [1207, 178] width 72 height 35
click at [1116, 179] on button "White" at bounding box center [1120, 178] width 72 height 35
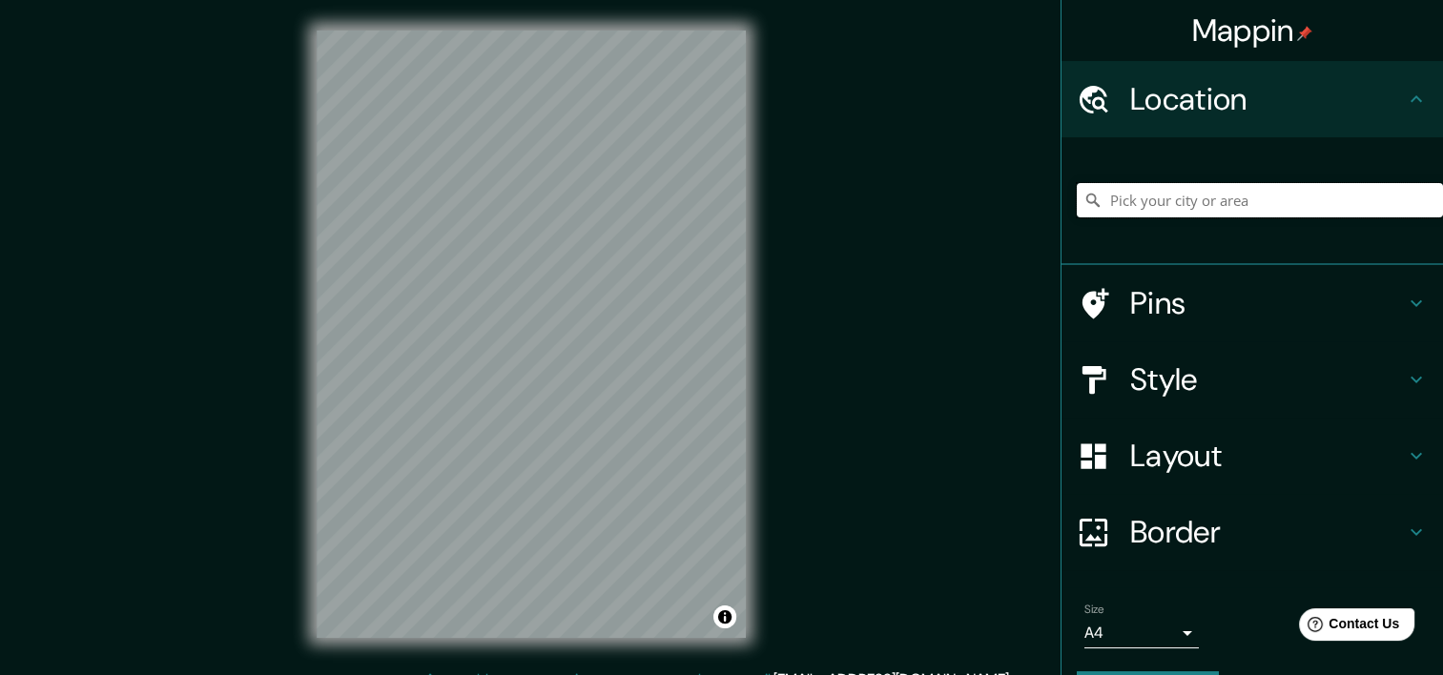
click at [1128, 206] on input "Pick your city or area" at bounding box center [1260, 200] width 366 height 34
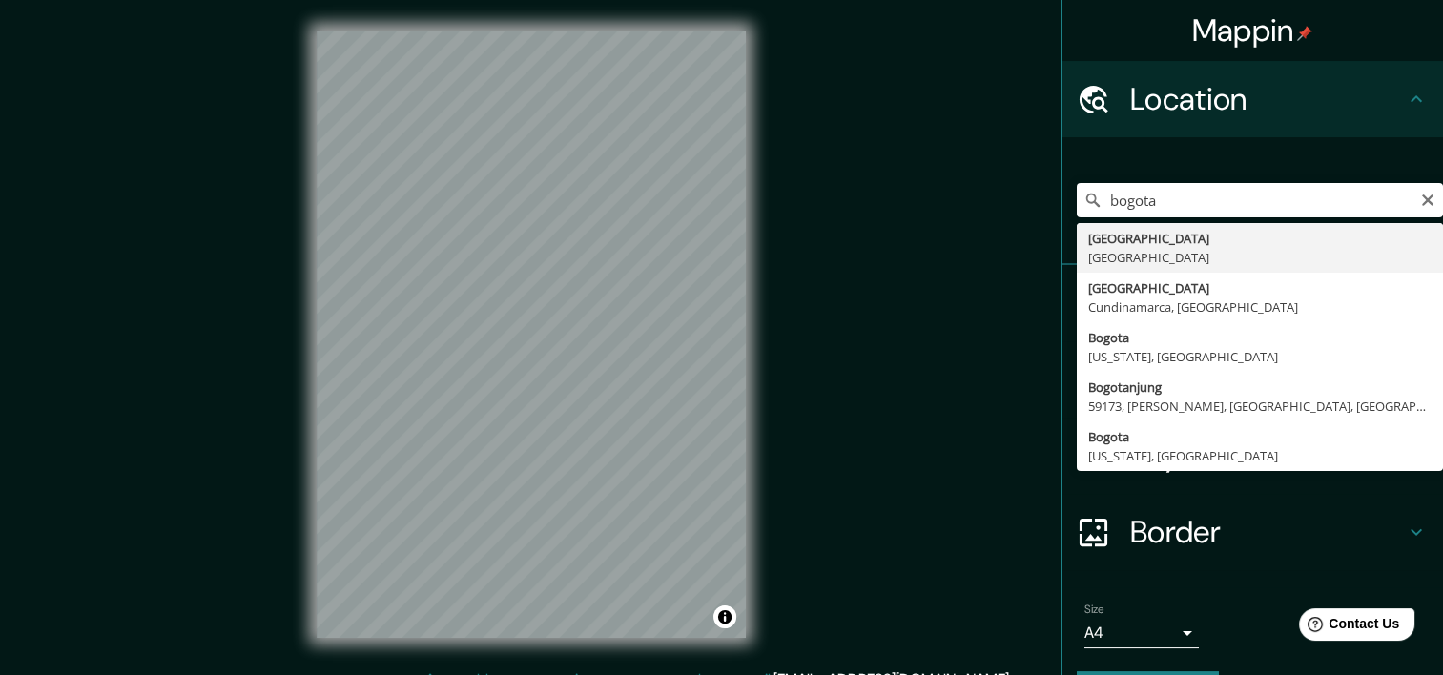
type input "[GEOGRAPHIC_DATA], [GEOGRAPHIC_DATA]"
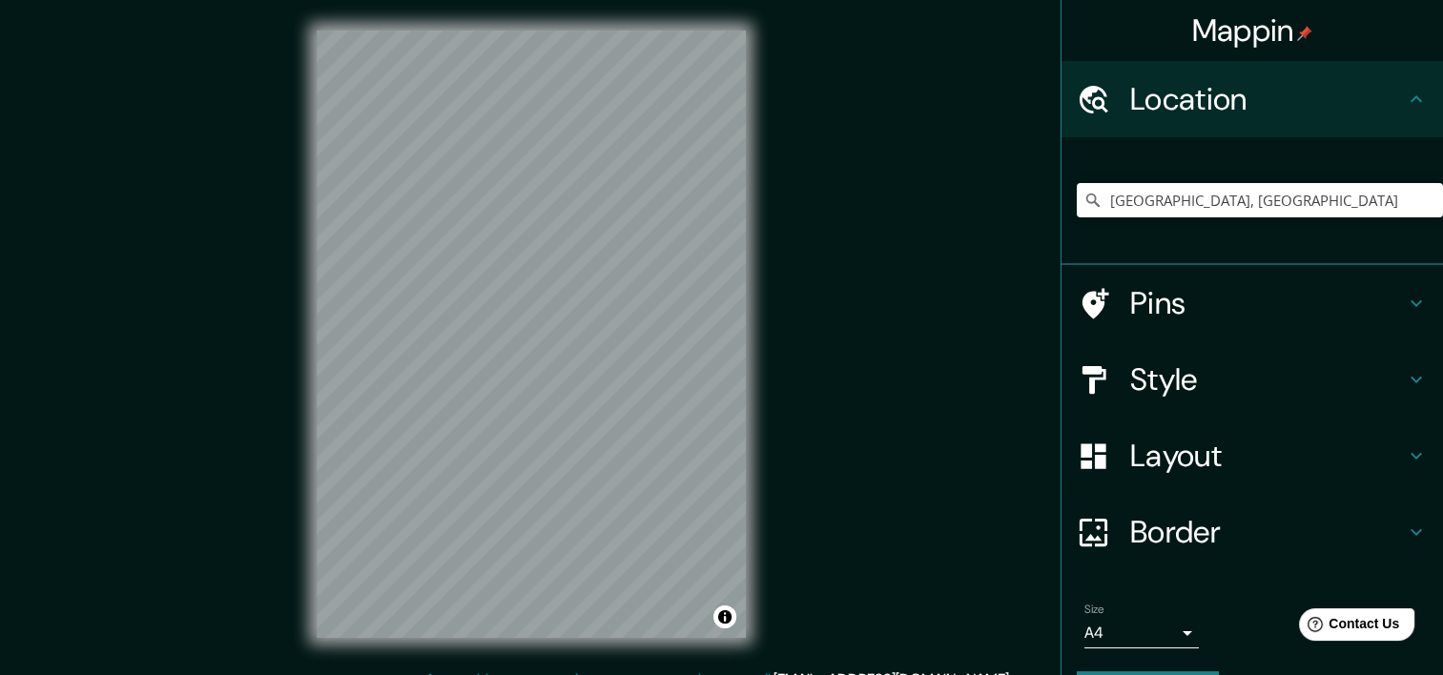
scroll to position [53, 0]
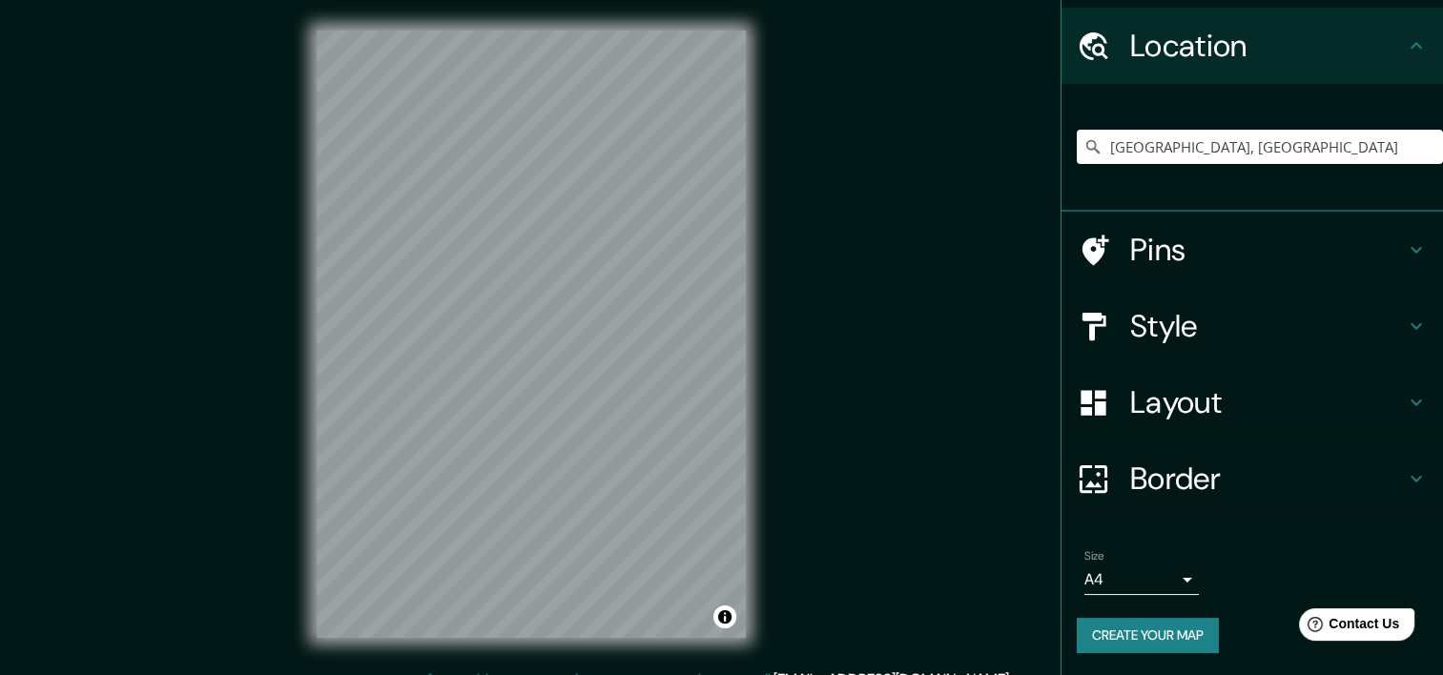
click at [1168, 407] on h4 "Layout" at bounding box center [1267, 402] width 275 height 38
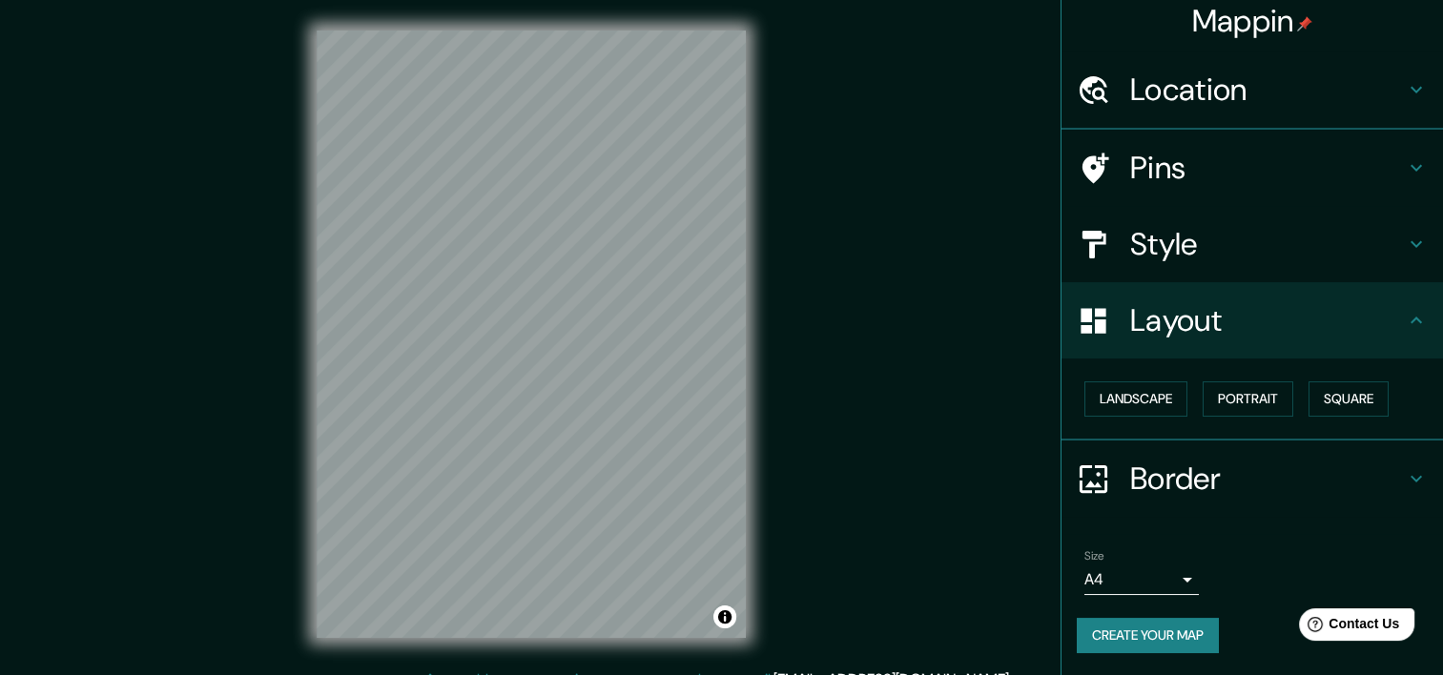
scroll to position [9, 0]
click at [1152, 401] on button "Landscape" at bounding box center [1135, 399] width 103 height 35
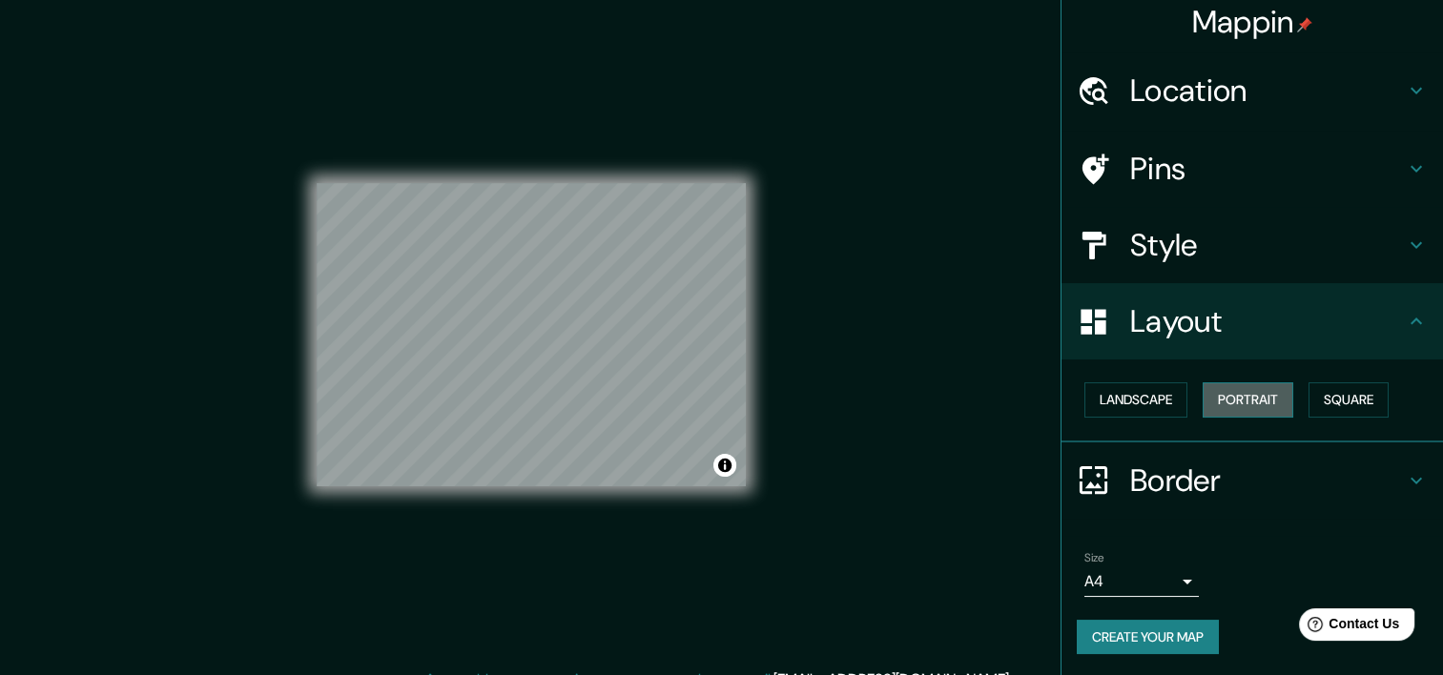
click at [1203, 404] on button "Portrait" at bounding box center [1248, 399] width 91 height 35
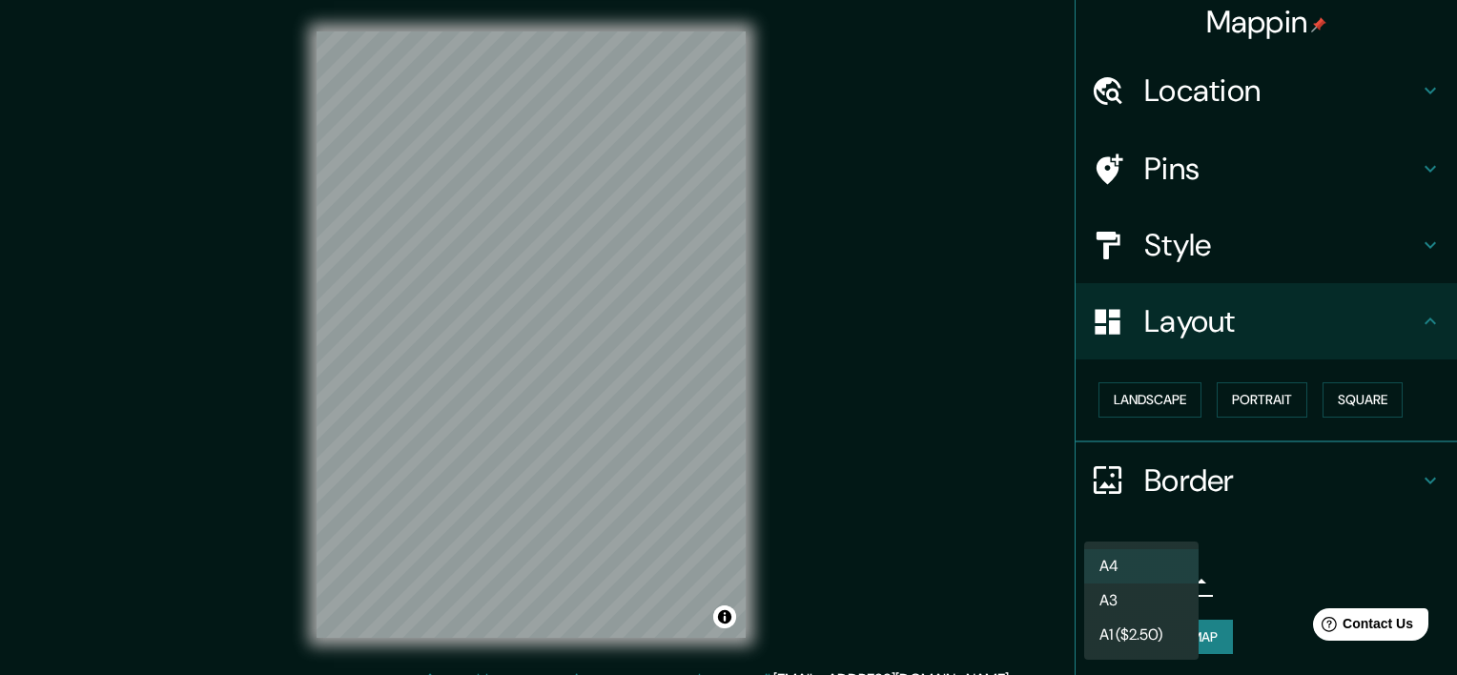
click at [1133, 574] on body "Mappin Location [GEOGRAPHIC_DATA], [GEOGRAPHIC_DATA] Pins Style Layout Landscap…" at bounding box center [728, 337] width 1457 height 675
click at [1121, 606] on li "A3" at bounding box center [1141, 601] width 114 height 34
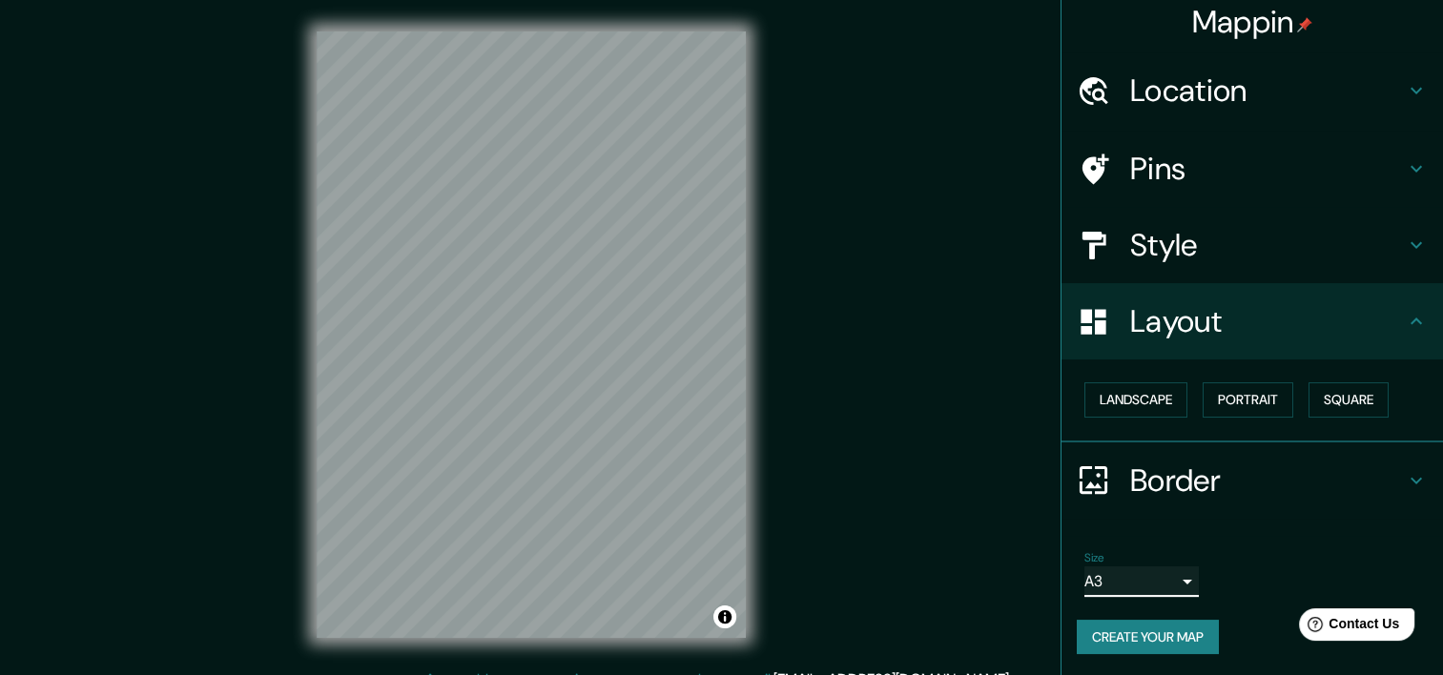
scroll to position [24, 0]
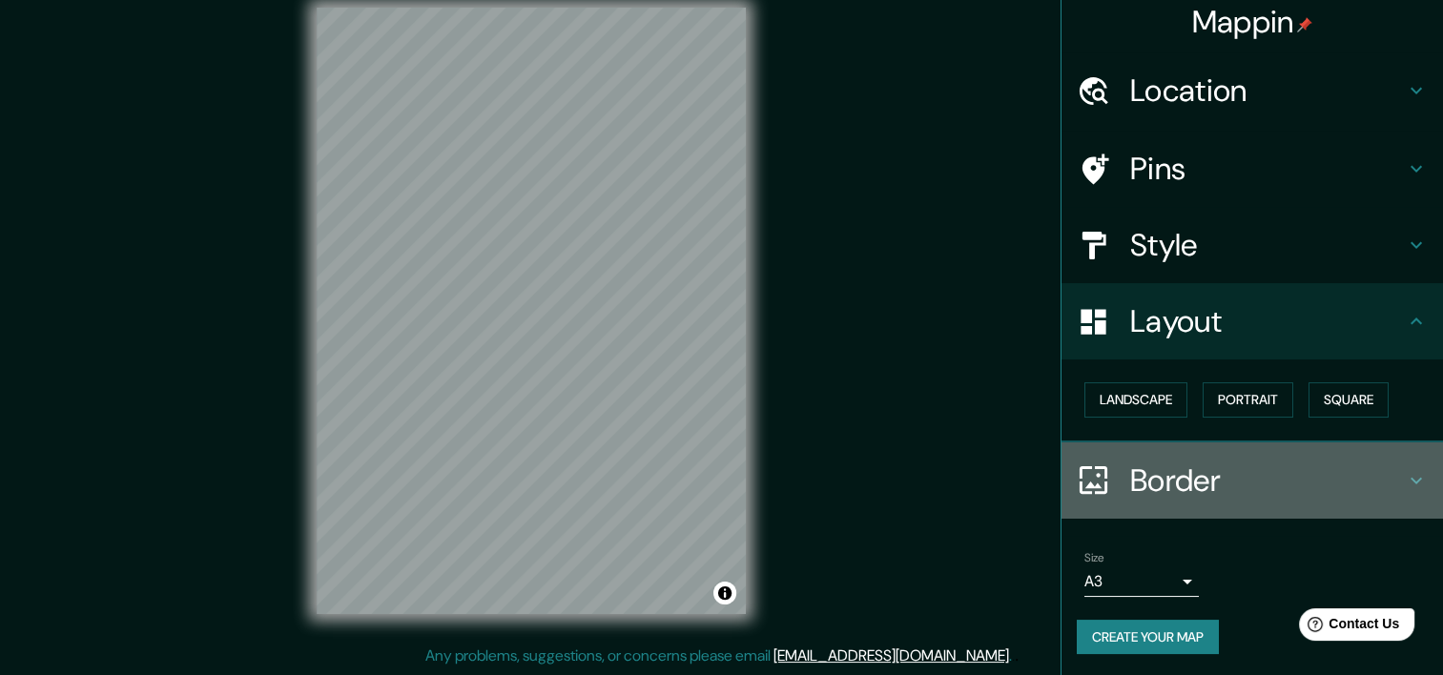
click at [1275, 473] on h4 "Border" at bounding box center [1267, 481] width 275 height 38
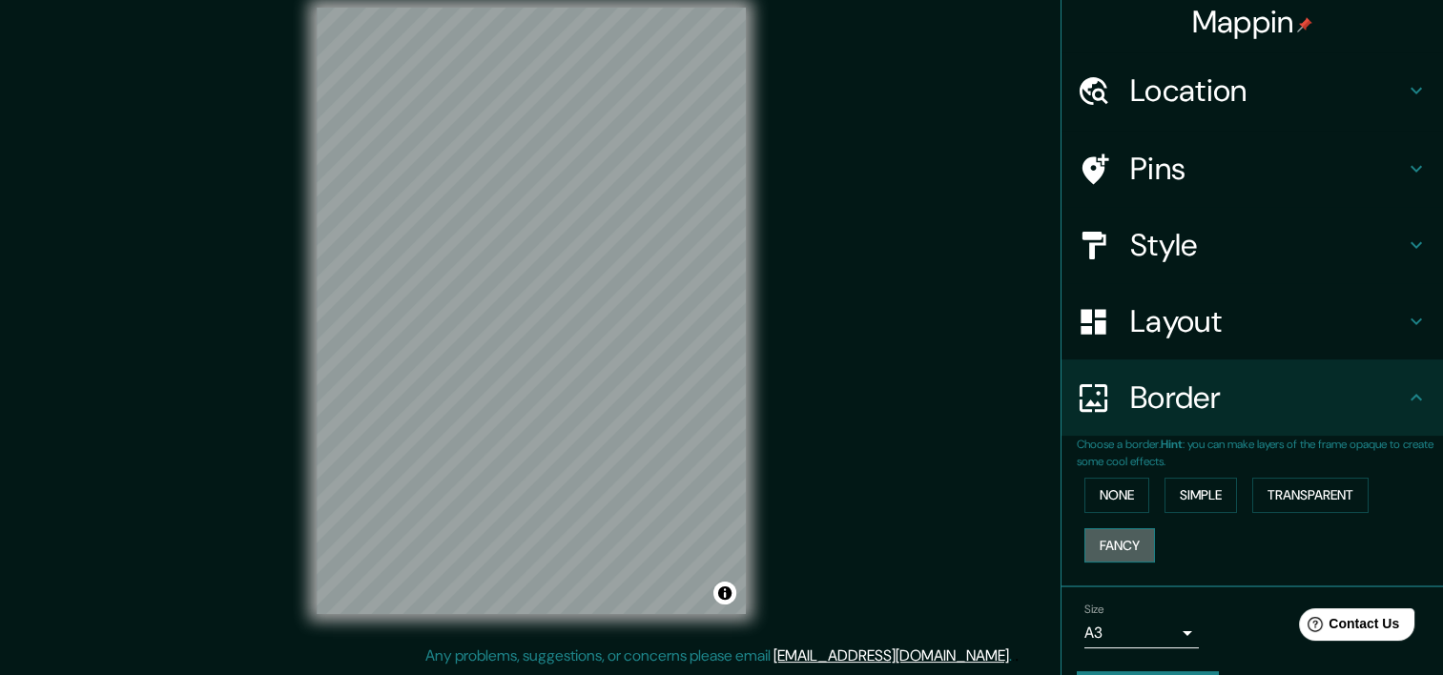
click at [1100, 542] on button "Fancy" at bounding box center [1119, 545] width 71 height 35
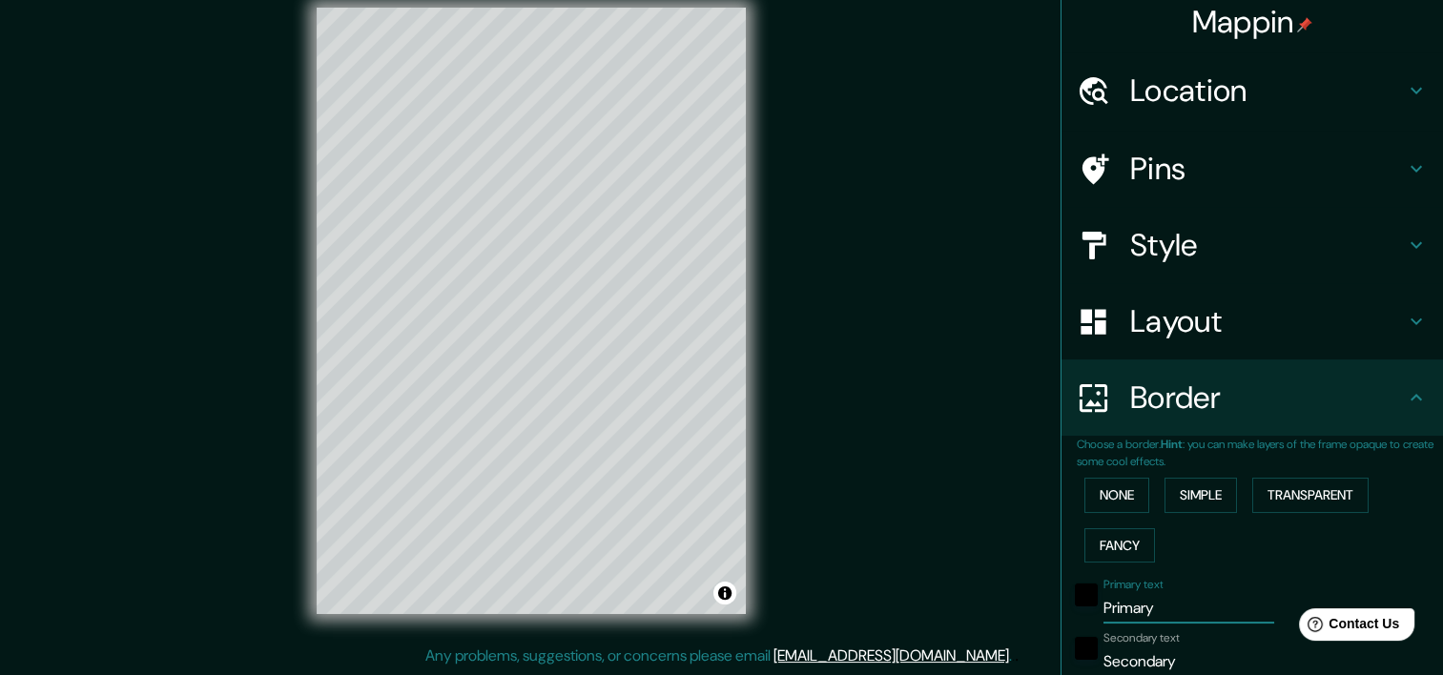
click at [1170, 610] on input "Primary" at bounding box center [1188, 608] width 171 height 31
drag, startPoint x: 1170, startPoint y: 610, endPoint x: 1004, endPoint y: 587, distance: 167.5
click at [1004, 587] on div "Mappin Location [GEOGRAPHIC_DATA], [GEOGRAPHIC_DATA] Pins Style Layout Border C…" at bounding box center [721, 325] width 1443 height 699
type input "bogota"
click at [1172, 660] on input "Secondary" at bounding box center [1188, 662] width 171 height 31
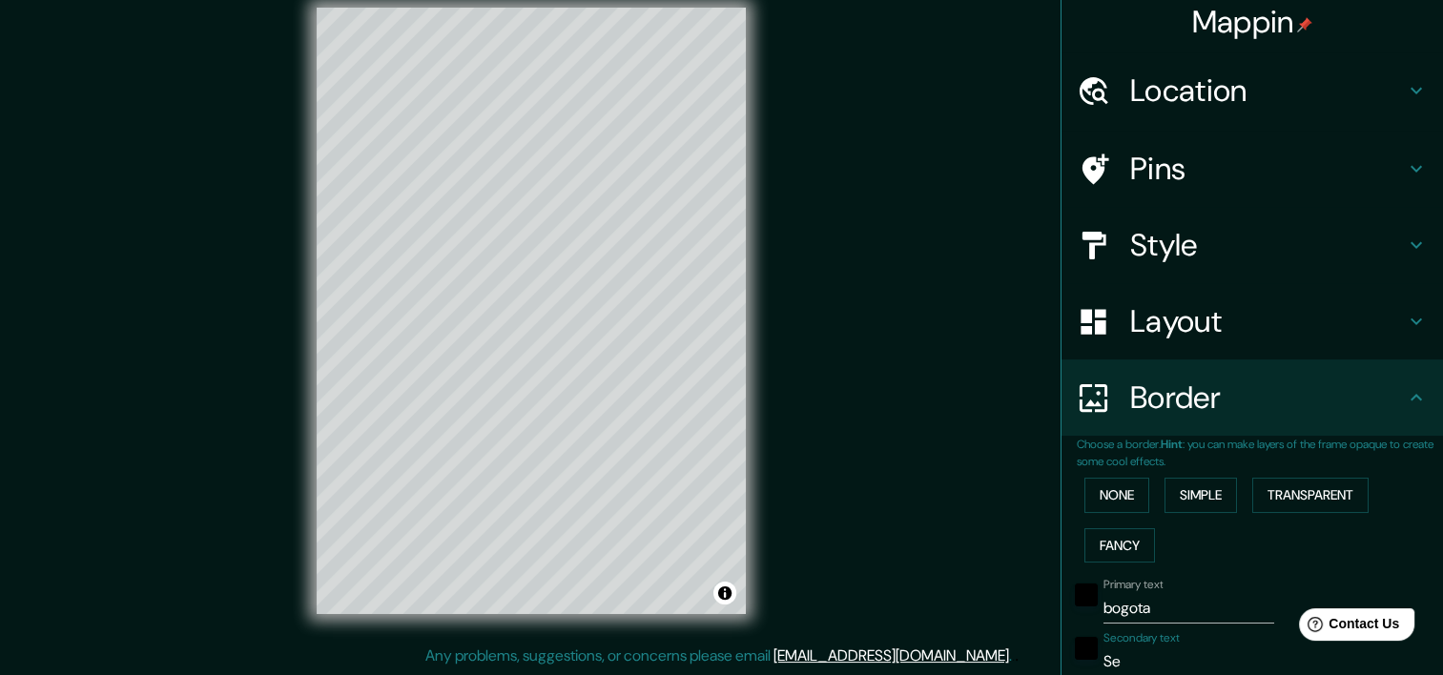
type input "S"
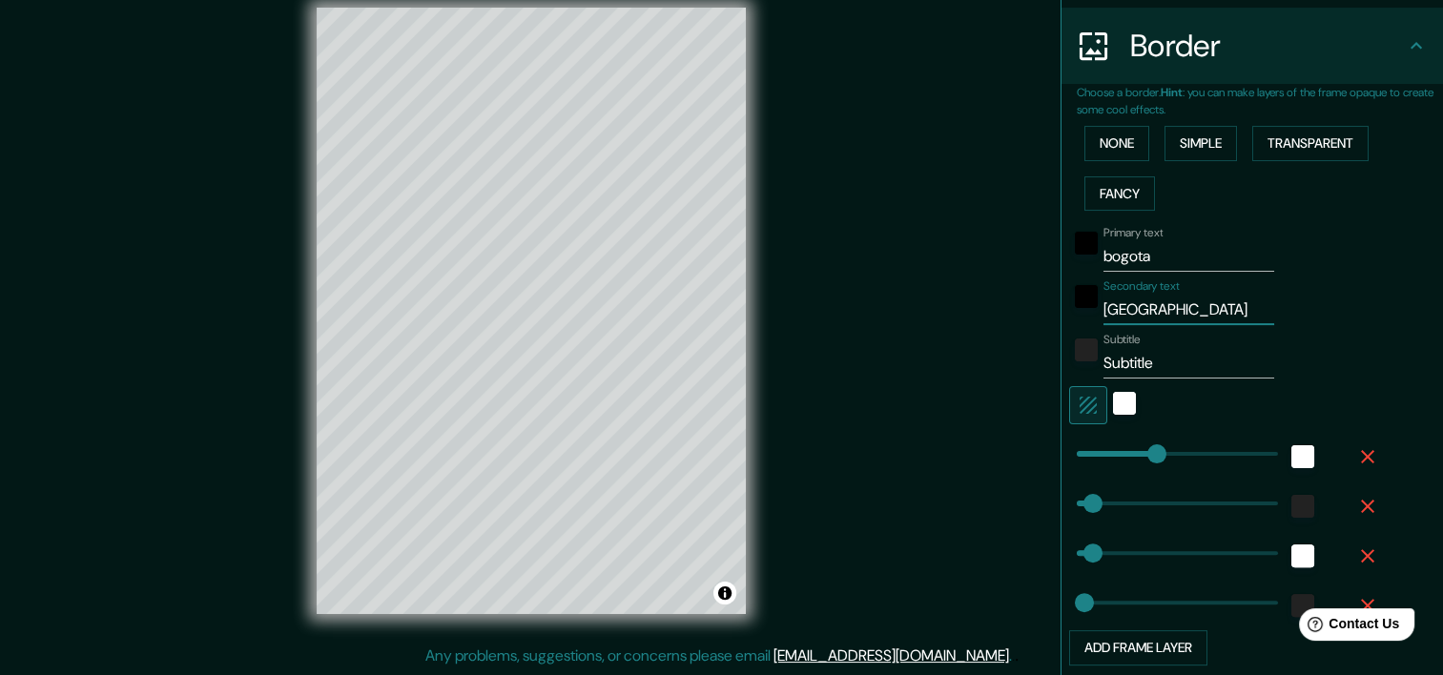
scroll to position [362, 0]
type input "[GEOGRAPHIC_DATA]"
